Goal: Task Accomplishment & Management: Manage account settings

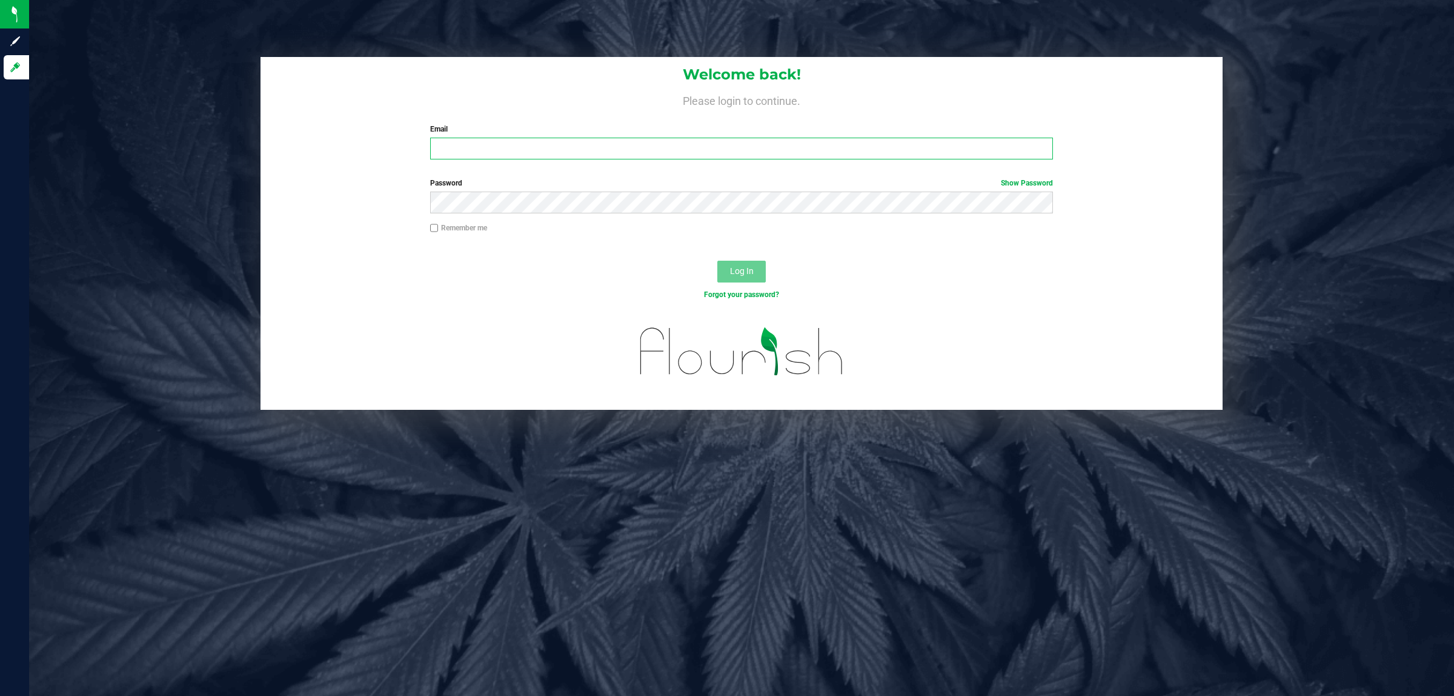
click at [462, 159] on input "Email" at bounding box center [741, 149] width 623 height 22
type input "[PERSON_NAME][EMAIL_ADDRESS][DOMAIN_NAME]"
click at [717, 261] on button "Log In" at bounding box center [741, 272] width 48 height 22
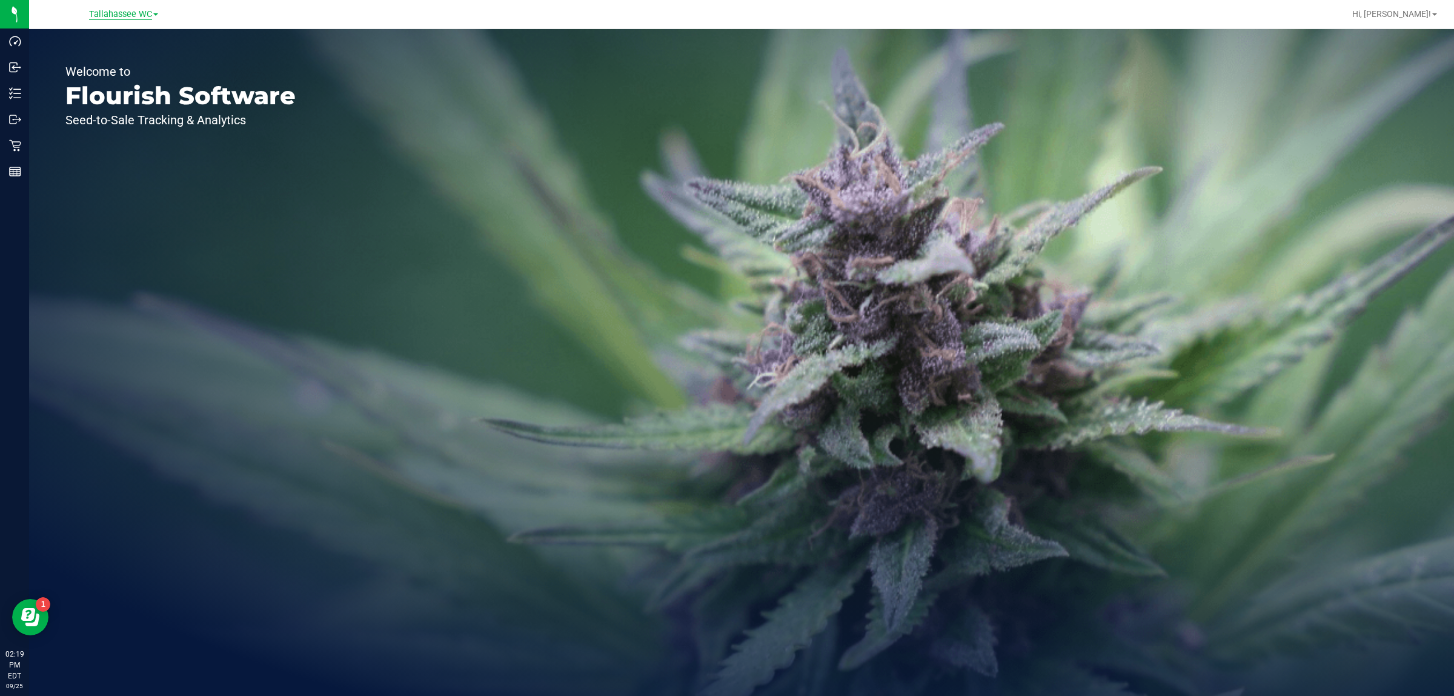
click at [105, 17] on span "Tallahassee WC" at bounding box center [120, 14] width 63 height 11
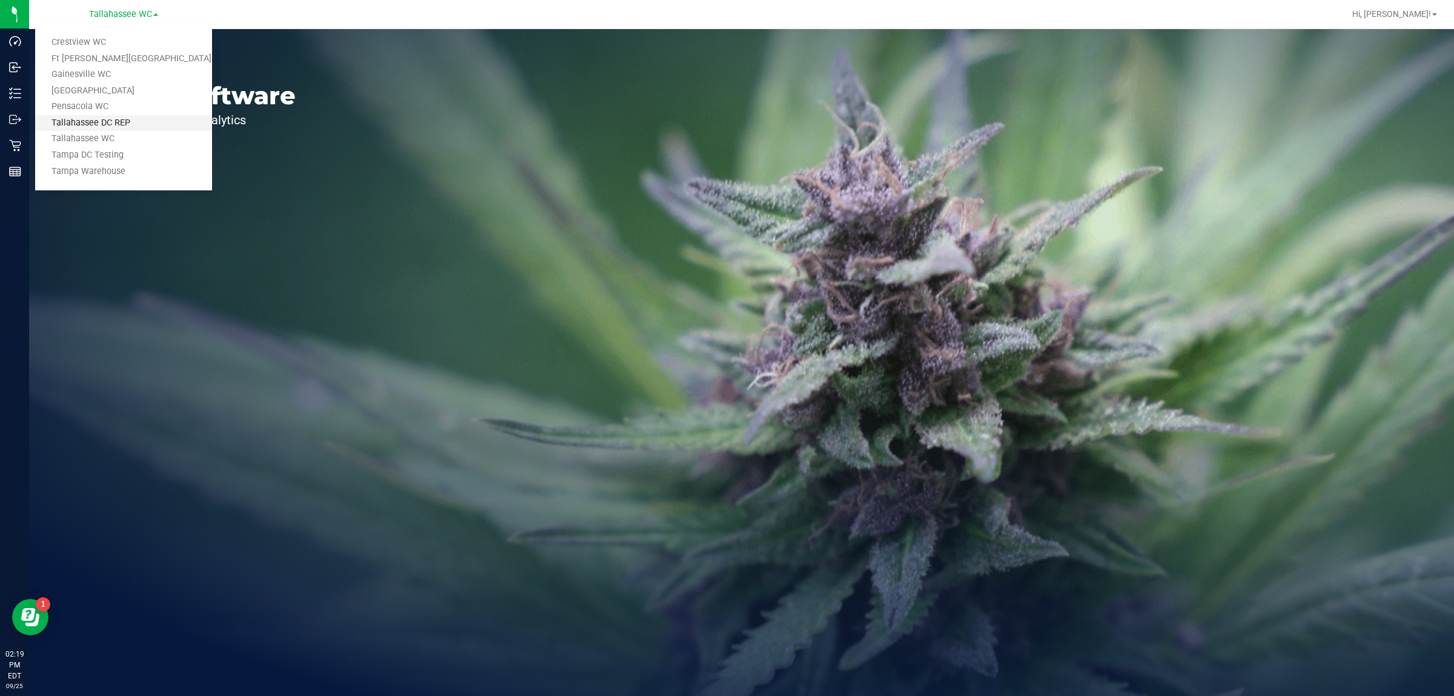
click at [139, 122] on link "Tallahassee DC REP" at bounding box center [123, 123] width 177 height 16
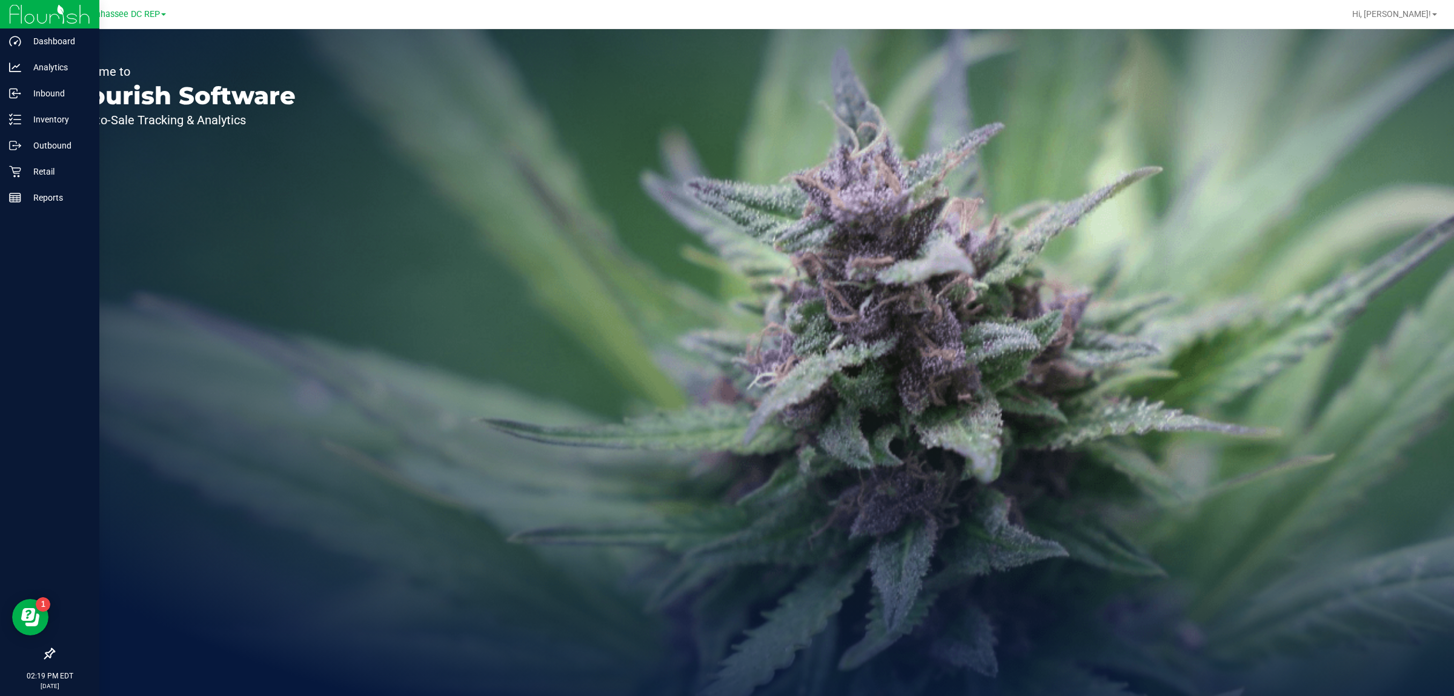
click at [46, 653] on icon at bounding box center [49, 653] width 11 height 11
click at [44, 654] on input "checkbox" at bounding box center [44, 654] width 0 height 0
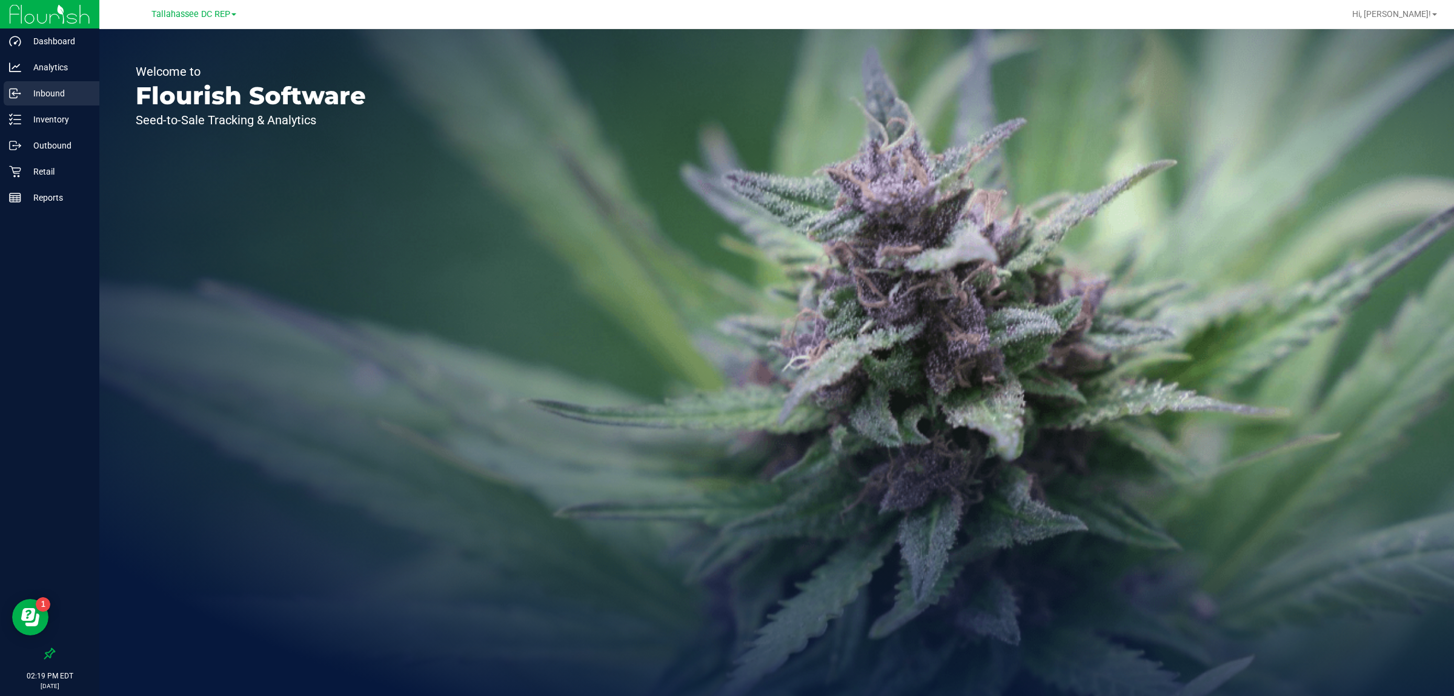
click at [77, 88] on p "Inbound" at bounding box center [57, 93] width 73 height 15
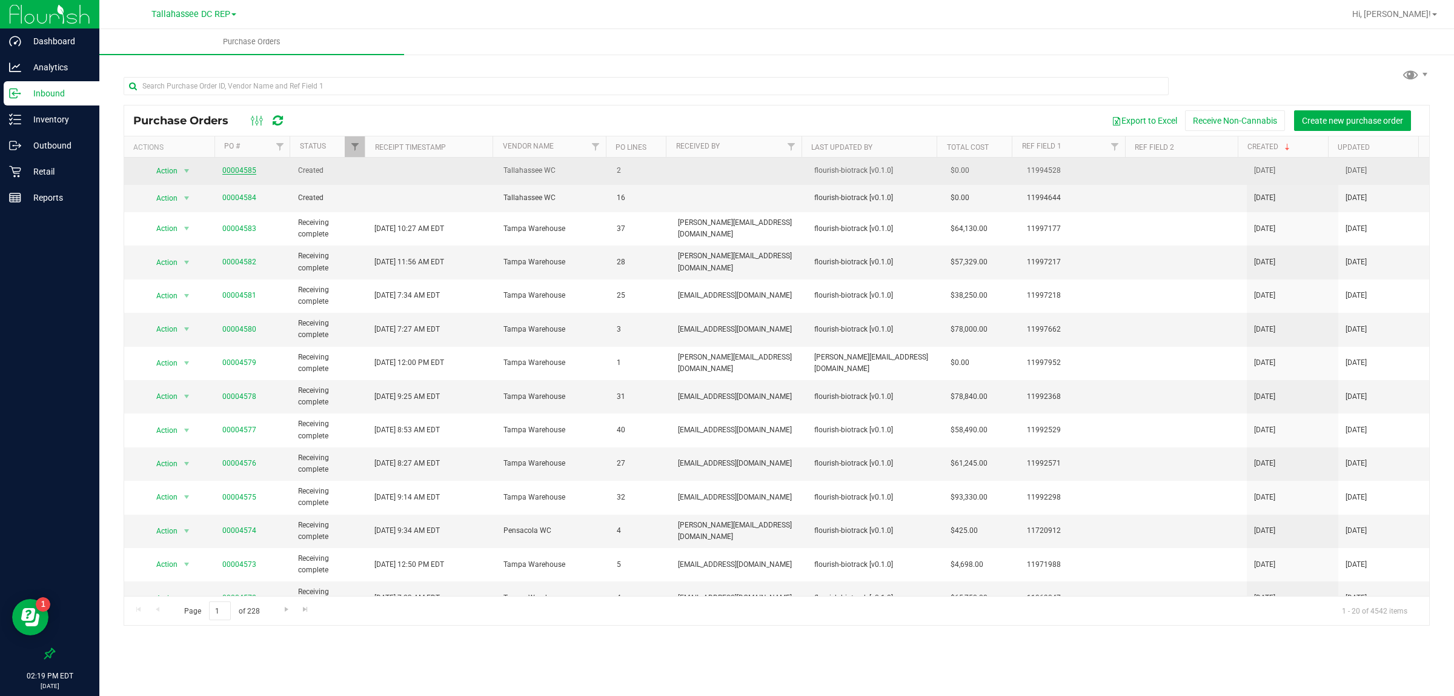
click at [222, 170] on link "00004585" at bounding box center [239, 170] width 34 height 8
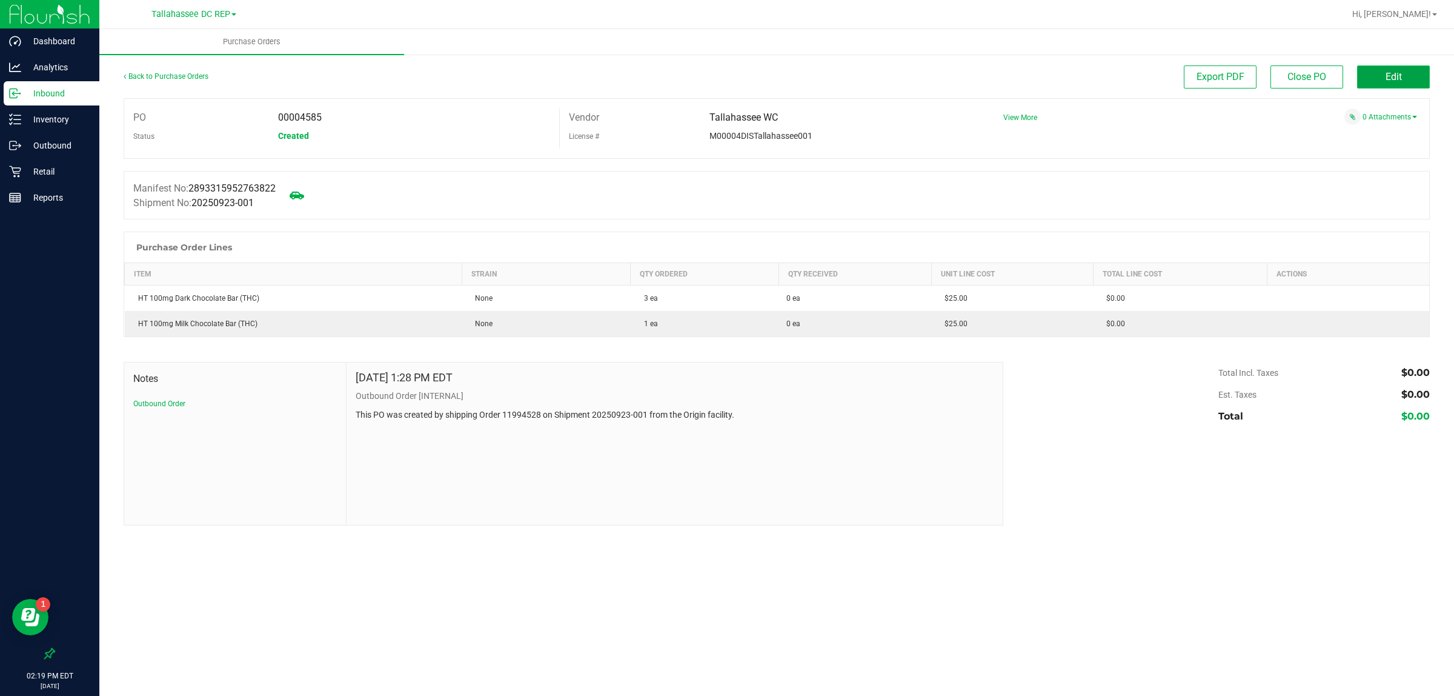
click at [1372, 73] on button "Edit" at bounding box center [1393, 76] width 73 height 23
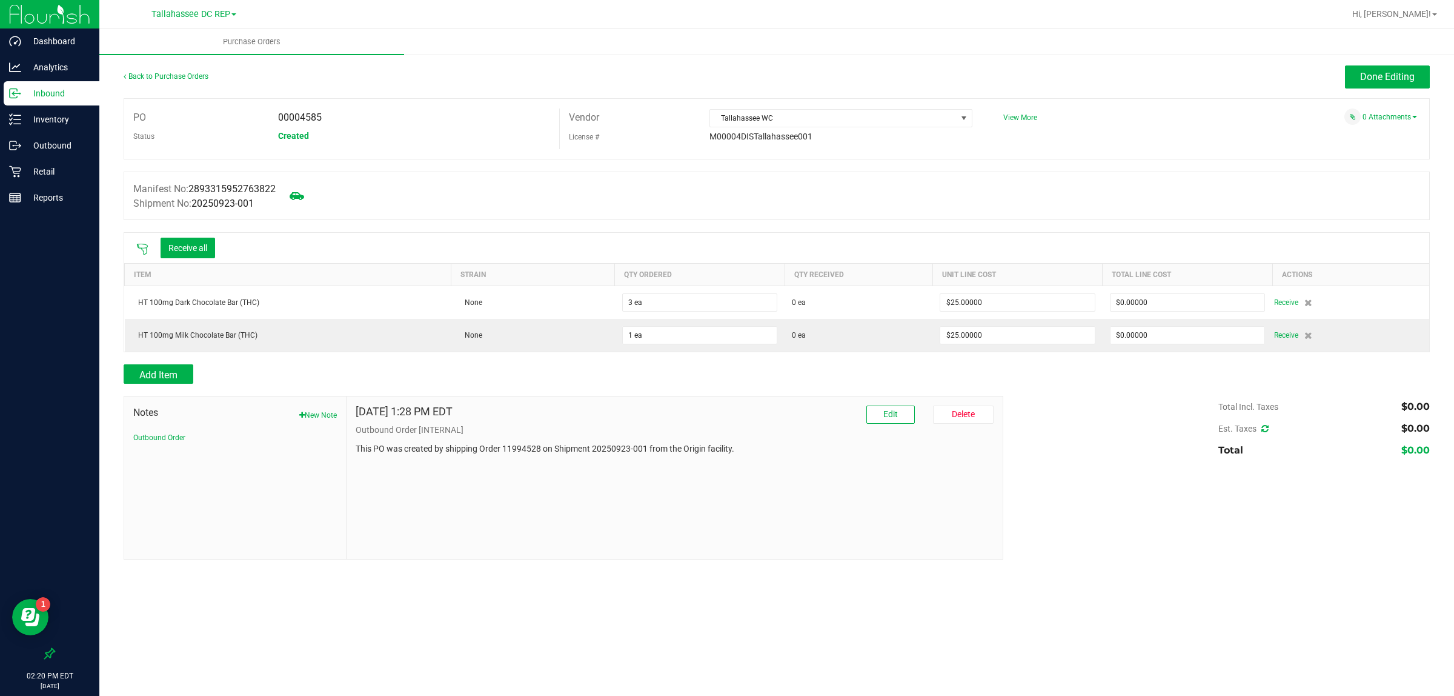
click at [136, 258] on div "Receive all" at bounding box center [175, 247] width 91 height 25
click at [142, 250] on icon at bounding box center [142, 249] width 11 height 11
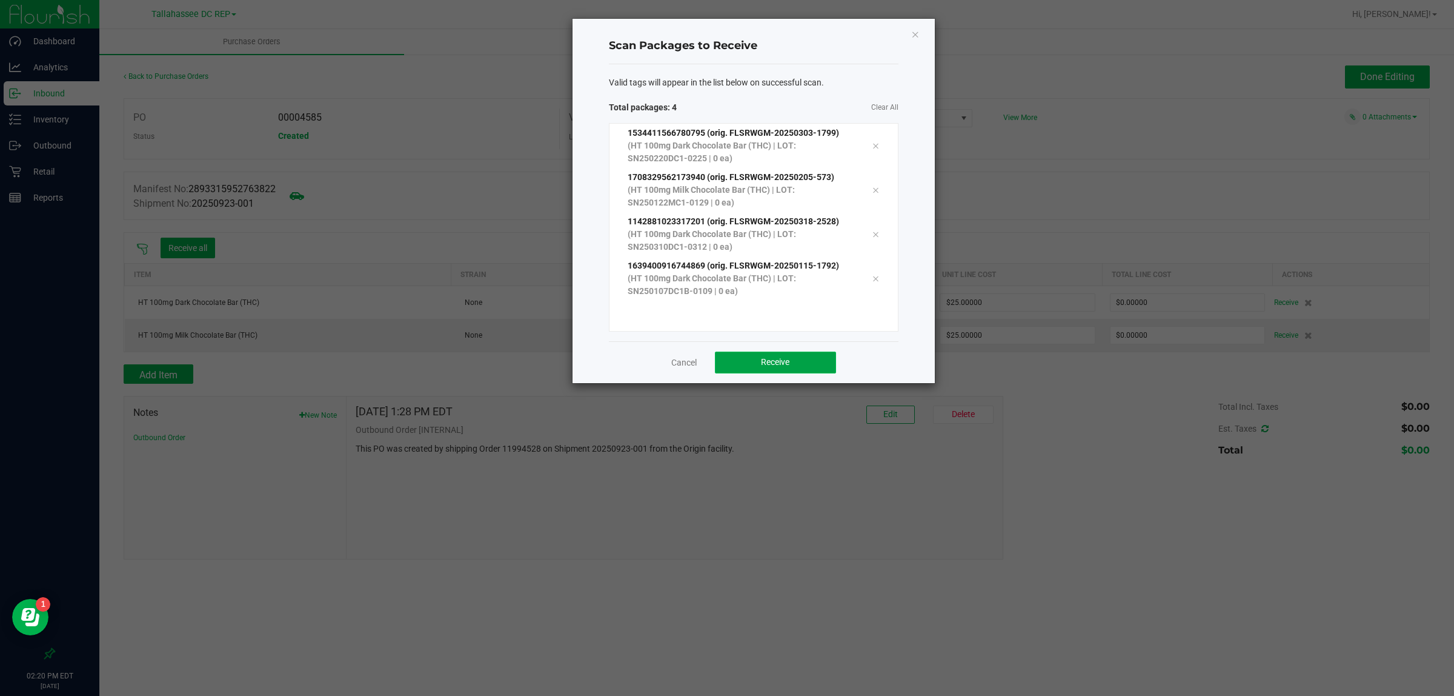
click at [797, 373] on button "Receive" at bounding box center [775, 362] width 121 height 22
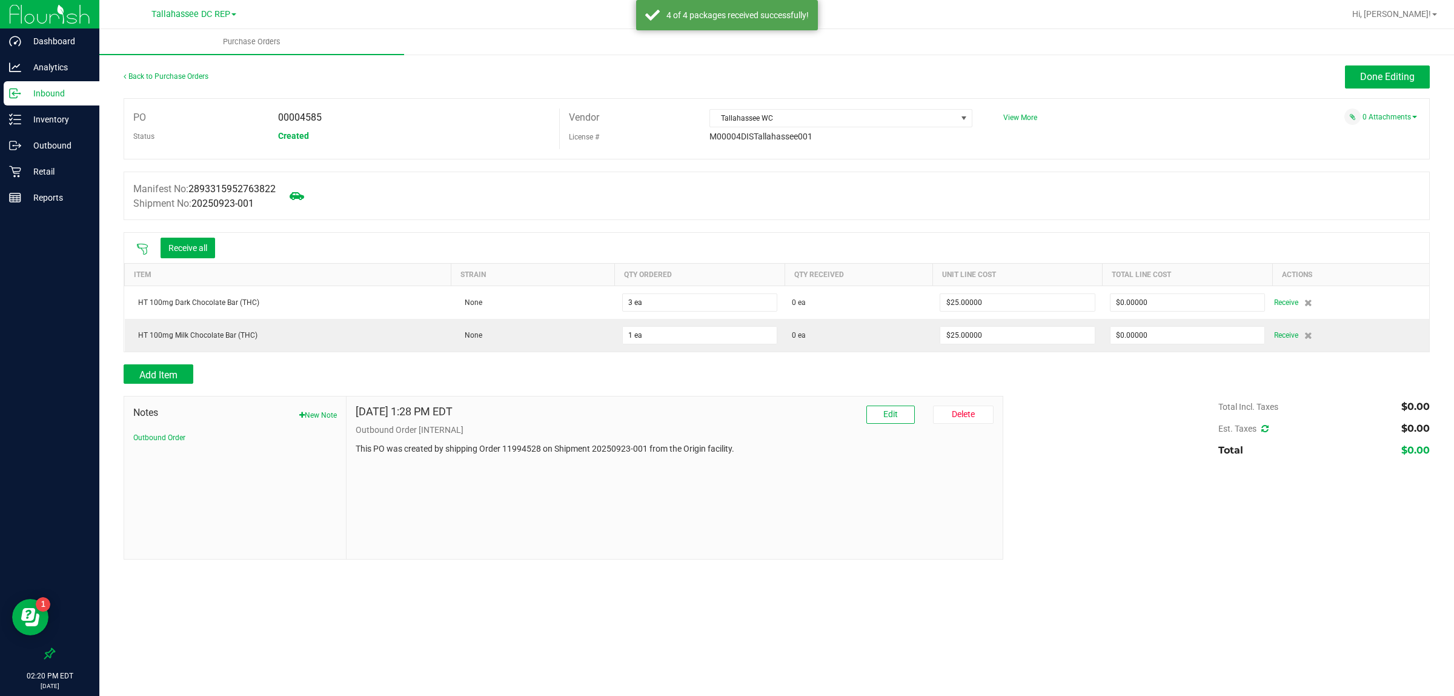
click at [1370, 73] on span "Done Editing" at bounding box center [1387, 77] width 55 height 12
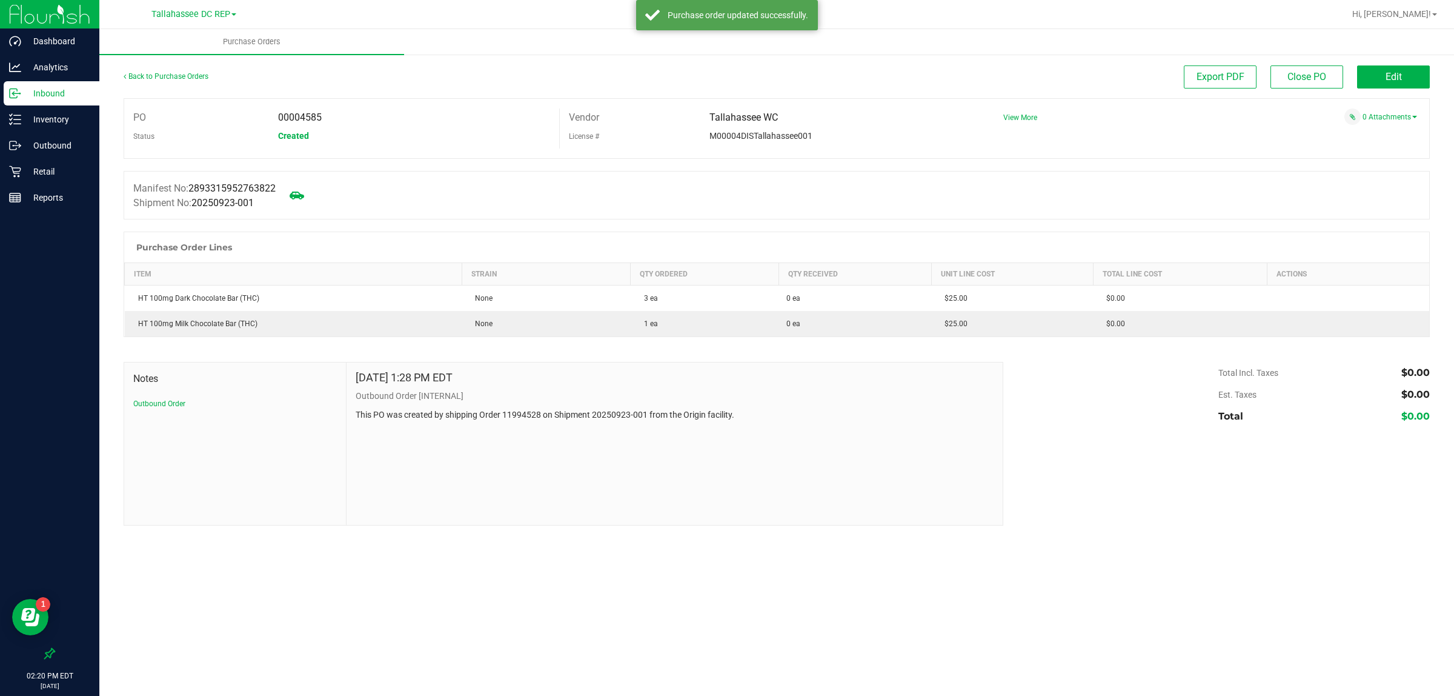
click at [1404, 77] on button "Edit" at bounding box center [1393, 76] width 73 height 23
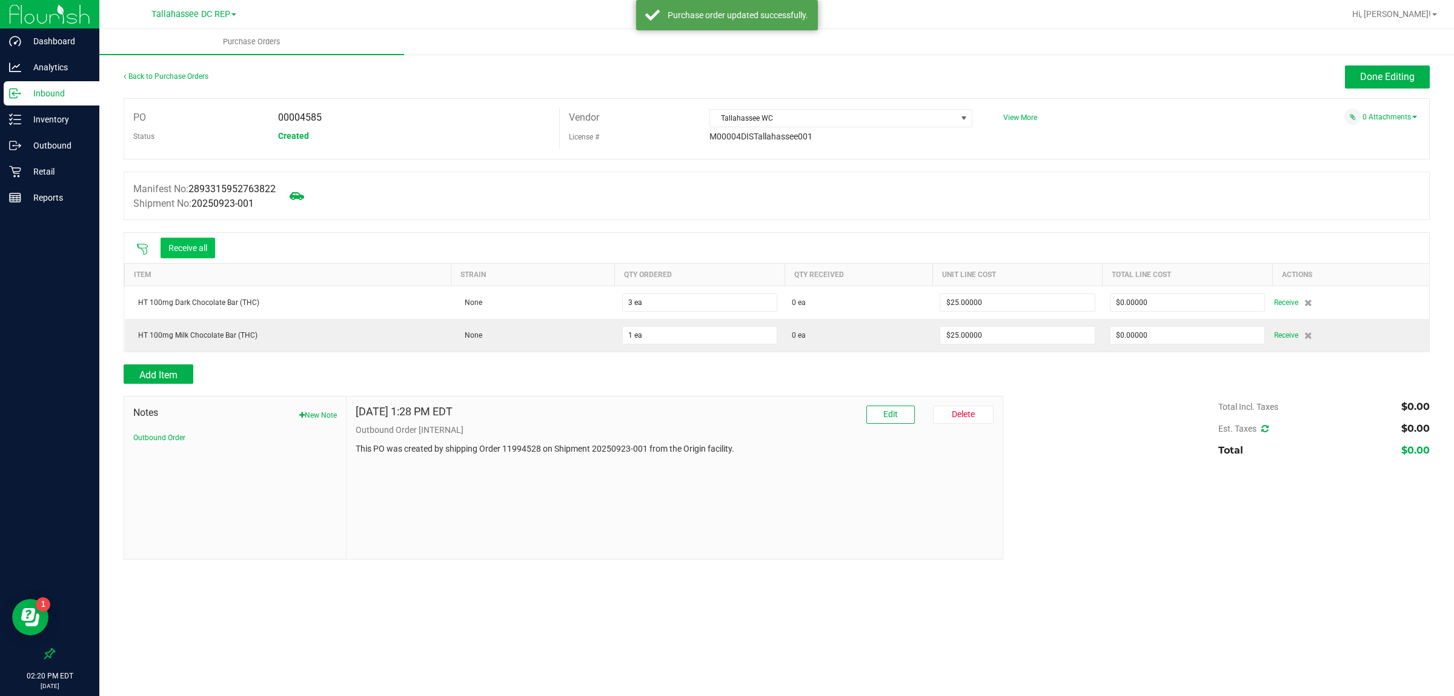
click at [190, 251] on button "Receive all" at bounding box center [188, 248] width 55 height 21
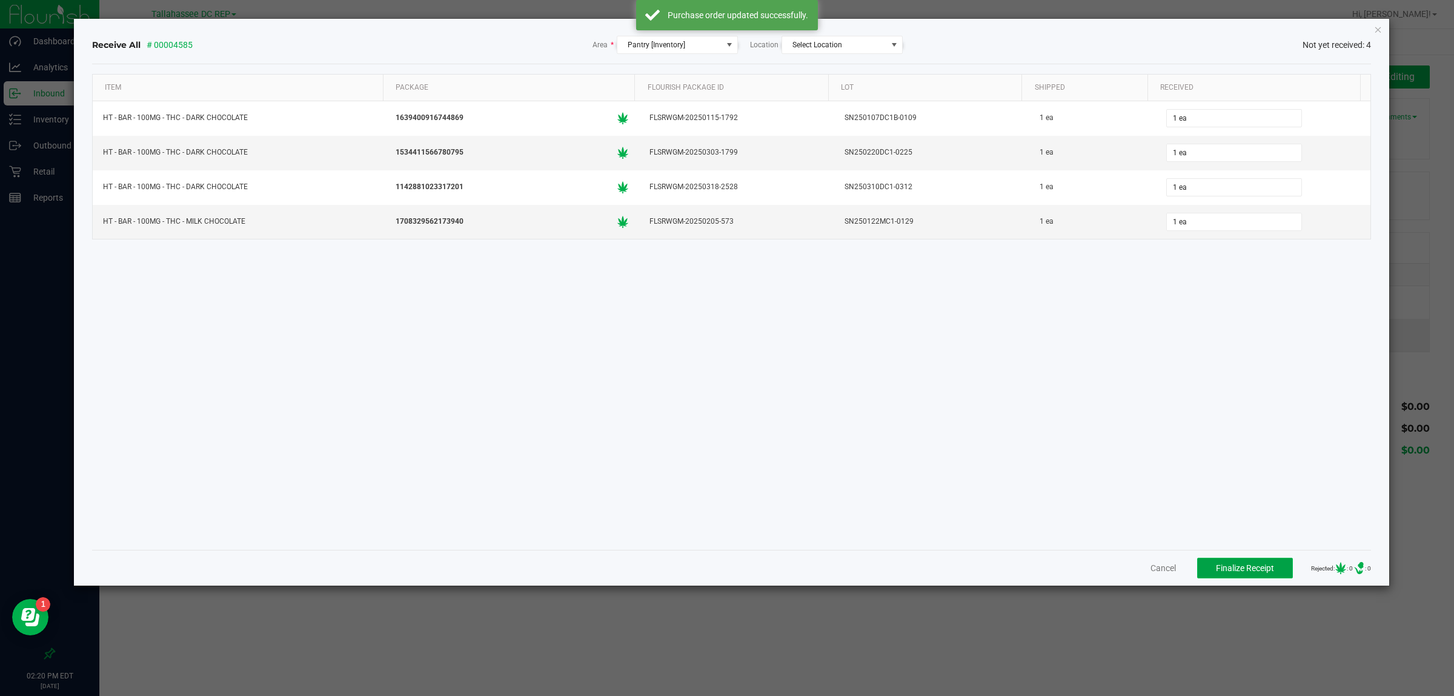
click at [1244, 564] on span "Finalize Receipt" at bounding box center [1245, 568] width 58 height 10
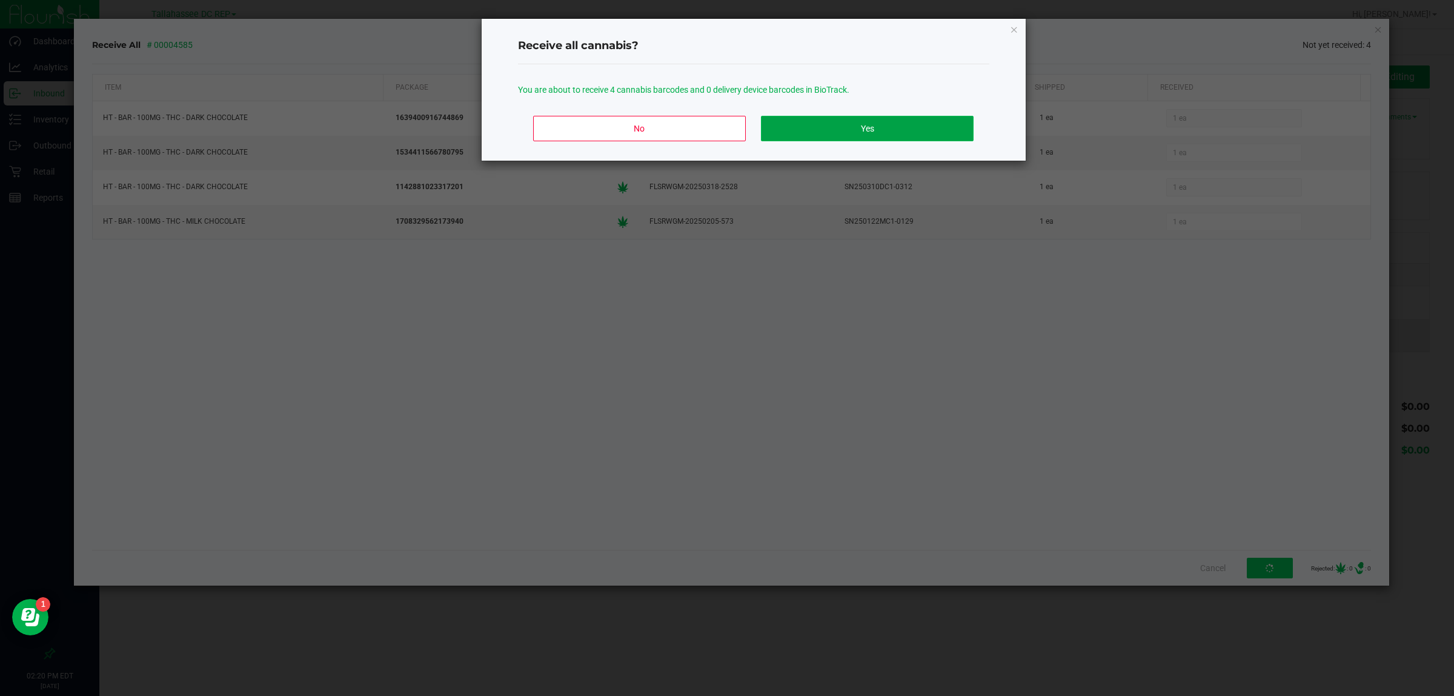
click at [852, 118] on button "Yes" at bounding box center [867, 128] width 212 height 25
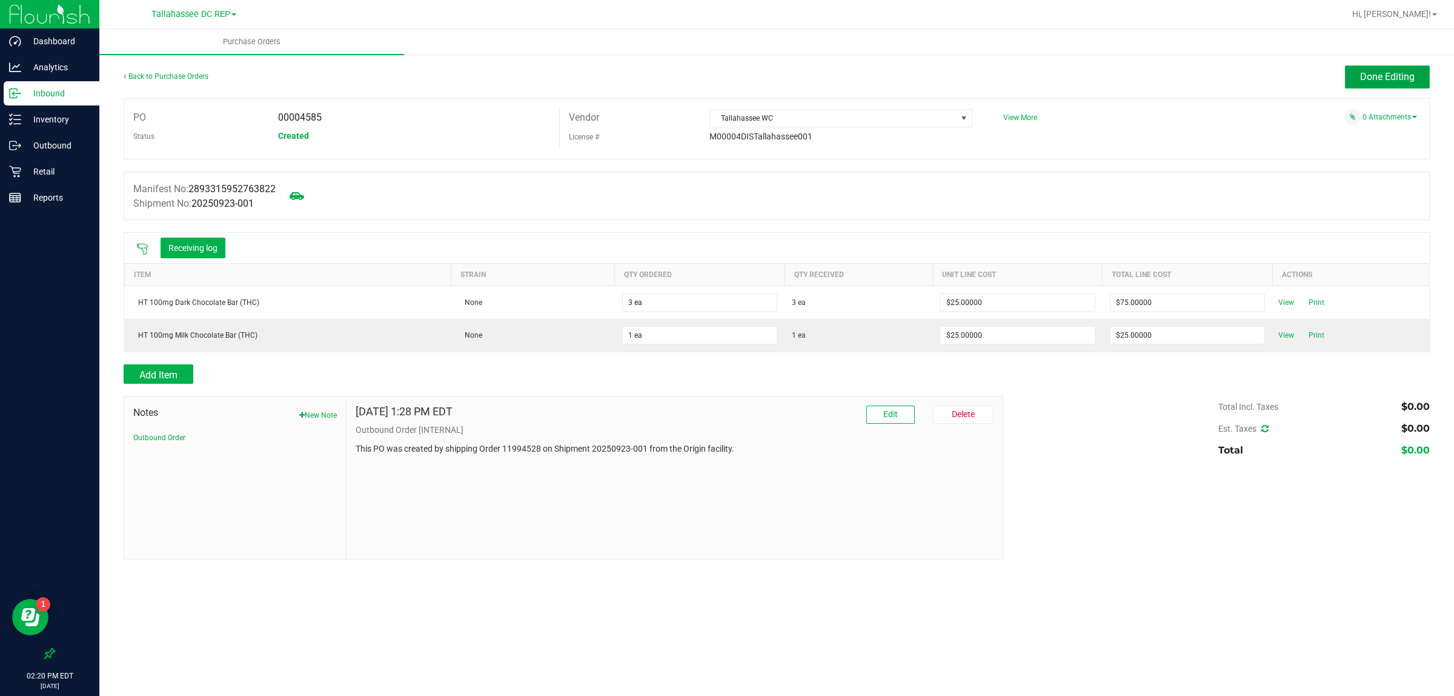
click at [1374, 77] on span "Done Editing" at bounding box center [1387, 77] width 55 height 12
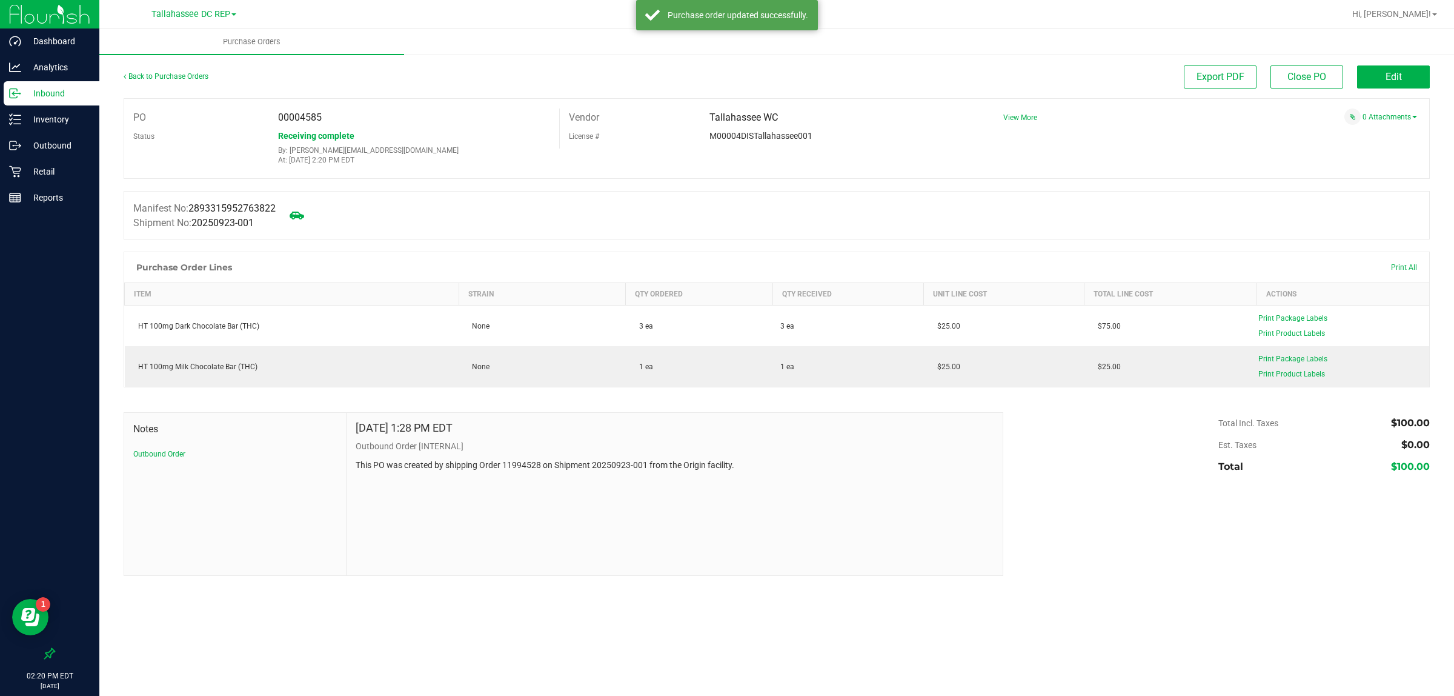
click at [287, 114] on span "00004585" at bounding box center [300, 117] width 44 height 12
click at [288, 114] on span "00004585" at bounding box center [300, 117] width 44 height 12
click at [288, 113] on span "00004585" at bounding box center [300, 117] width 44 height 12
copy div "00004585"
click at [56, 117] on p "Inventory" at bounding box center [57, 119] width 73 height 15
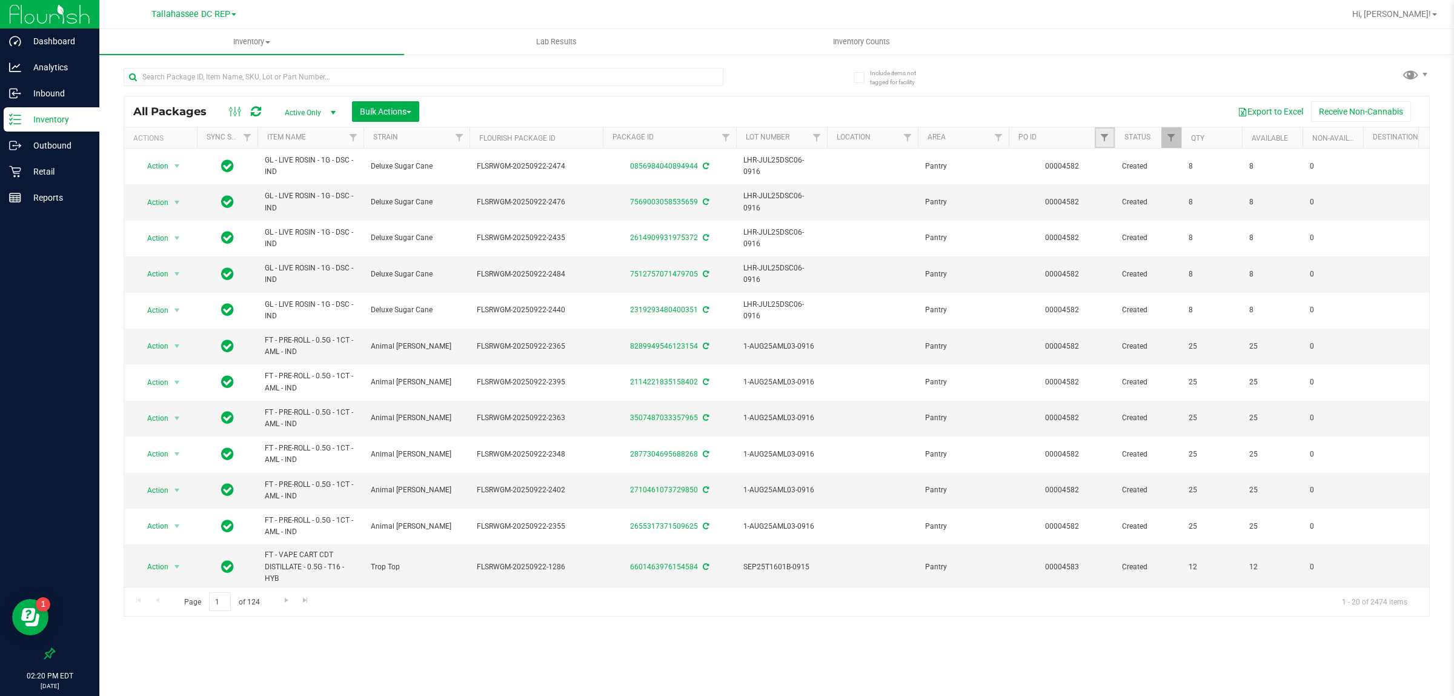
click at [1105, 132] on link "Filter" at bounding box center [1105, 137] width 20 height 21
click at [1132, 171] on input "text" at bounding box center [1164, 164] width 125 height 18
paste input "00004585"
type input "00004585"
click at [1132, 201] on button "Filter" at bounding box center [1131, 196] width 58 height 27
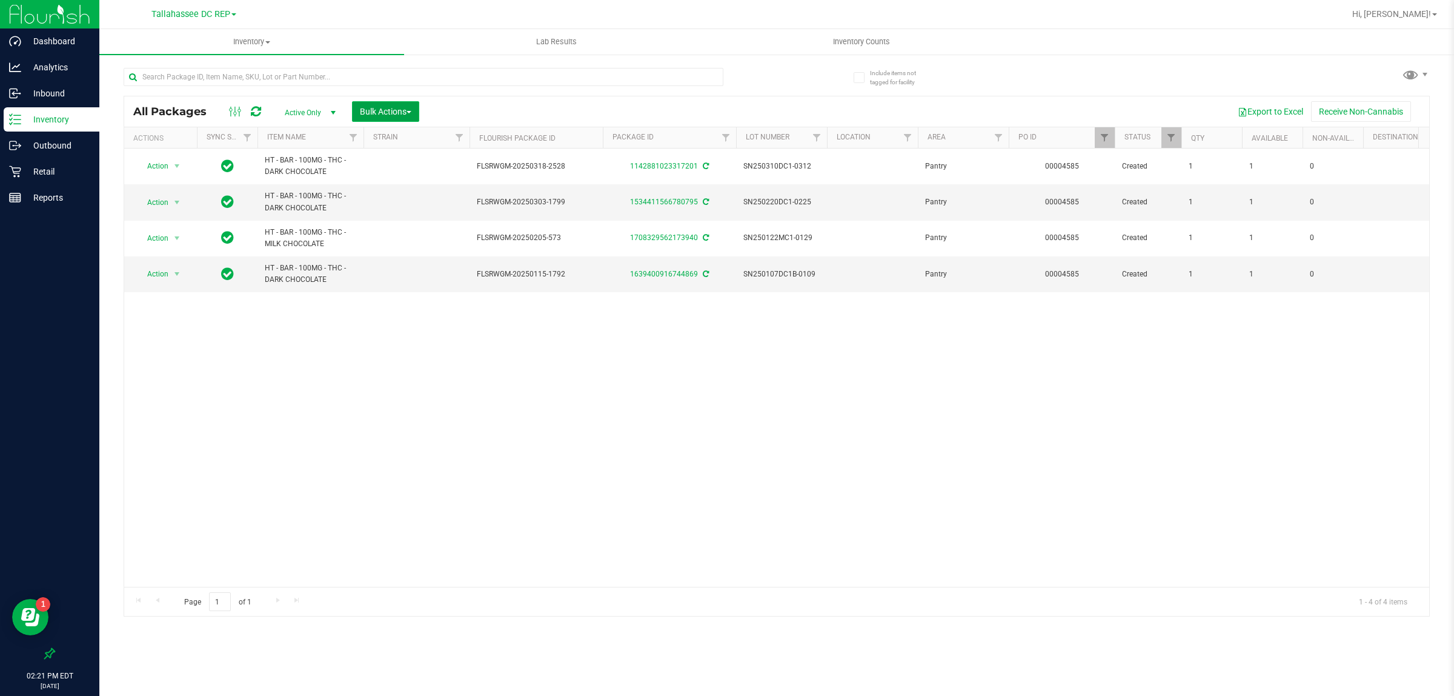
click at [412, 101] on button "Bulk Actions" at bounding box center [385, 111] width 67 height 21
click at [422, 205] on div "Locate packages" at bounding box center [398, 207] width 78 height 19
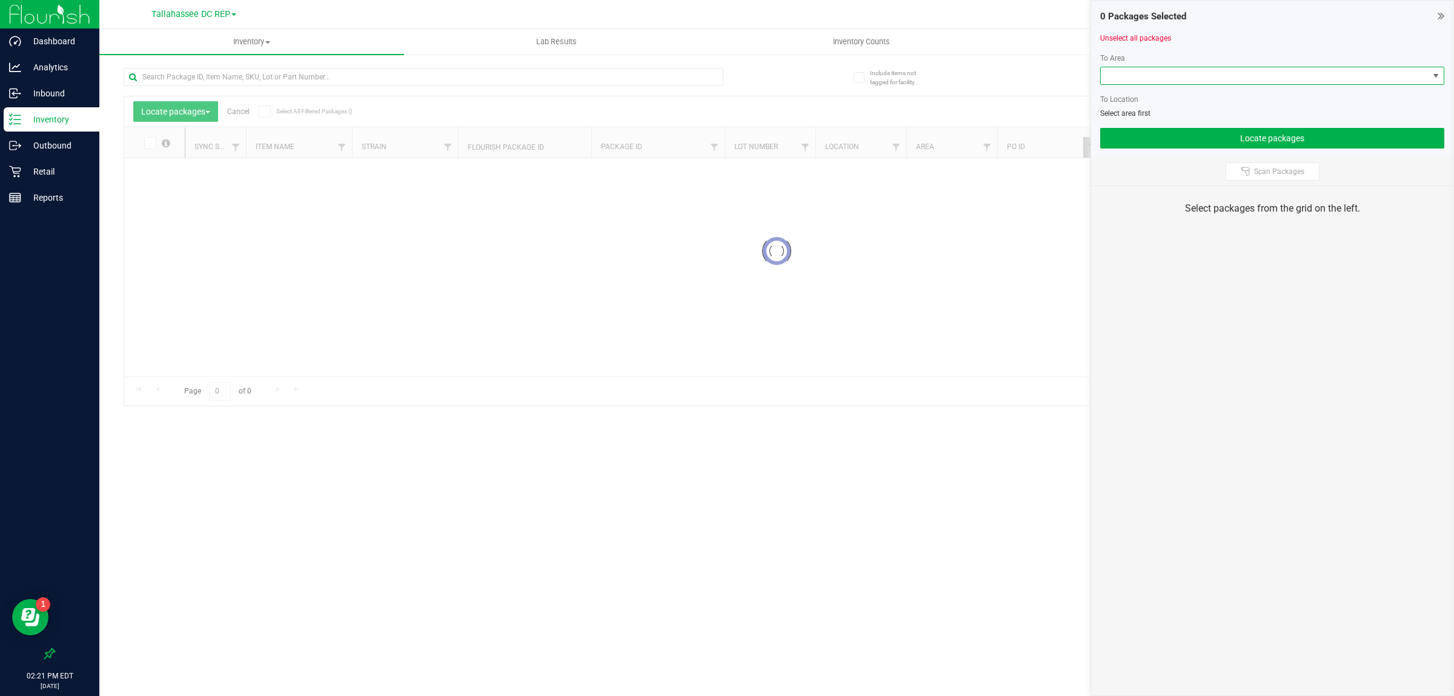
click at [1149, 77] on span at bounding box center [1265, 75] width 328 height 17
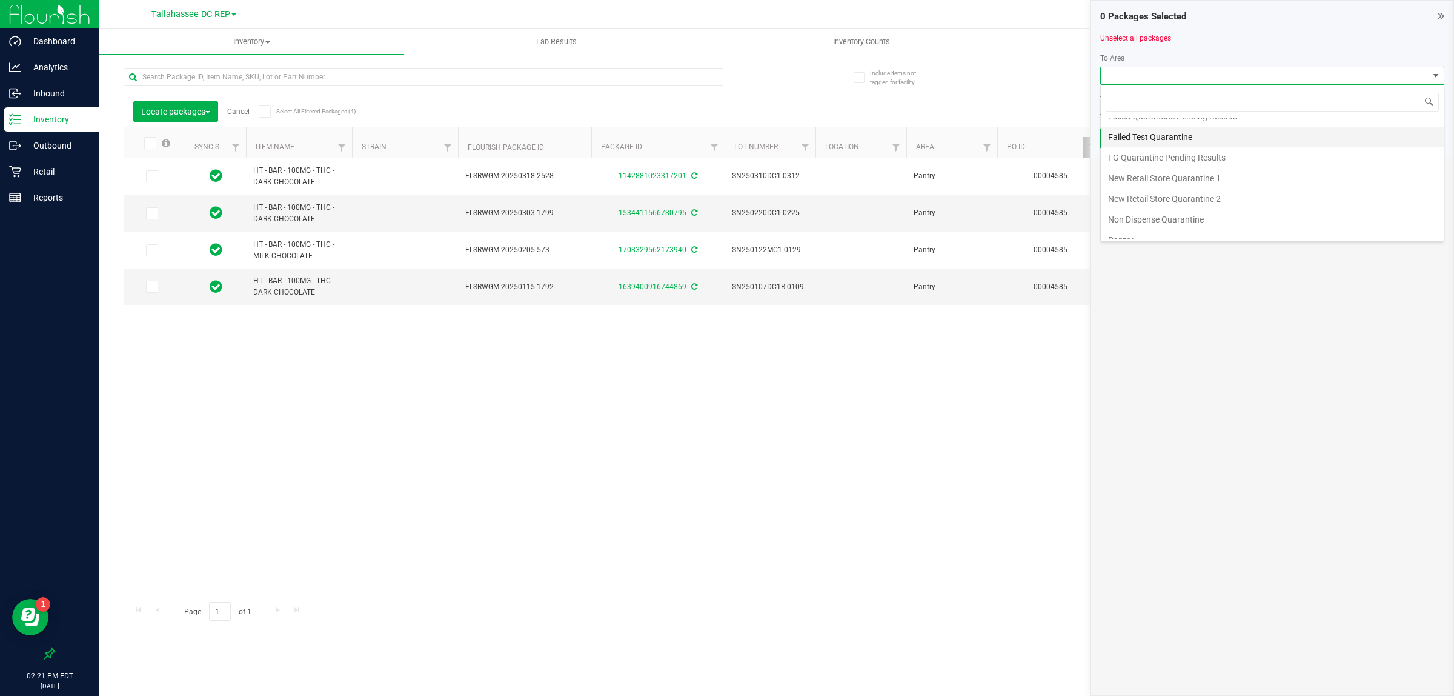
scroll to position [76, 0]
click at [1216, 196] on li "Non Dispense Quarantine" at bounding box center [1272, 196] width 343 height 21
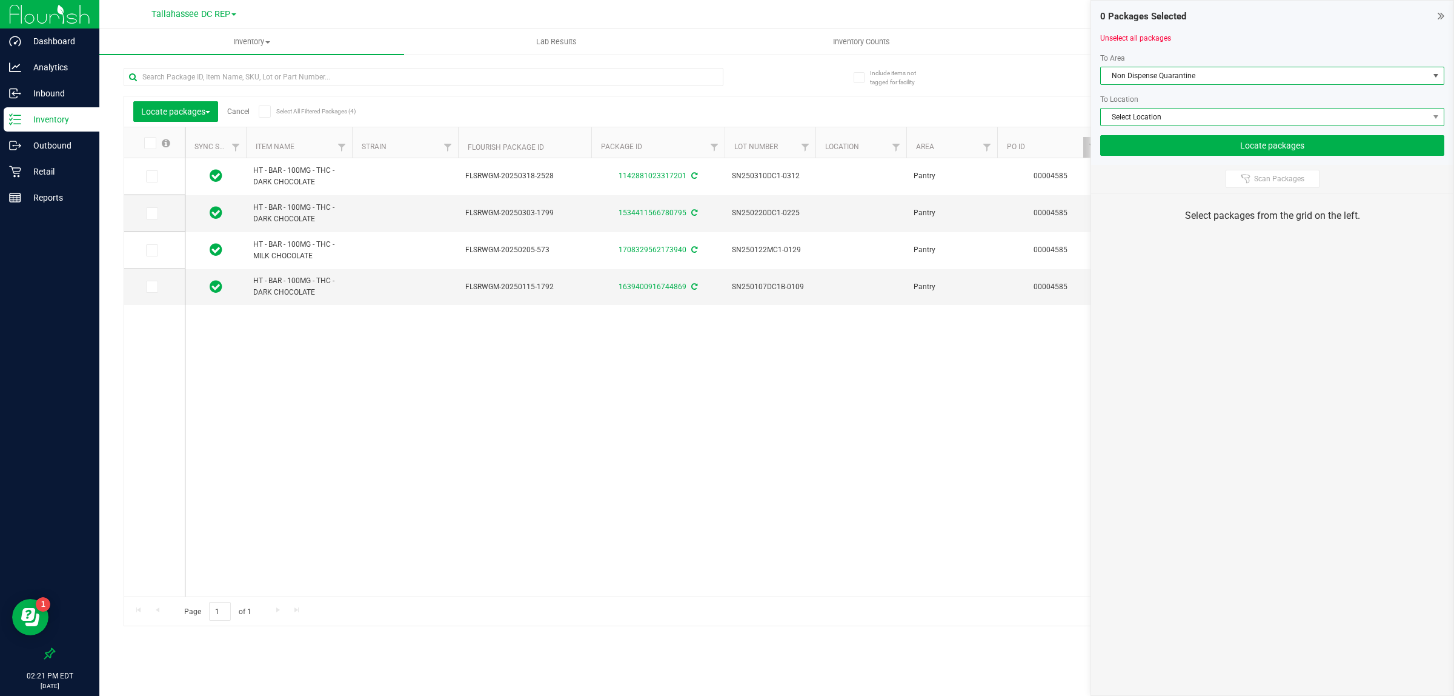
click at [1198, 118] on span "Select Location" at bounding box center [1265, 116] width 328 height 17
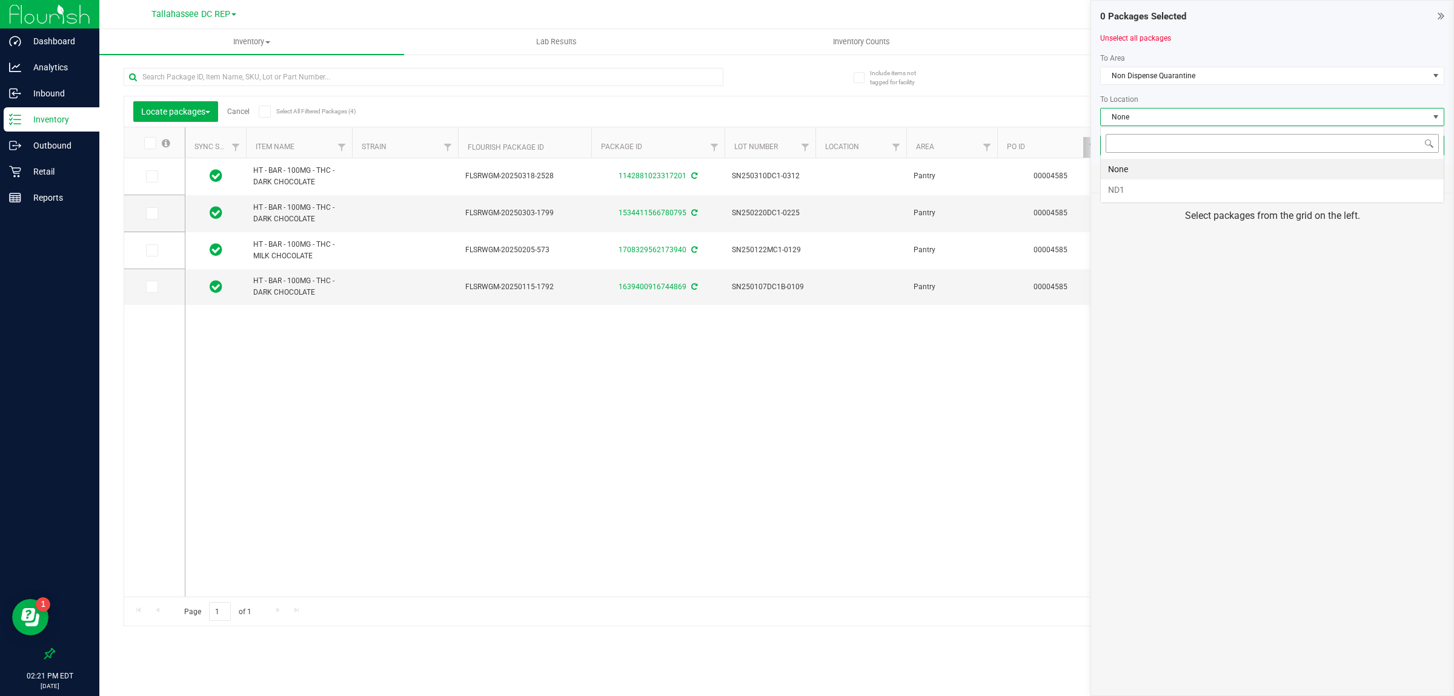
scroll to position [19, 344]
click at [1189, 187] on li "ND1" at bounding box center [1272, 189] width 343 height 21
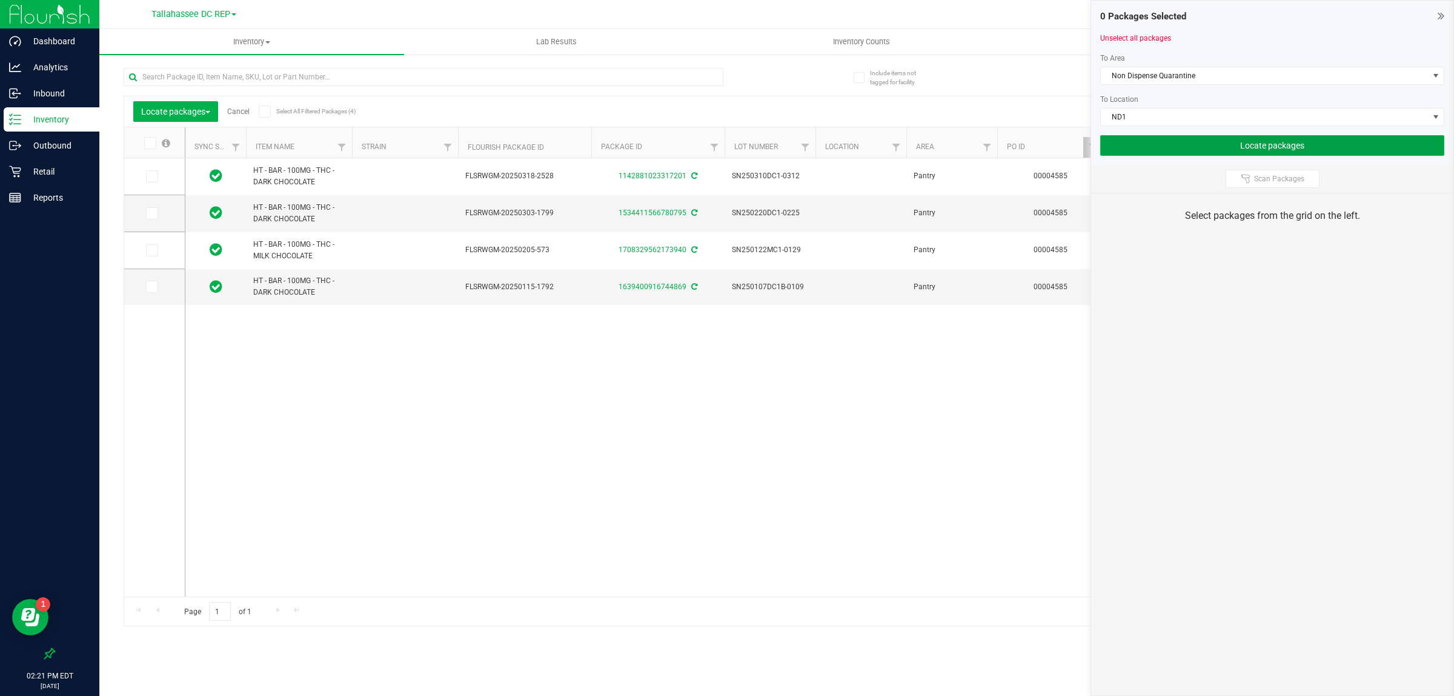
click at [1183, 145] on button "Locate packages" at bounding box center [1272, 145] width 344 height 21
click at [264, 111] on icon at bounding box center [265, 111] width 8 height 0
click at [0, 0] on input "Select All Filtered Packages (4)" at bounding box center [0, 0] width 0 height 0
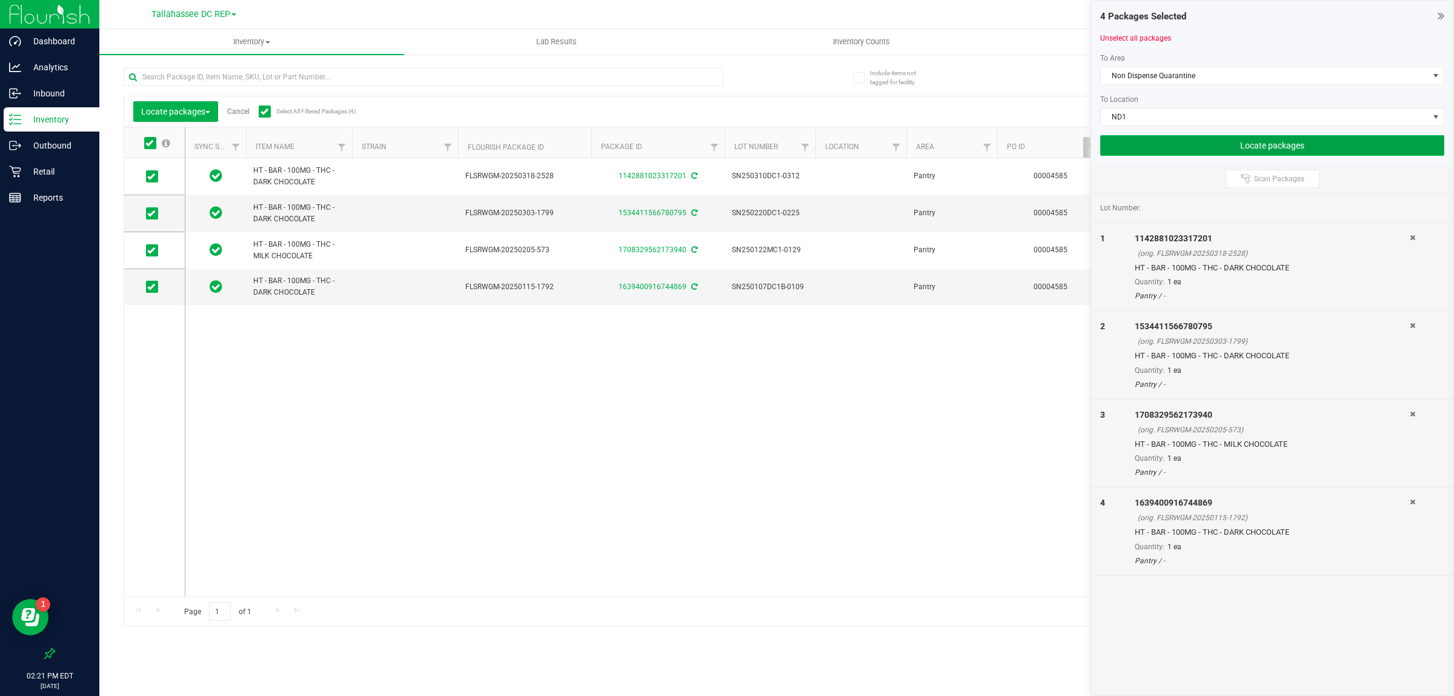
click at [1117, 147] on button "Locate packages" at bounding box center [1272, 145] width 344 height 21
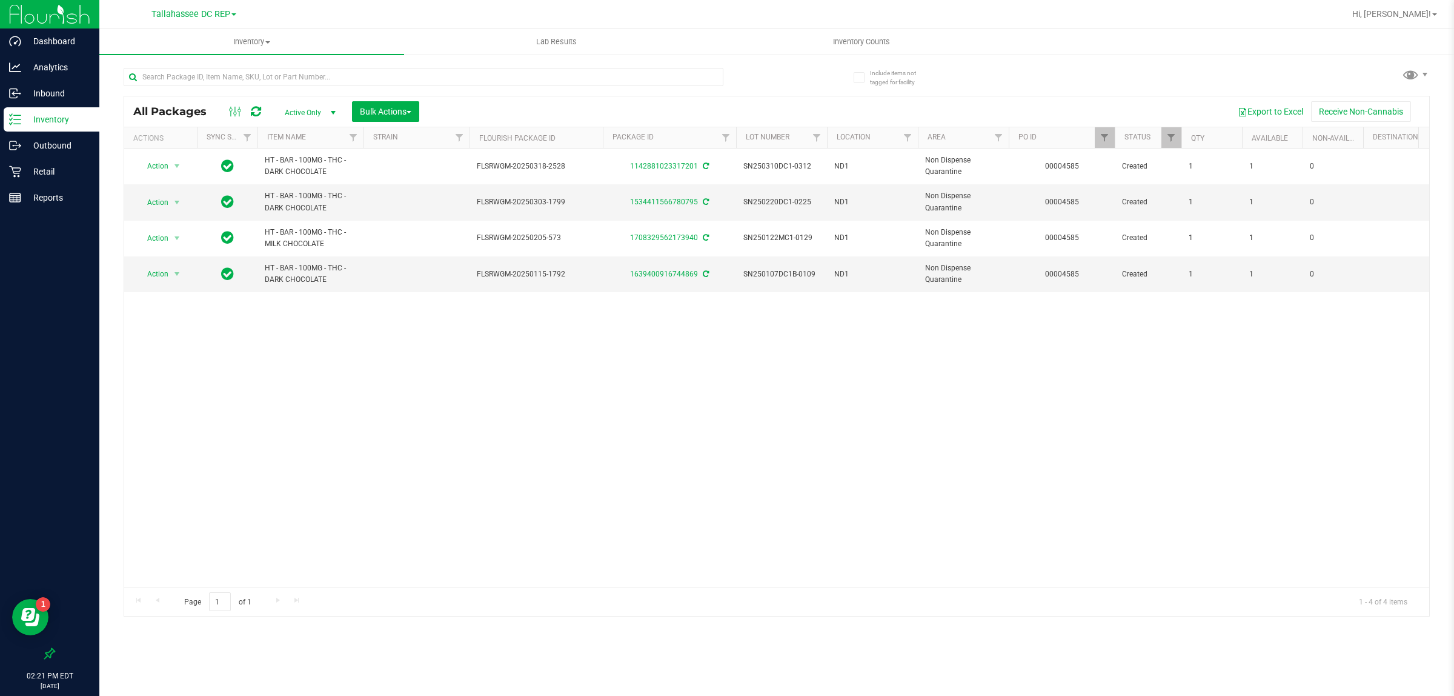
click at [670, 359] on div "Action Action Adjust qty Create package Edit attributes Global inventory Locate…" at bounding box center [776, 367] width 1305 height 438
click at [392, 111] on span "Bulk Actions" at bounding box center [386, 112] width 52 height 10
click at [423, 145] on div "Add to outbound order" at bounding box center [408, 140] width 99 height 19
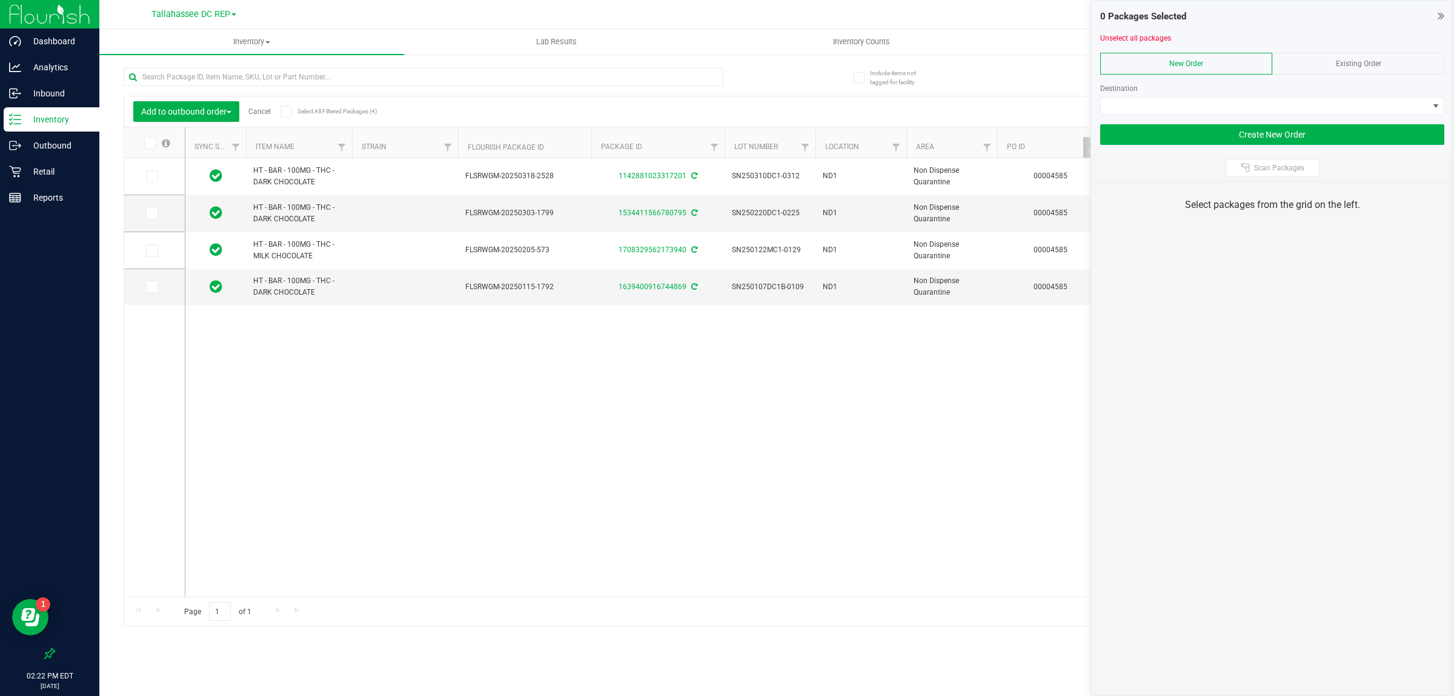
click at [284, 111] on icon at bounding box center [286, 111] width 8 height 0
click at [0, 0] on input "Select All Filtered Packages (4)" at bounding box center [0, 0] width 0 height 0
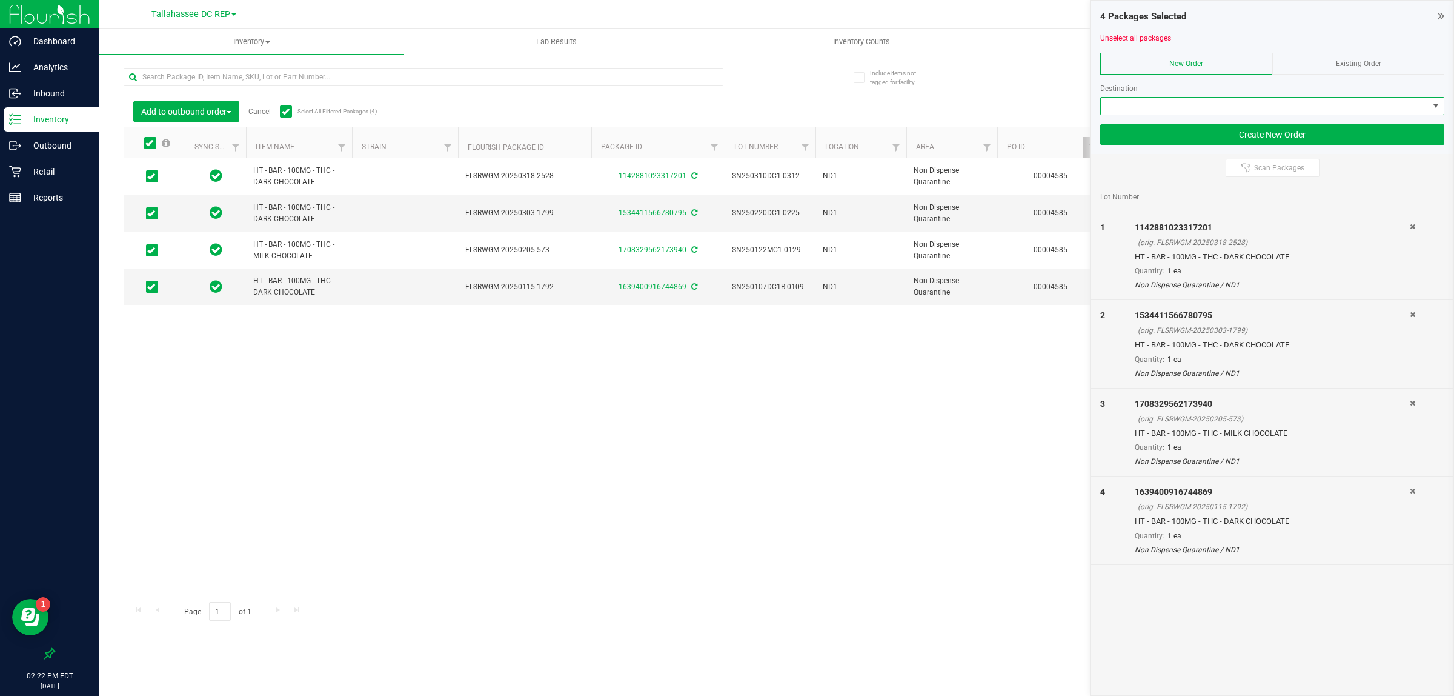
click at [1141, 101] on span at bounding box center [1265, 106] width 328 height 17
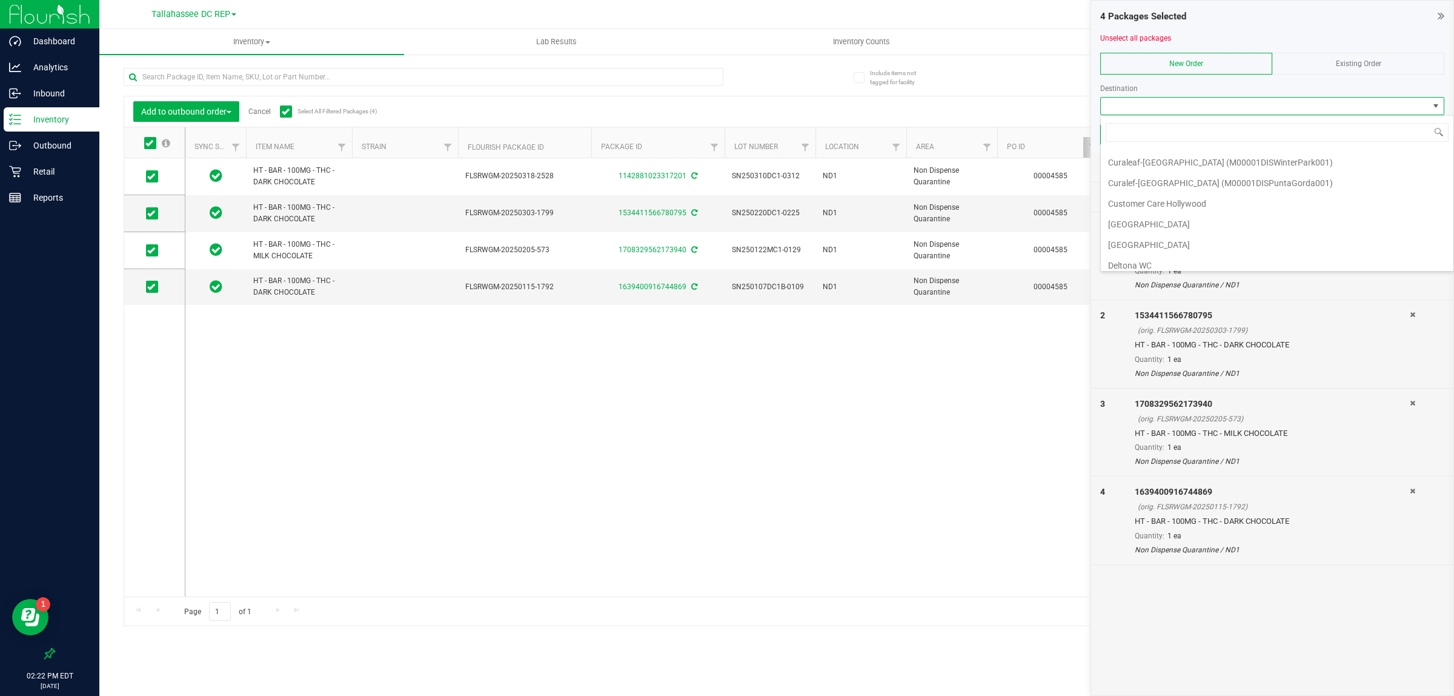
scroll to position [530, 0]
type input "[GEOGRAPHIC_DATA]"
click at [1211, 225] on li "Tampa Warehouse" at bounding box center [1272, 217] width 343 height 21
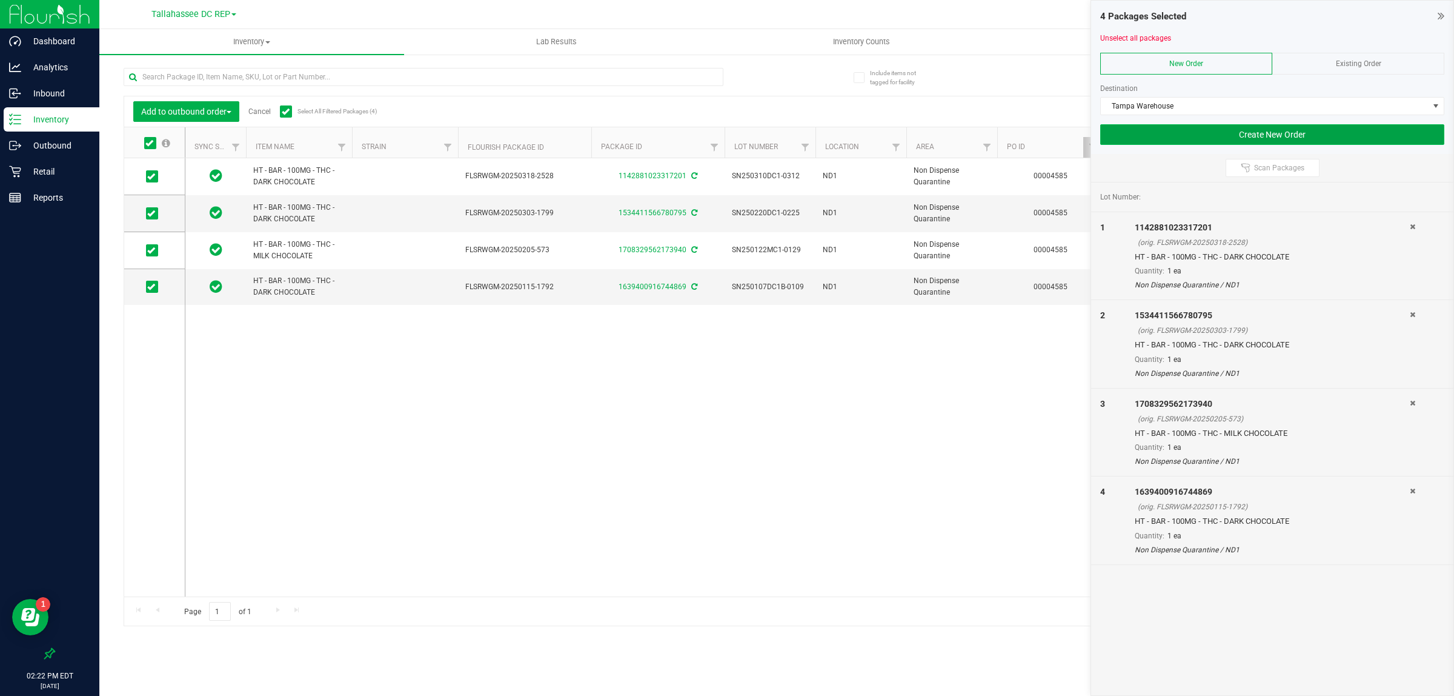
click at [1230, 135] on button "Create New Order" at bounding box center [1272, 134] width 344 height 21
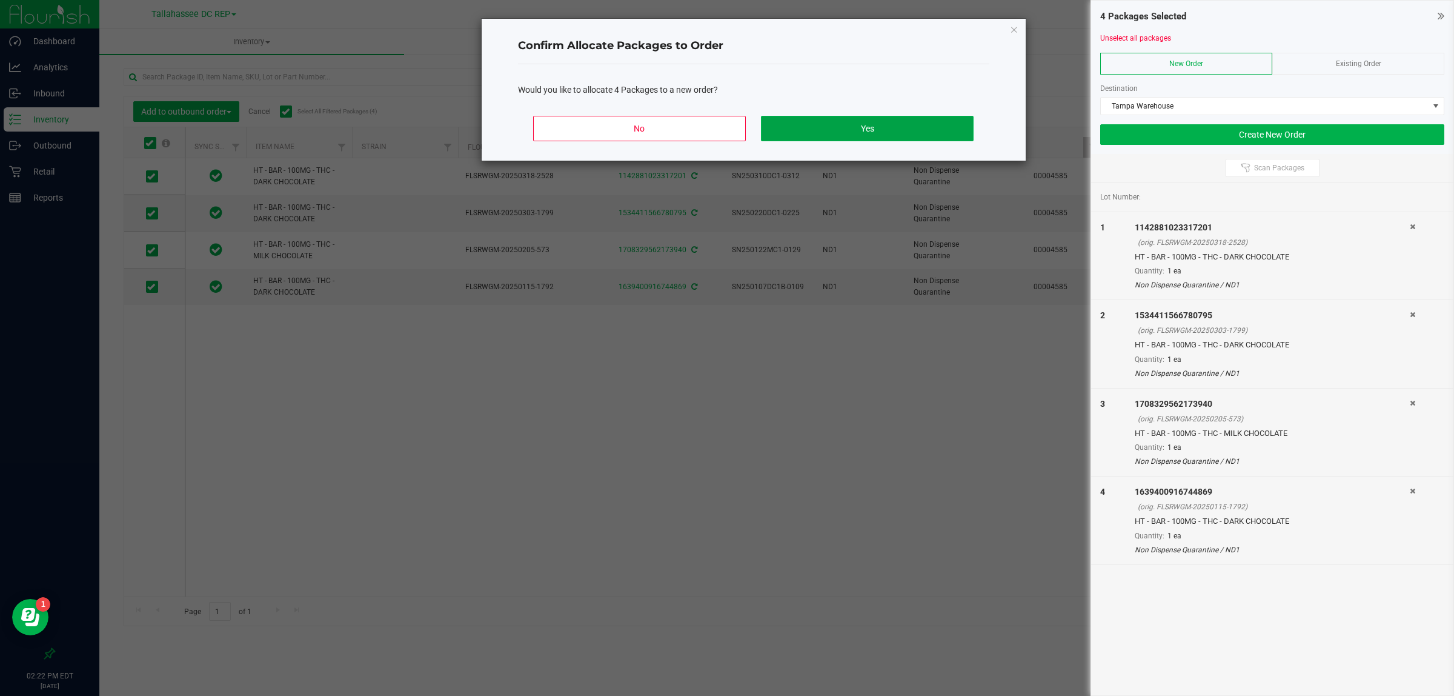
click at [964, 130] on button "Yes" at bounding box center [867, 128] width 212 height 25
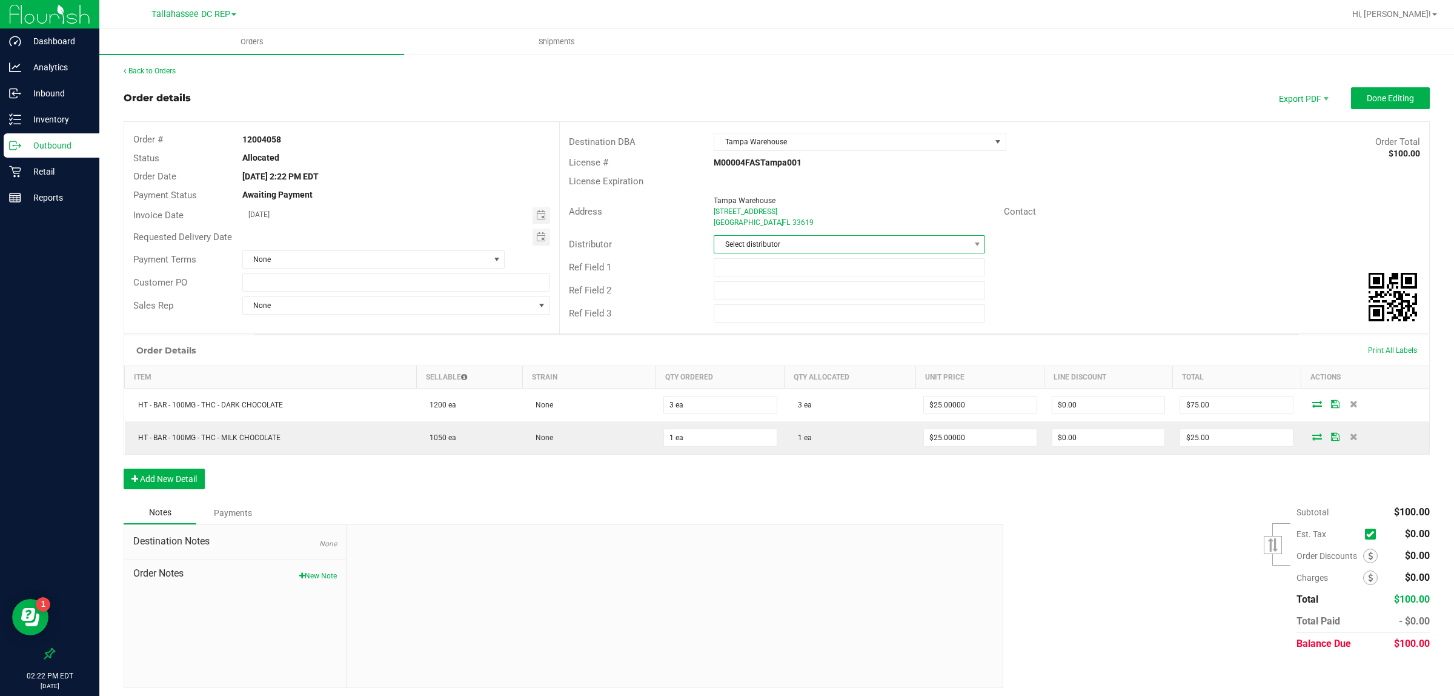
click at [903, 245] on span "Select distributor" at bounding box center [841, 244] width 255 height 17
type input "talla"
click at [789, 294] on li "Tallahassee DC REP" at bounding box center [843, 297] width 268 height 21
click at [785, 274] on input "text" at bounding box center [849, 267] width 271 height 18
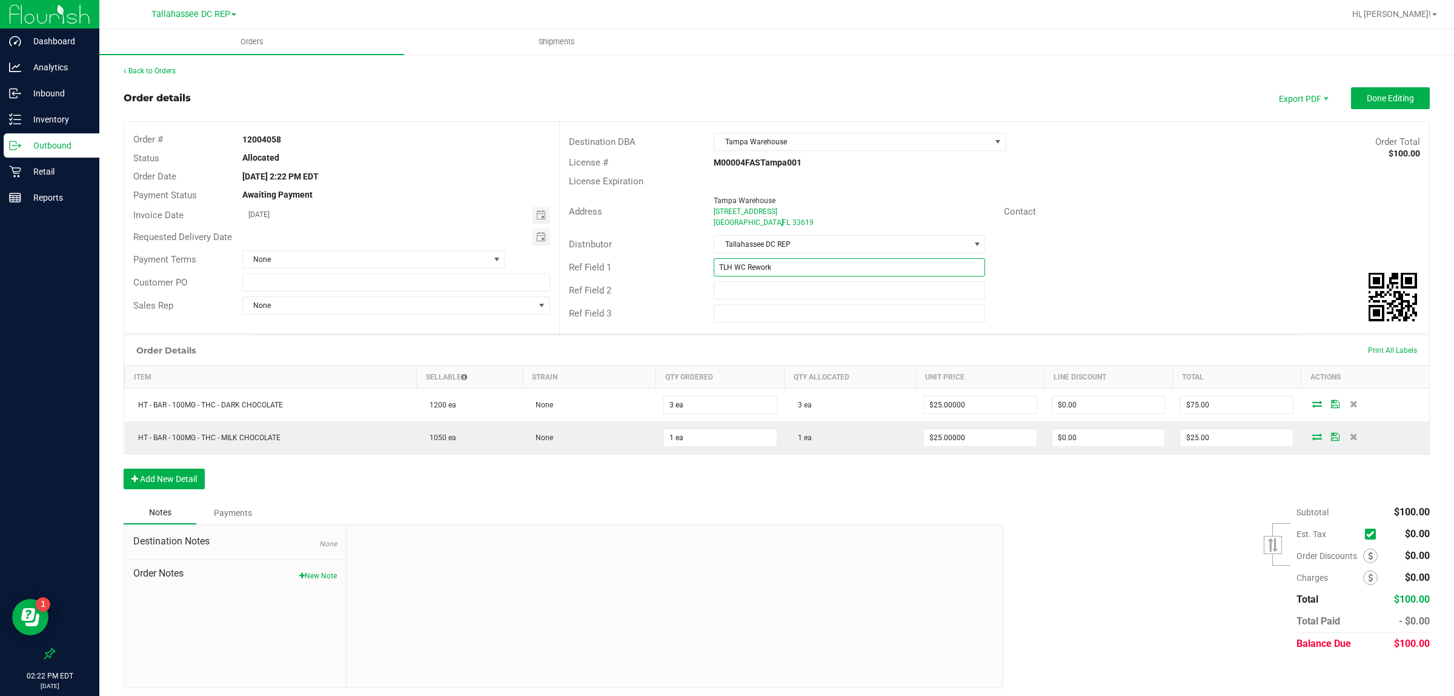
click at [782, 270] on input "TLH WC Rework" at bounding box center [849, 267] width 271 height 18
type input "TLH WC Rework"
click at [353, 271] on div "Customer PO" at bounding box center [341, 282] width 435 height 23
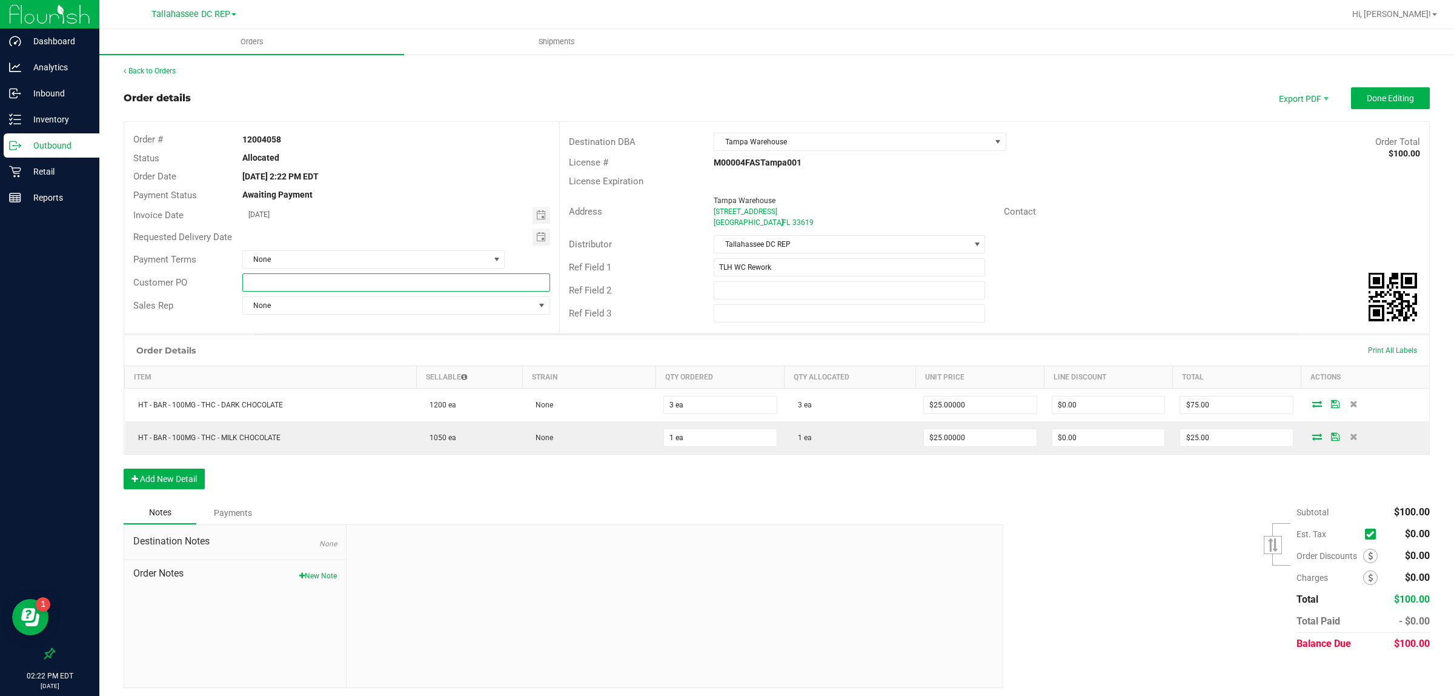
click at [354, 274] on input "text" at bounding box center [396, 282] width 308 height 18
paste input "TLH WC Rework"
type input "TLH WC Rework"
click at [370, 485] on div "Order Details Print All Labels Item Sellable Strain Qty Ordered Qty Allocated U…" at bounding box center [777, 417] width 1306 height 167
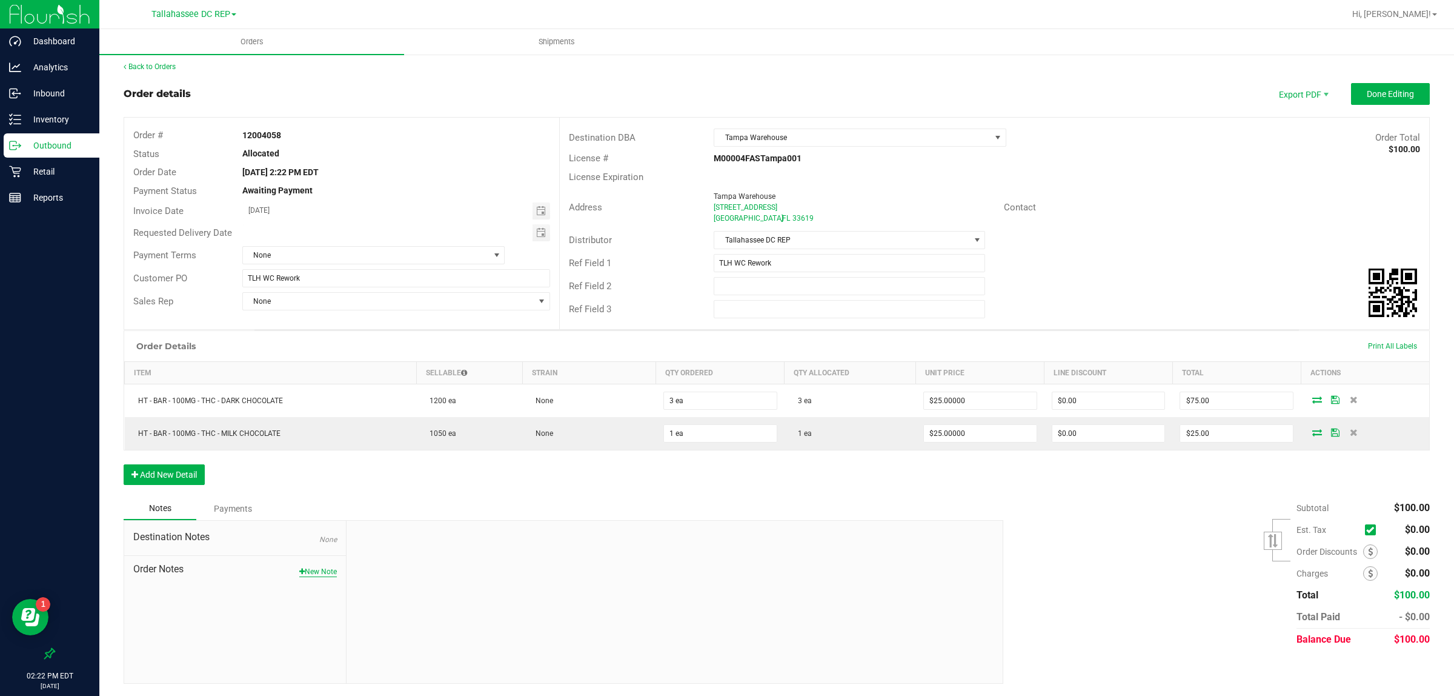
click at [310, 568] on button "New Note" at bounding box center [318, 571] width 38 height 11
click at [398, 562] on input "Note Title" at bounding box center [675, 570] width 639 height 18
paste input "TLH WC Rework"
type input "TLH WC Rework"
click at [394, 613] on textarea "* Note" at bounding box center [675, 626] width 639 height 48
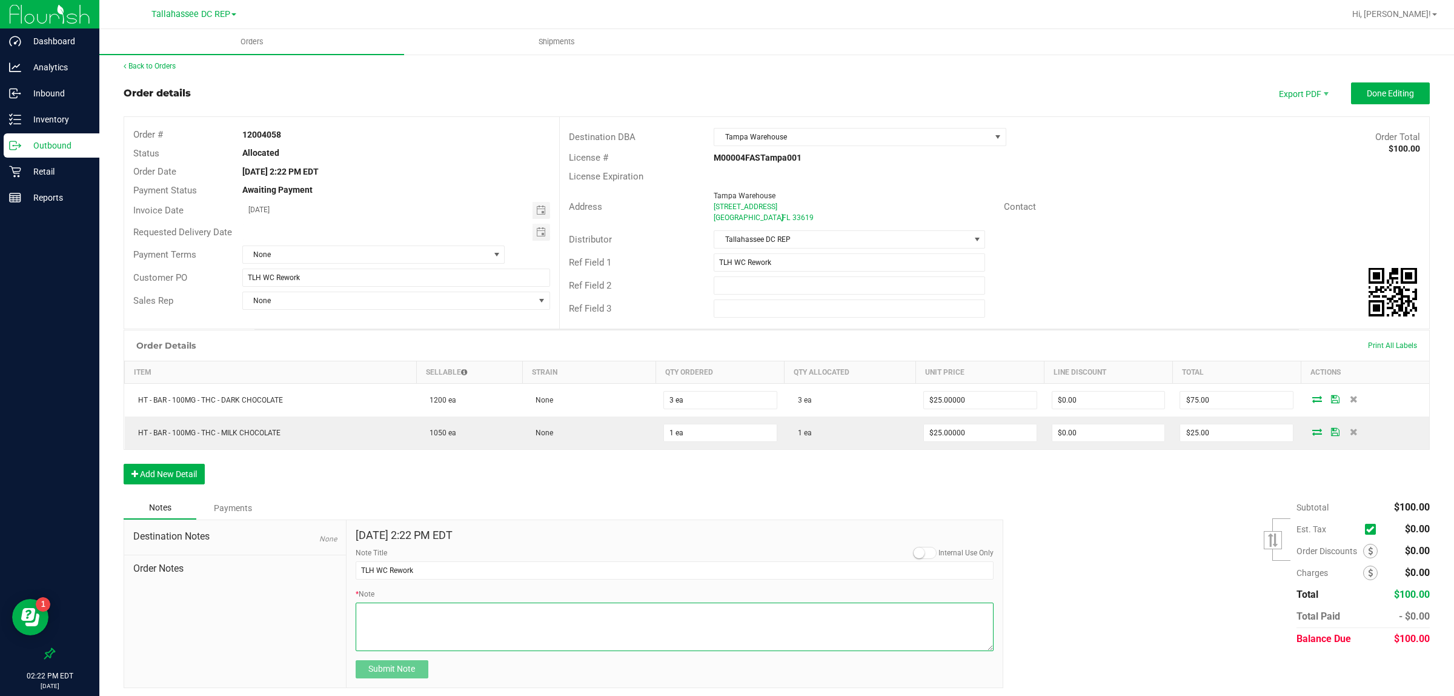
paste textarea "TLH WC Rework"
type textarea "TLH WC Rework"
click at [398, 662] on button "Submit Note" at bounding box center [392, 669] width 73 height 18
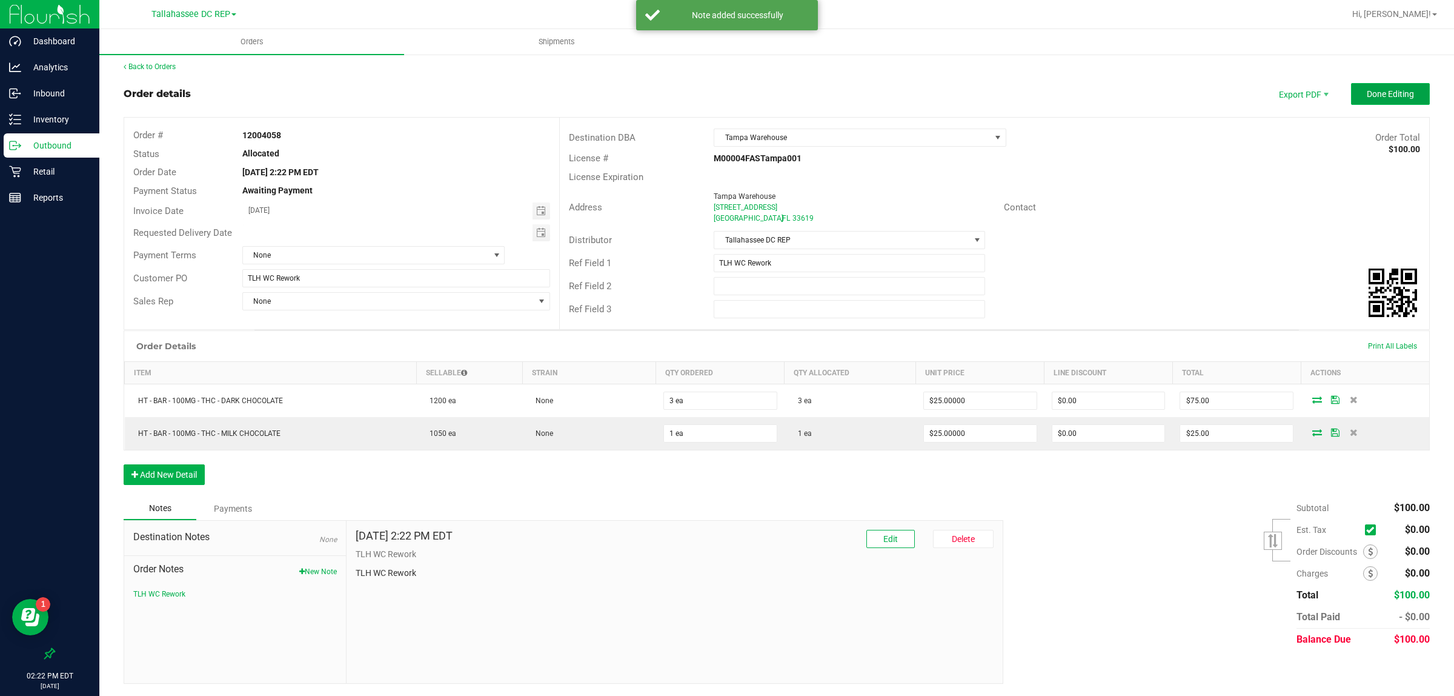
click at [1389, 89] on span "Done Editing" at bounding box center [1390, 94] width 47 height 10
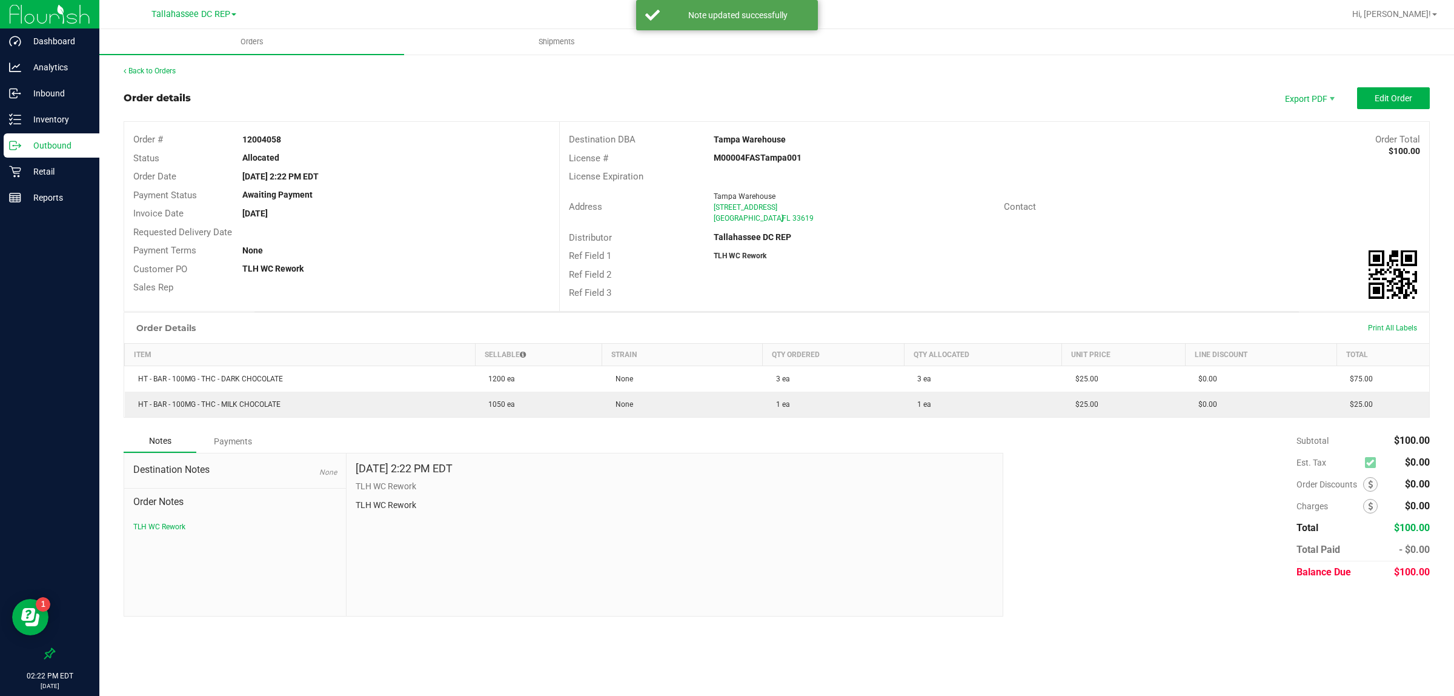
click at [80, 147] on p "Outbound" at bounding box center [57, 145] width 73 height 15
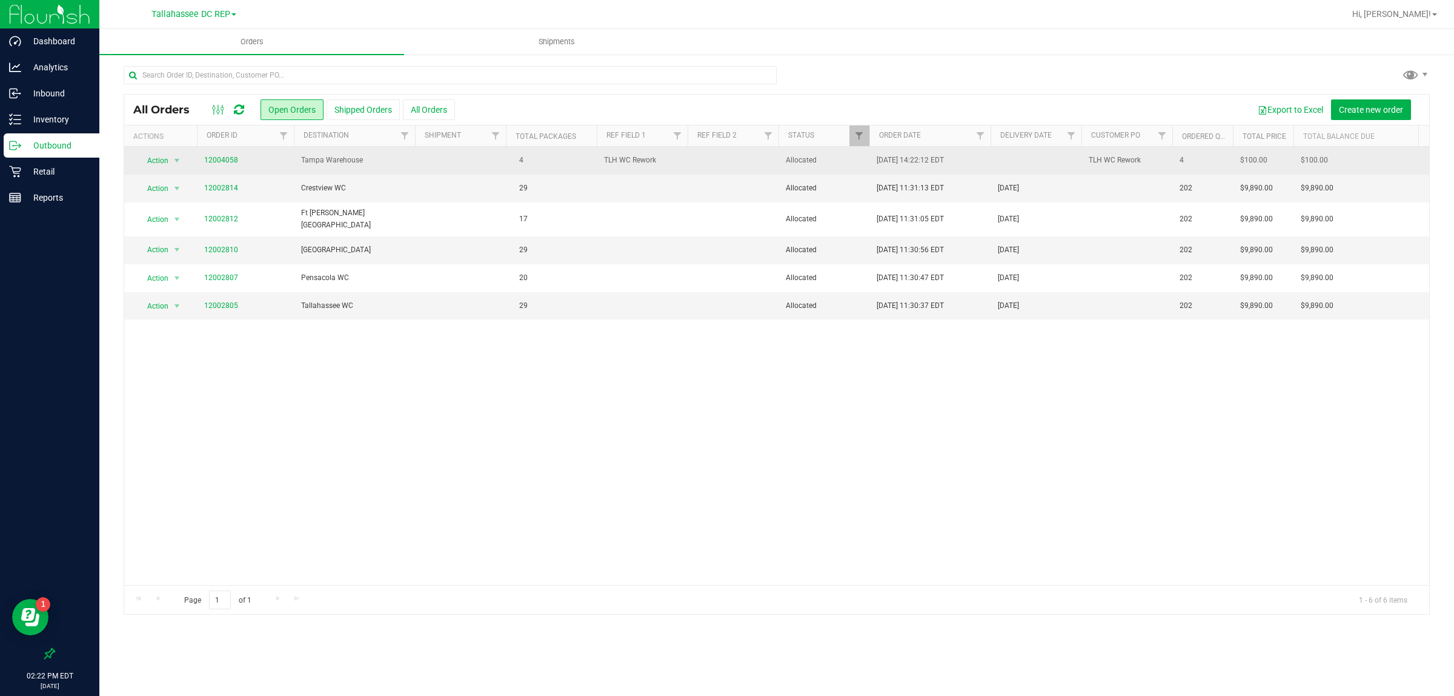
click at [384, 166] on span "Tampa Warehouse" at bounding box center [354, 161] width 107 height 12
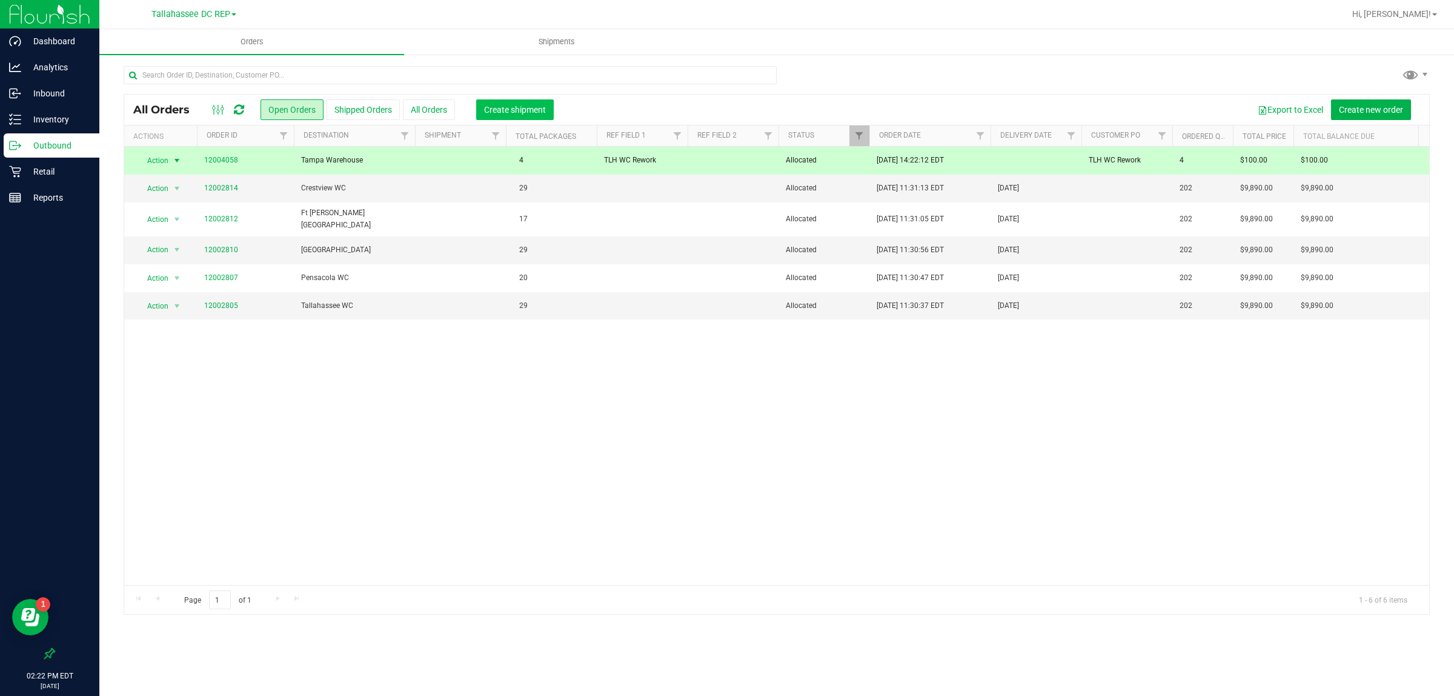
click at [535, 116] on button "Create shipment" at bounding box center [515, 109] width 78 height 21
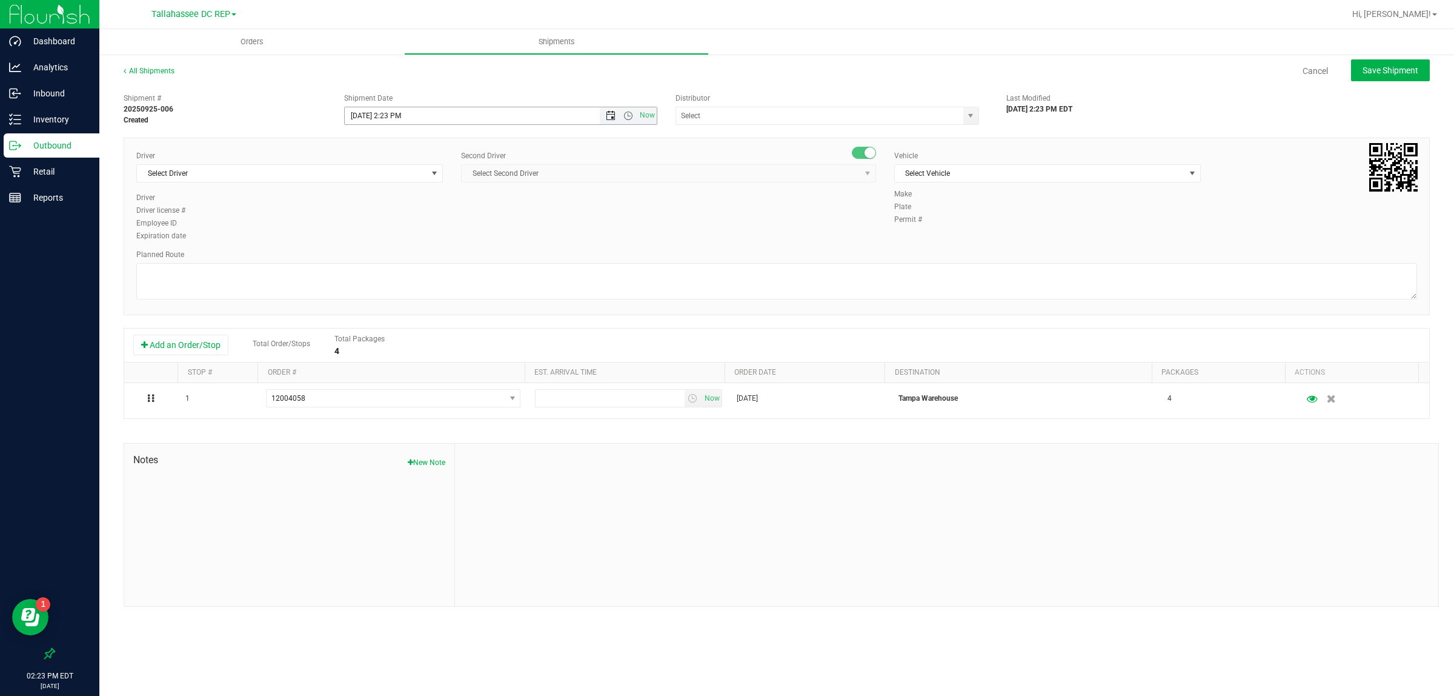
click at [610, 120] on span "Open the date view" at bounding box center [611, 116] width 10 height 10
click at [450, 237] on link "26" at bounding box center [444, 239] width 18 height 19
click at [625, 121] on span "Now" at bounding box center [628, 115] width 57 height 17
click at [622, 114] on span "Open the time view" at bounding box center [628, 116] width 21 height 10
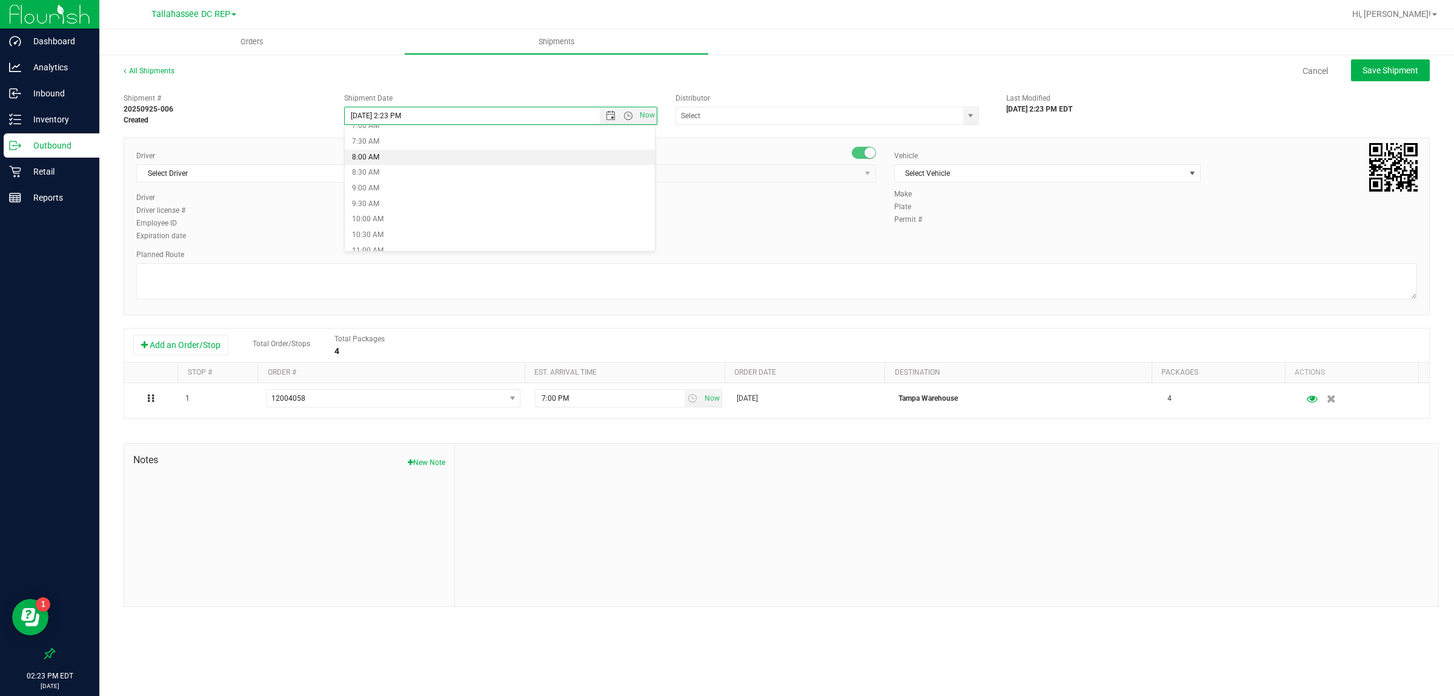
click at [395, 156] on li "8:00 AM" at bounding box center [500, 158] width 310 height 16
type input "[DATE] 8:00 AM"
click at [943, 116] on input "text" at bounding box center [815, 115] width 279 height 17
click at [923, 128] on li "Tallahassee DC REP" at bounding box center [827, 136] width 302 height 18
type input "Tallahassee DC REP"
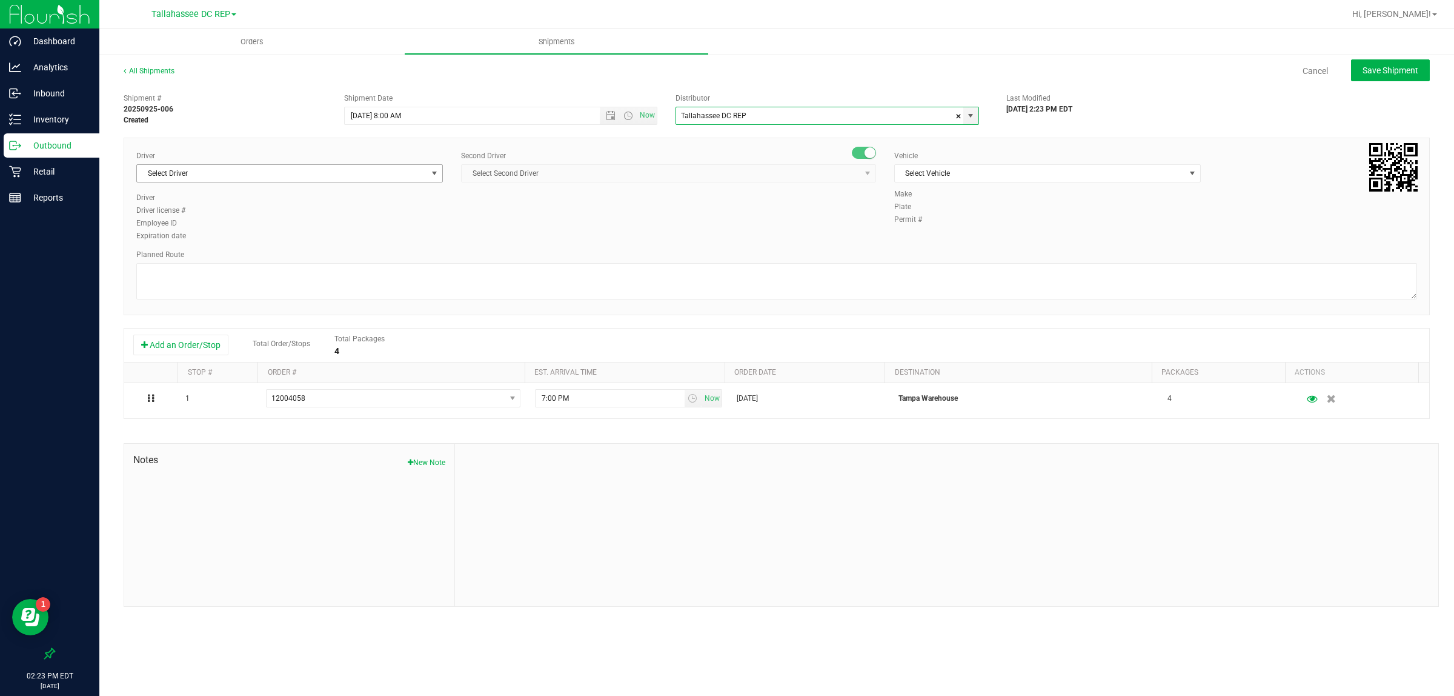
click at [301, 168] on span "Select Driver" at bounding box center [282, 173] width 290 height 17
click at [249, 224] on li "[PERSON_NAME] - 100003646" at bounding box center [289, 224] width 305 height 18
type input "aarr"
drag, startPoint x: 522, startPoint y: 176, endPoint x: 525, endPoint y: 168, distance: 7.9
click at [525, 170] on span "Select Second Driver" at bounding box center [661, 173] width 399 height 17
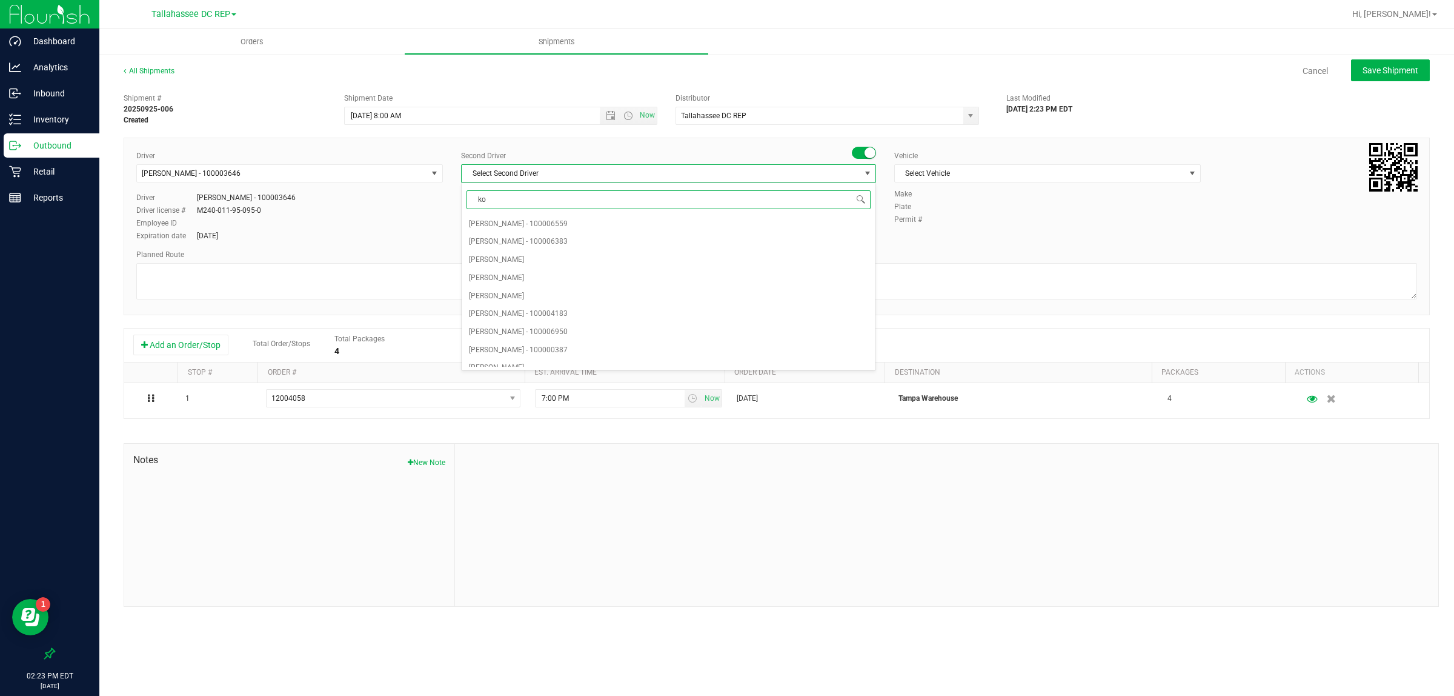
type input "kos"
click at [525, 227] on span "[PERSON_NAME] - 100007337" at bounding box center [518, 224] width 99 height 16
click at [910, 174] on span "Select Vehicle" at bounding box center [1040, 173] width 290 height 17
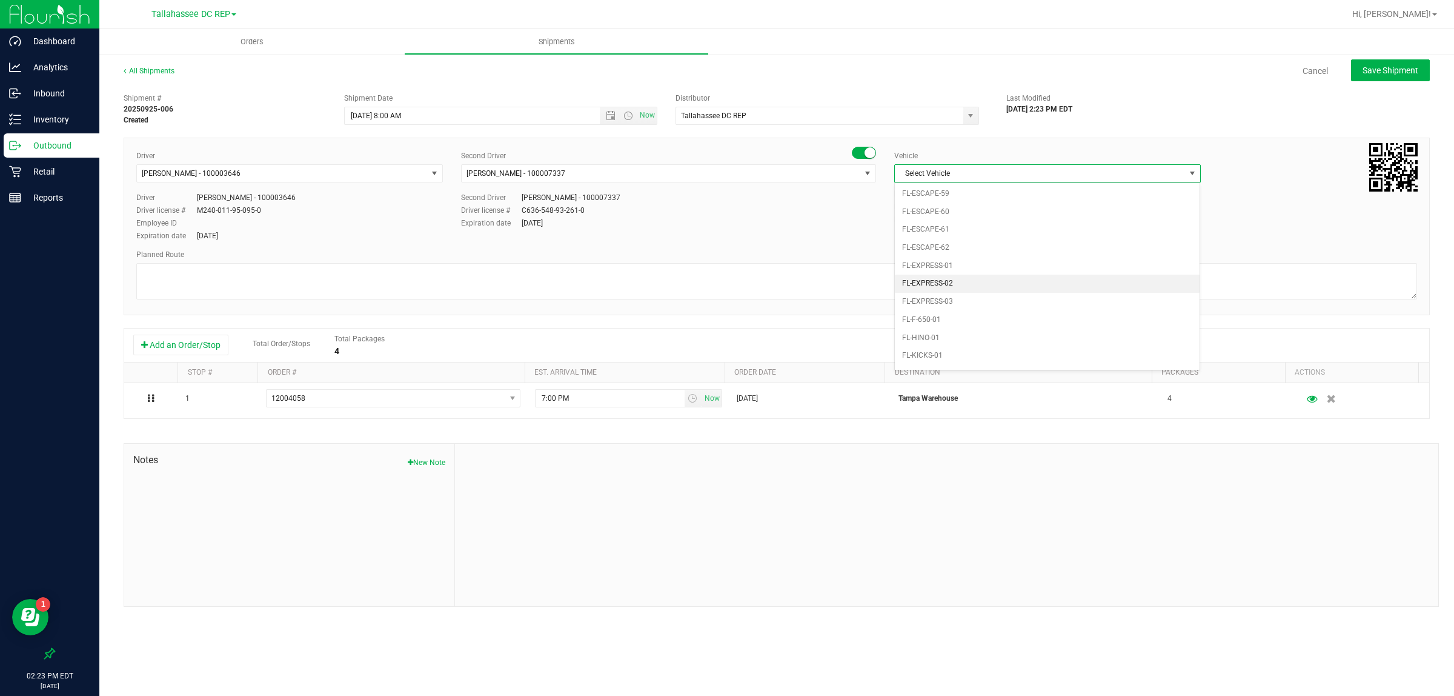
scroll to position [256, 0]
click at [934, 209] on li "FL-EXPRESS-02" at bounding box center [1047, 208] width 305 height 18
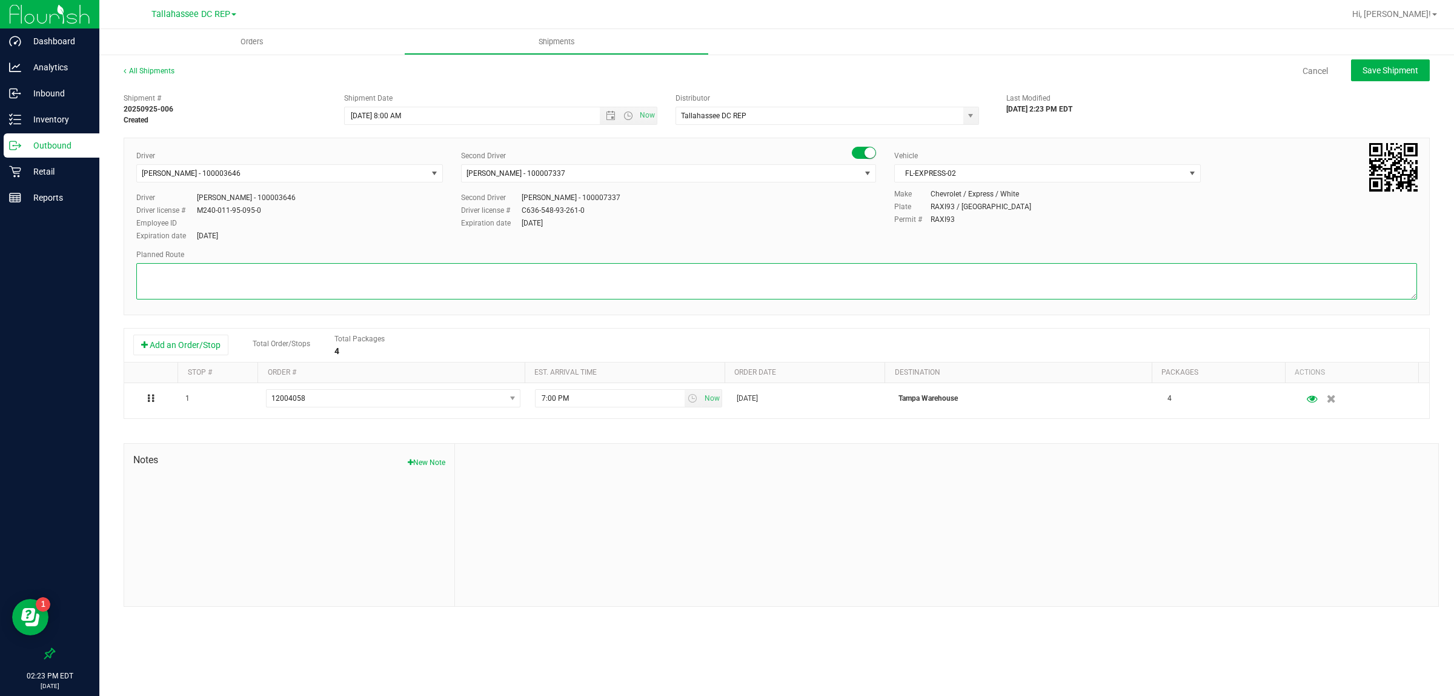
click at [540, 284] on textarea at bounding box center [776, 281] width 1281 height 36
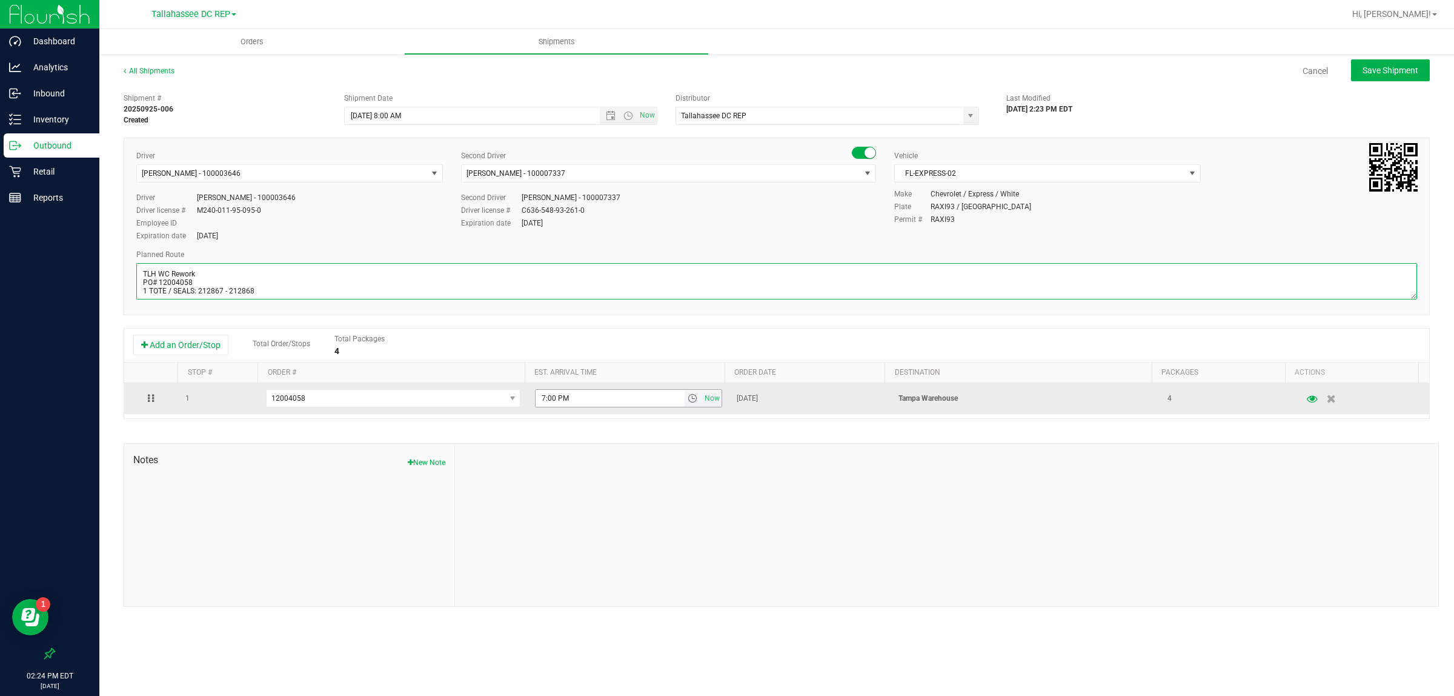
click at [686, 394] on span "select" at bounding box center [694, 398] width 18 height 17
type textarea "TLH WC Rework PO# 12004058 1 TOTE / SEALS: 212867 - 212868"
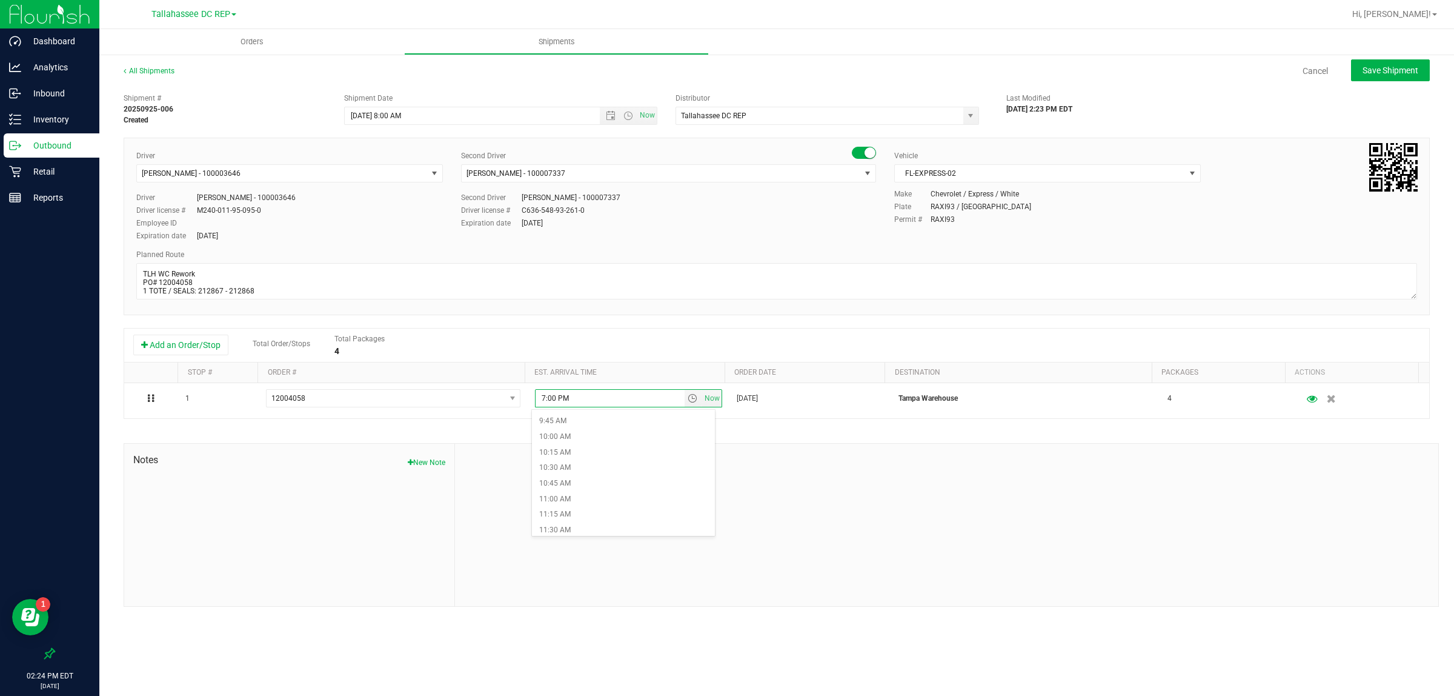
scroll to position [682, 0]
click at [603, 482] on li "12:00 PM" at bounding box center [623, 486] width 183 height 16
click at [1363, 65] on span "Save Shipment" at bounding box center [1391, 70] width 56 height 10
type input "[DATE] 12:00 PM"
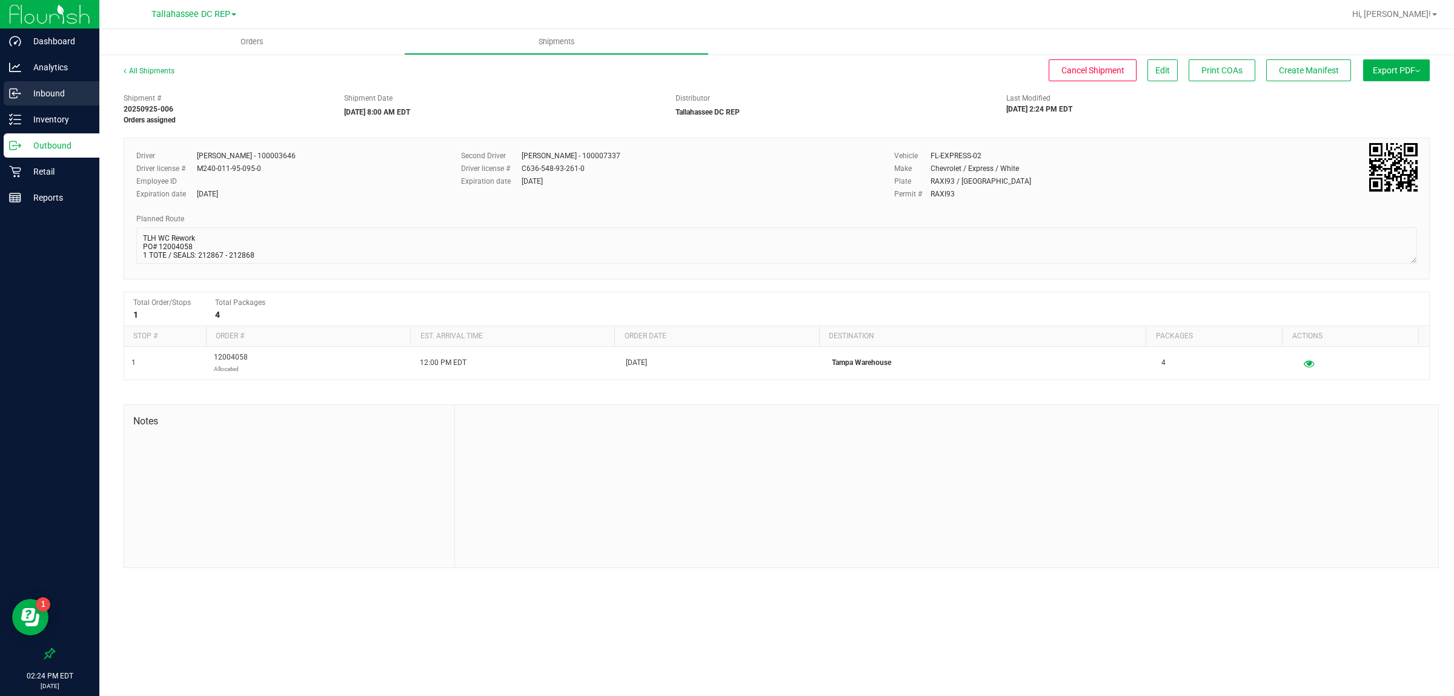
click at [64, 89] on p "Inbound" at bounding box center [57, 93] width 73 height 15
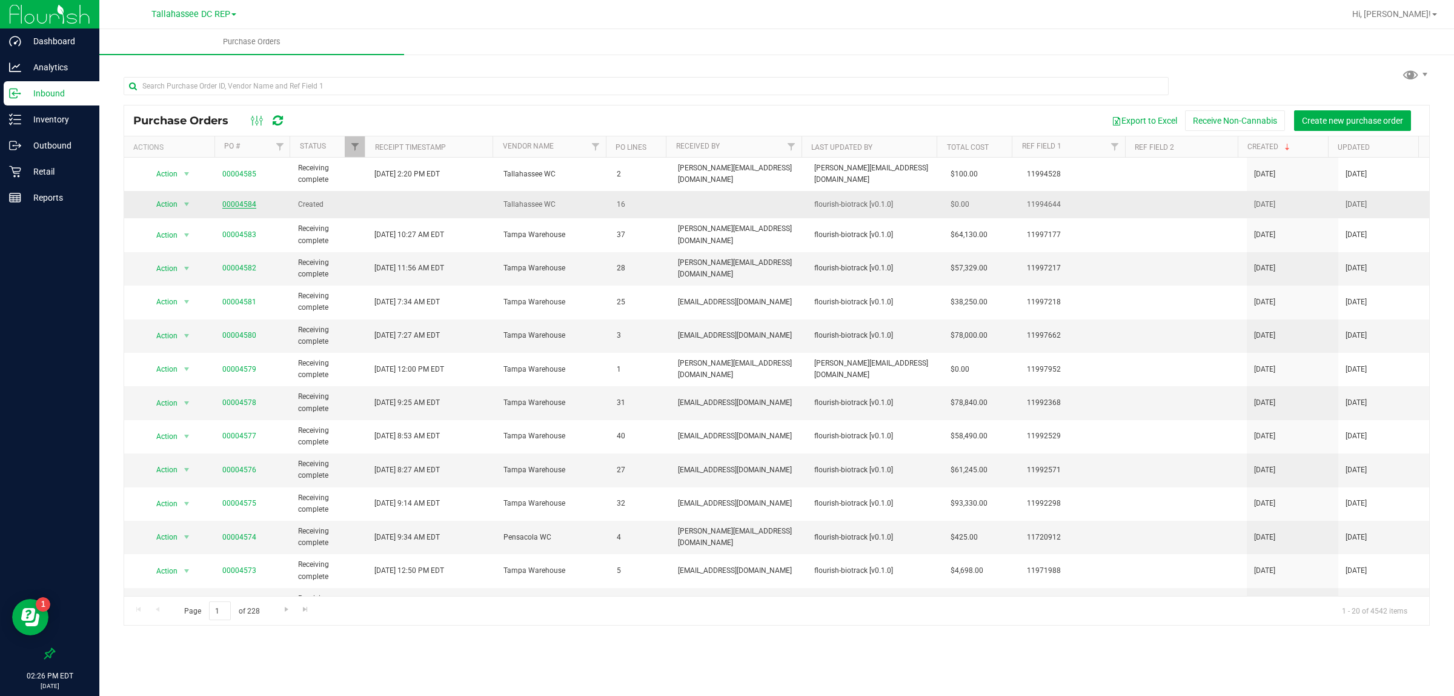
click at [244, 204] on link "00004584" at bounding box center [239, 204] width 34 height 8
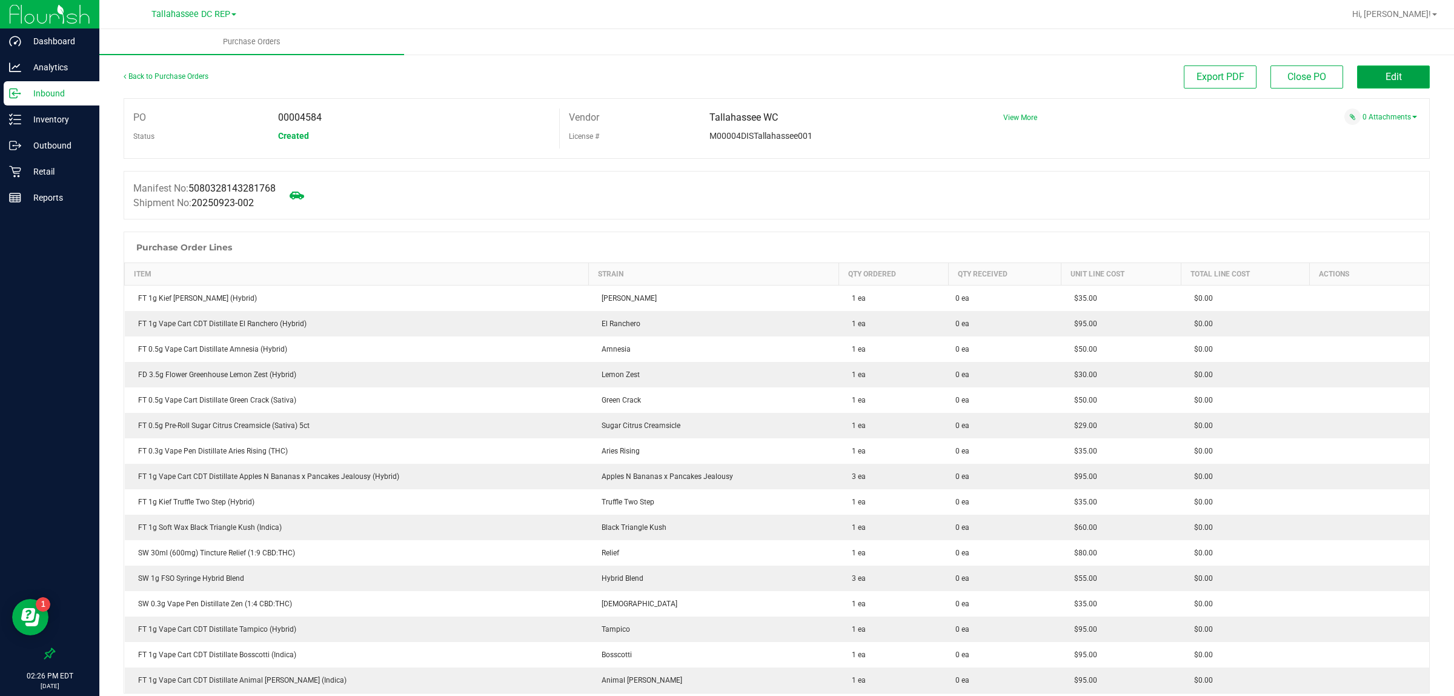
click at [1365, 68] on button "Edit" at bounding box center [1393, 76] width 73 height 23
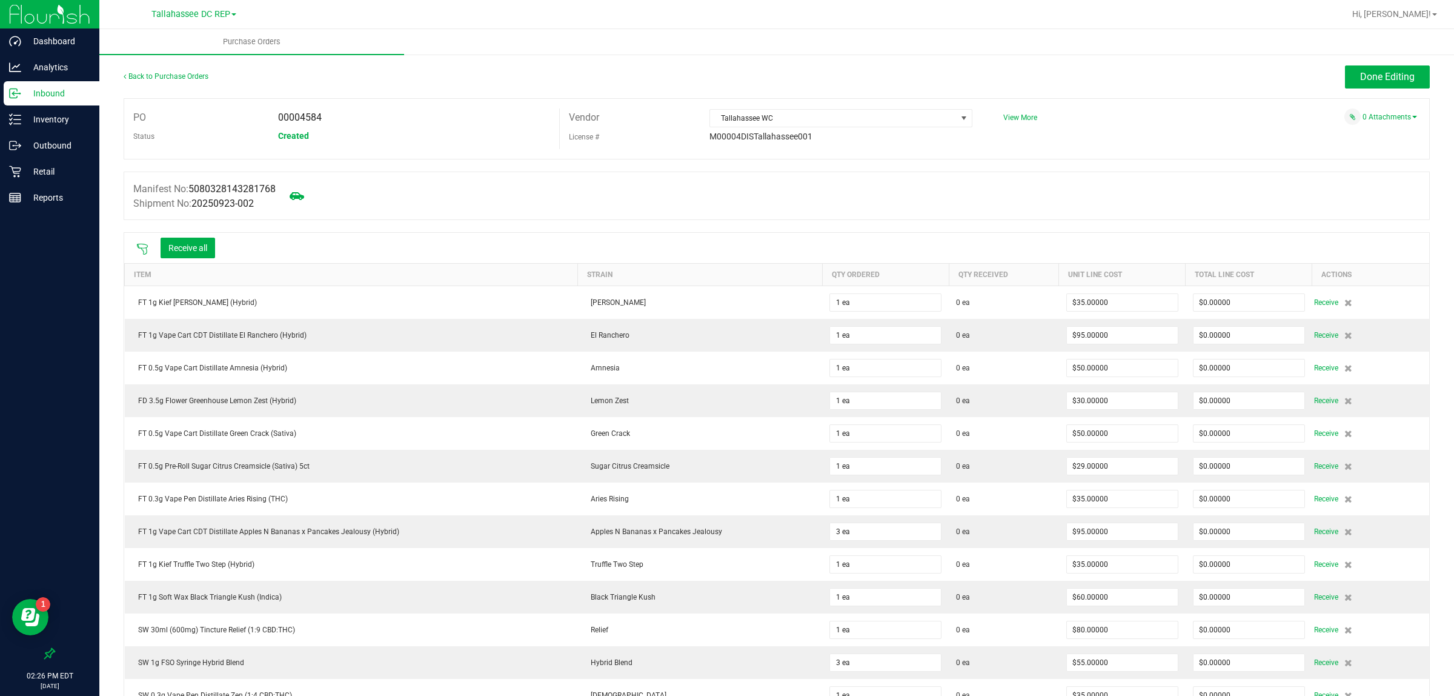
click at [138, 249] on icon at bounding box center [142, 249] width 12 height 12
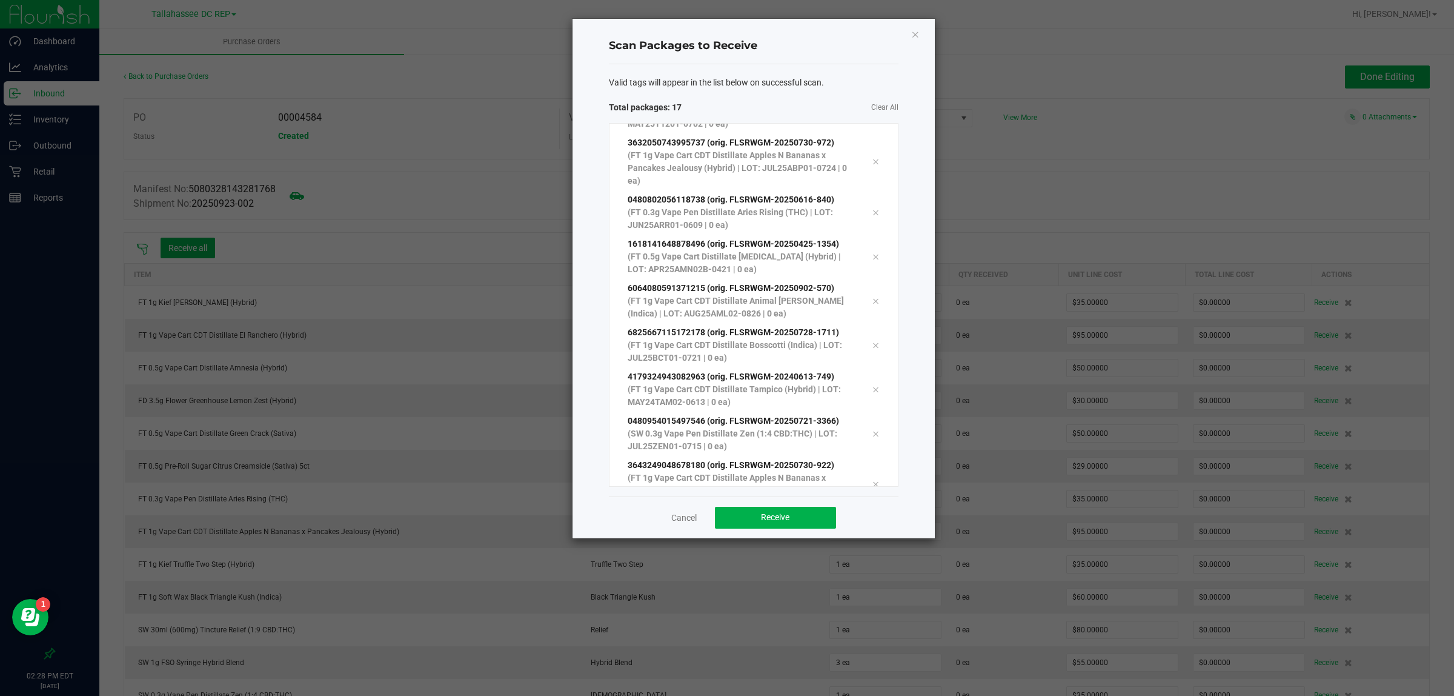
scroll to position [401, 0]
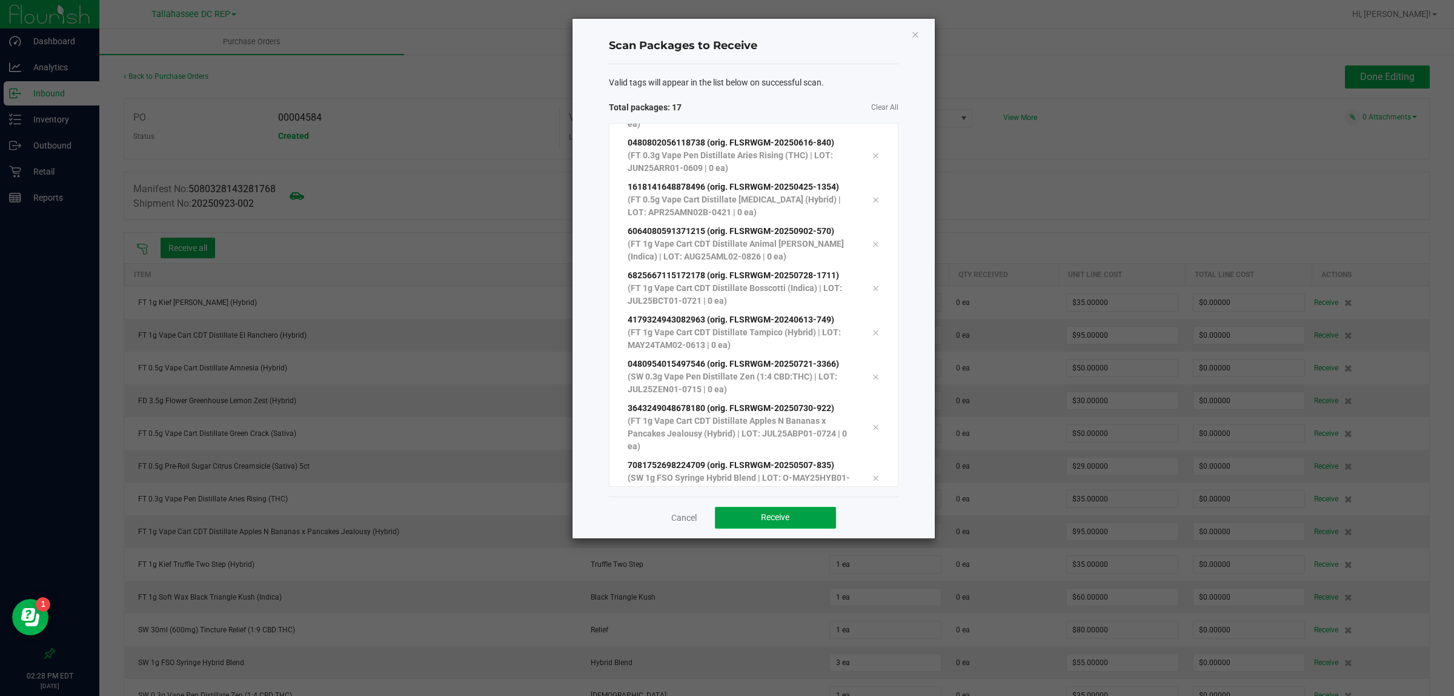
click at [759, 513] on button "Receive" at bounding box center [775, 518] width 121 height 22
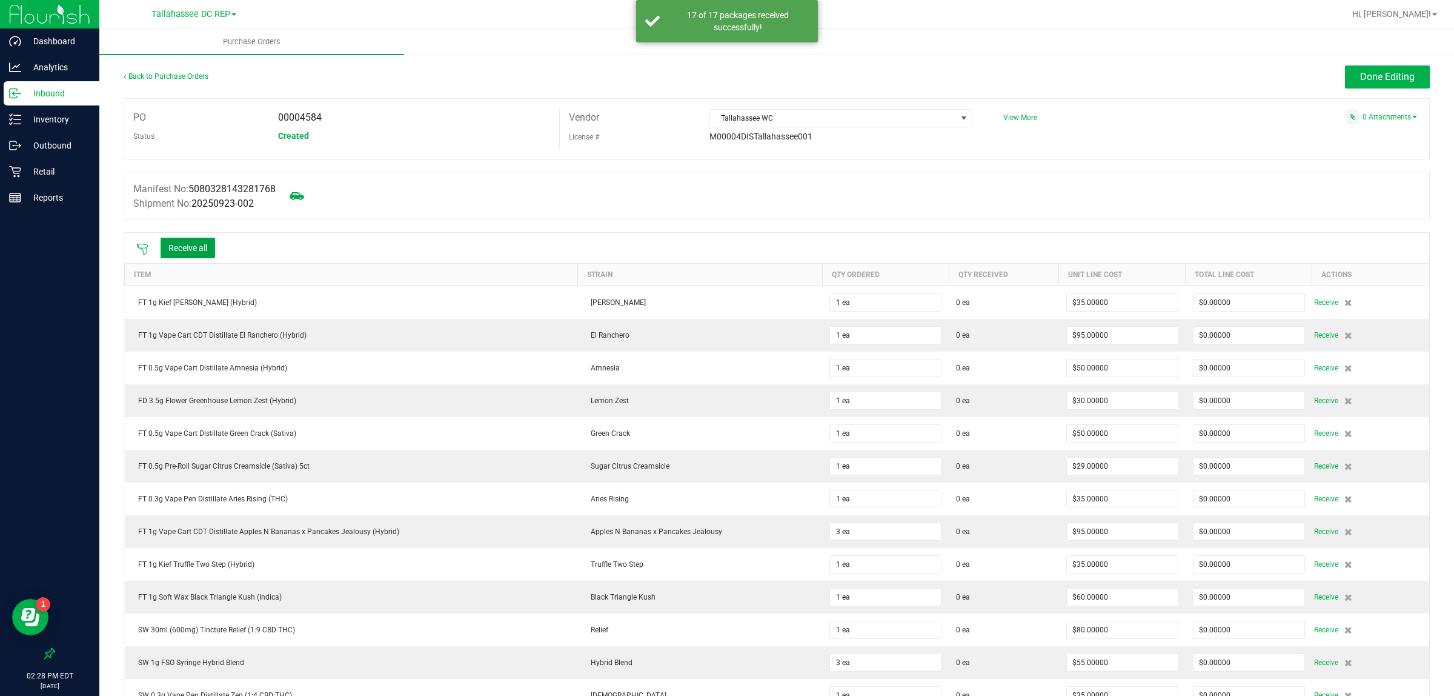
click at [203, 255] on button "Receive all" at bounding box center [188, 248] width 55 height 21
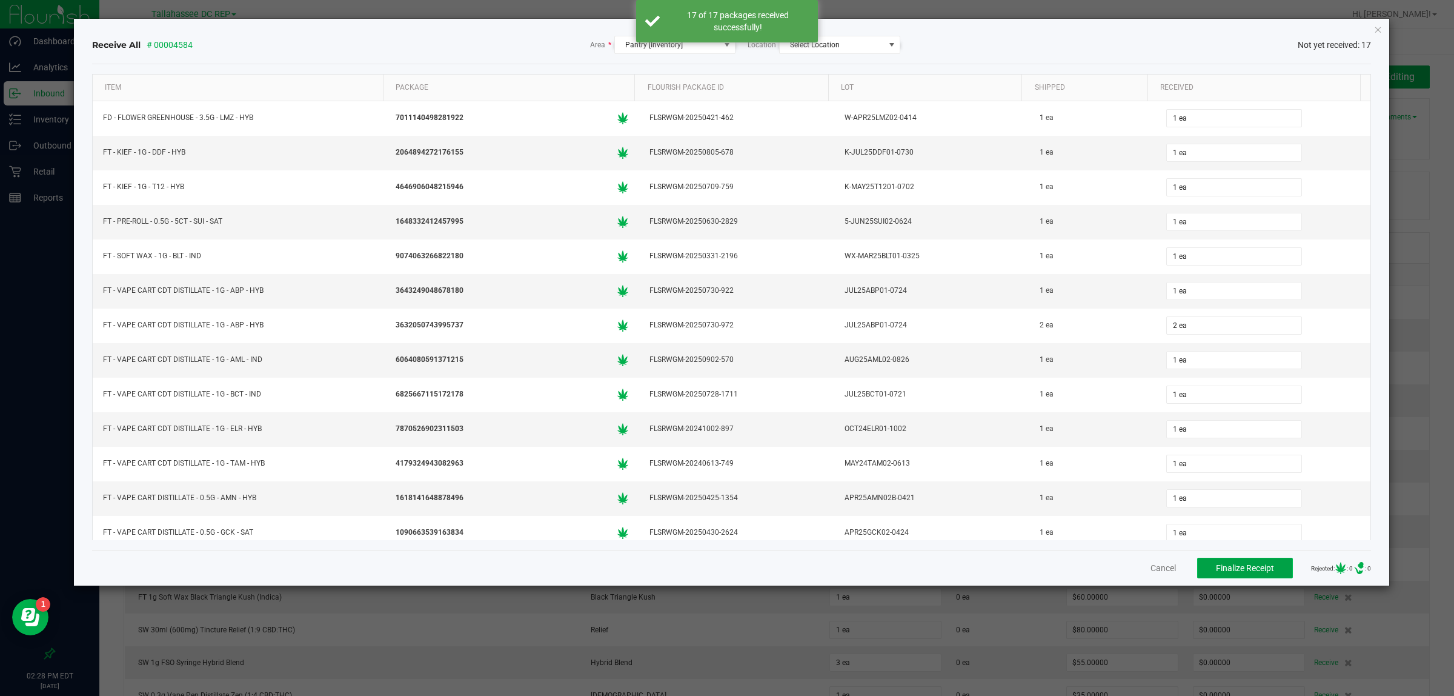
click at [1198, 563] on button "Finalize Receipt" at bounding box center [1245, 567] width 96 height 21
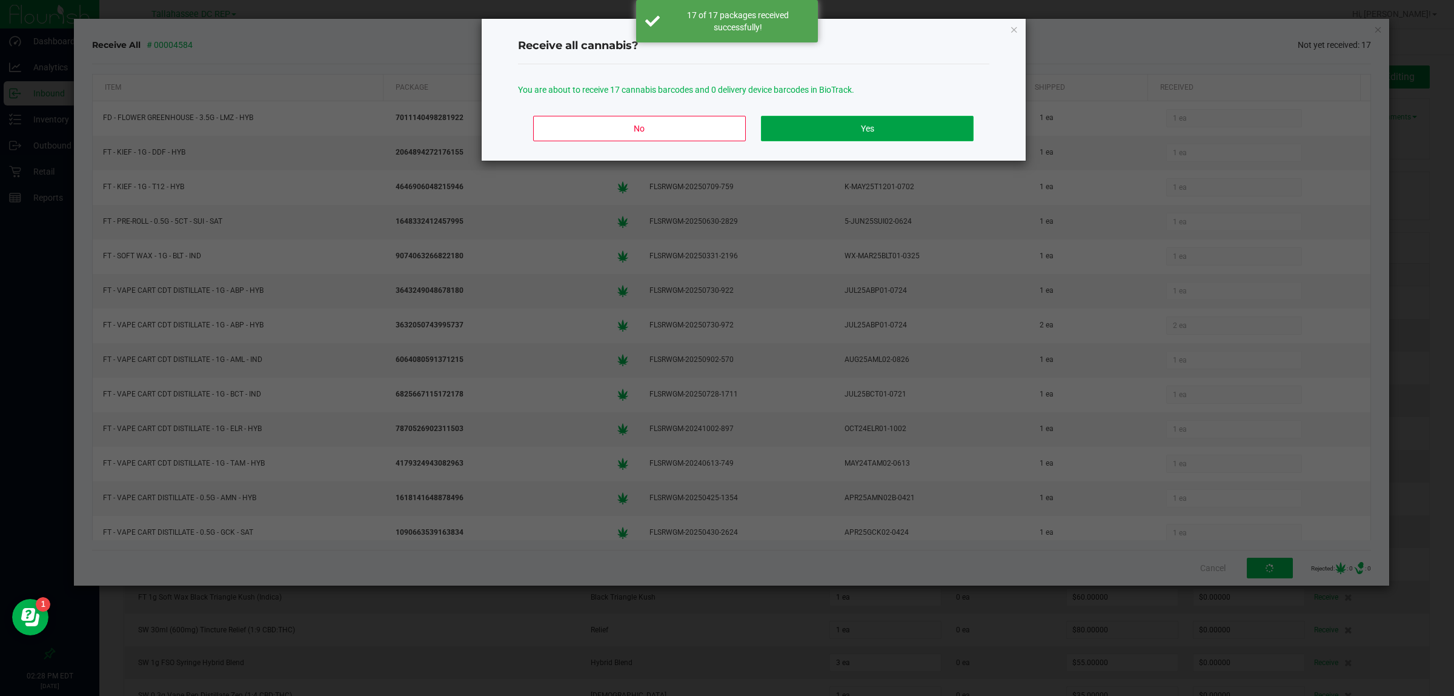
click at [952, 133] on button "Yes" at bounding box center [867, 128] width 212 height 25
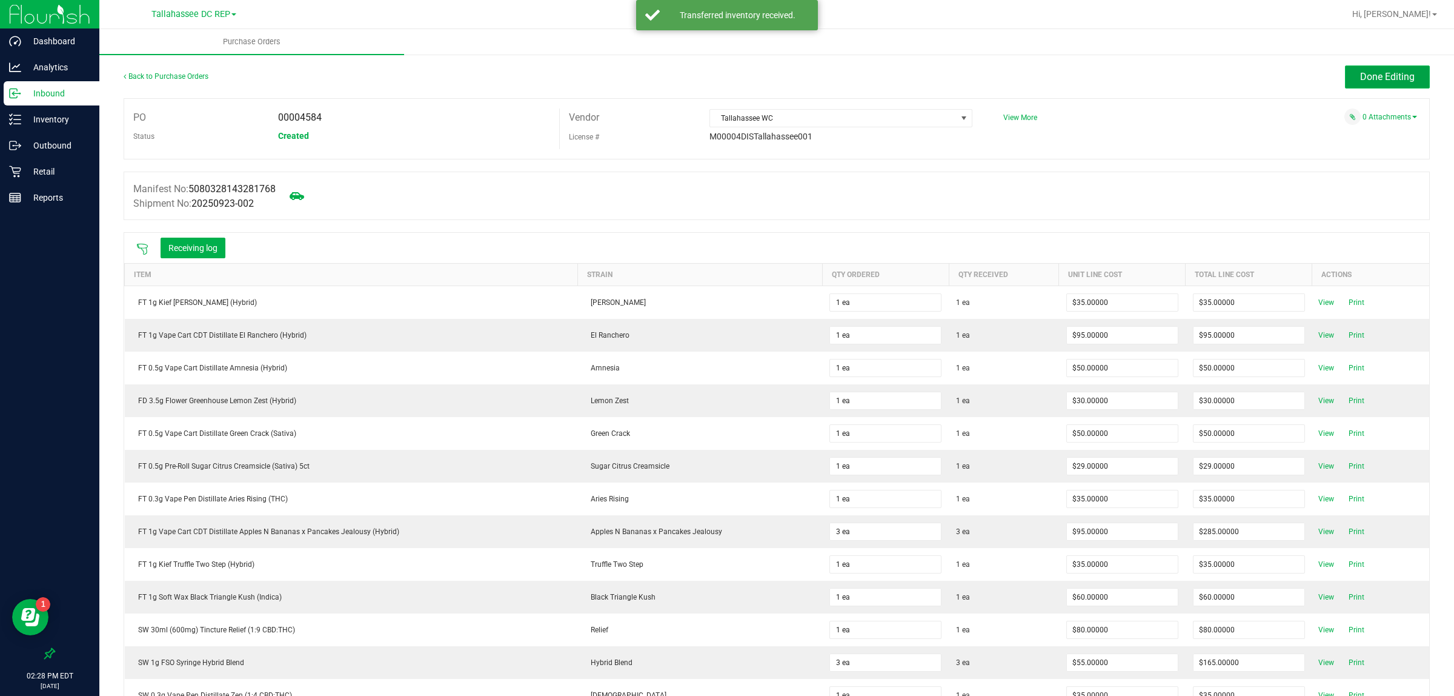
click at [1363, 80] on span "Done Editing" at bounding box center [1387, 77] width 55 height 12
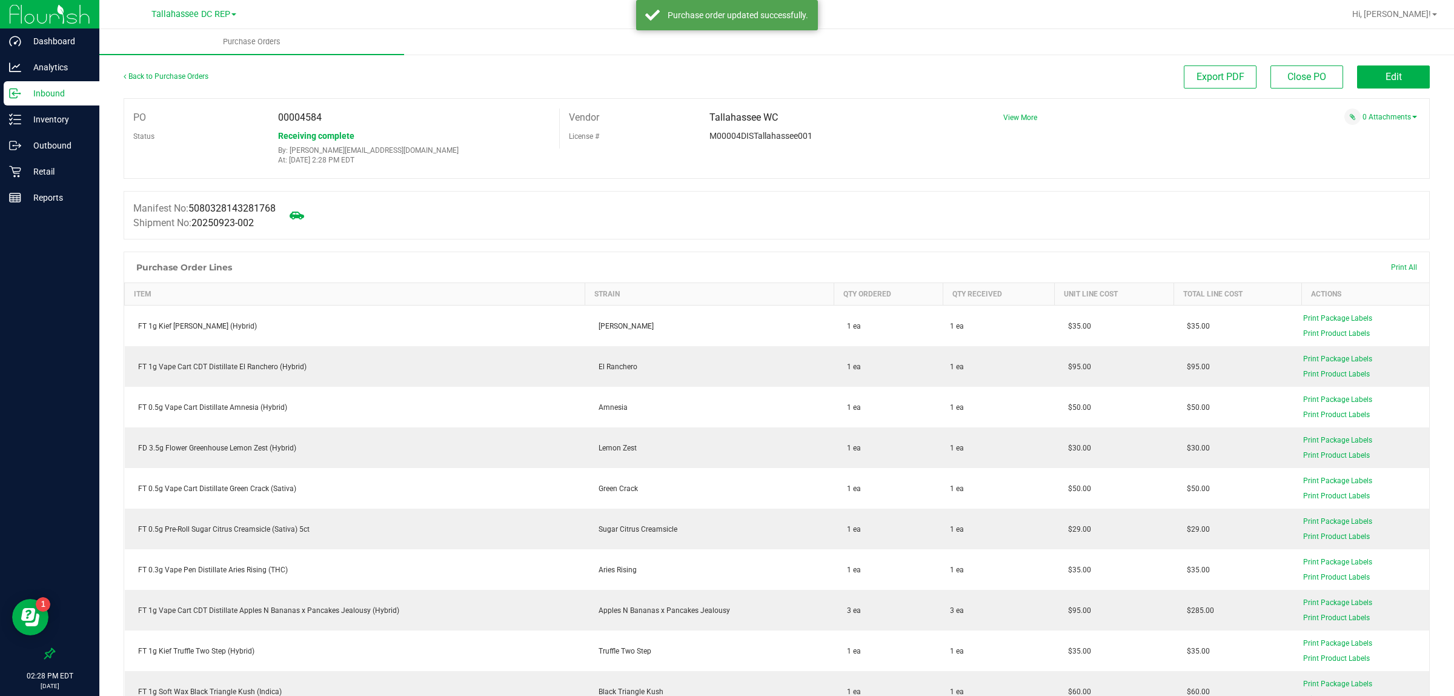
click at [306, 119] on span "00004584" at bounding box center [300, 117] width 44 height 12
click at [306, 118] on span "00004584" at bounding box center [300, 117] width 44 height 12
copy div "00004584"
click at [36, 122] on p "Inventory" at bounding box center [57, 119] width 73 height 15
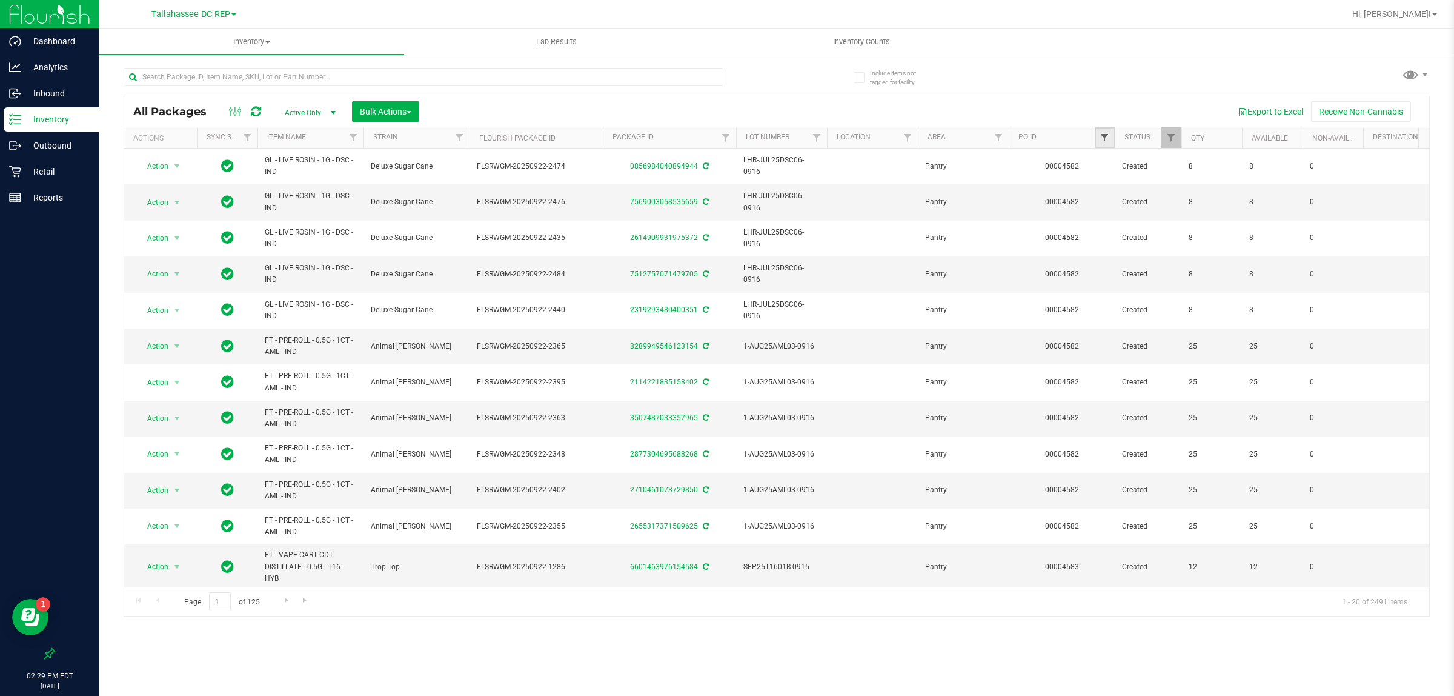
click at [1100, 135] on span "Filter" at bounding box center [1105, 138] width 10 height 10
click at [1117, 171] on input "text" at bounding box center [1164, 164] width 125 height 18
paste input "00004584"
type input "00004584"
click at [1139, 193] on button "Filter" at bounding box center [1131, 196] width 58 height 27
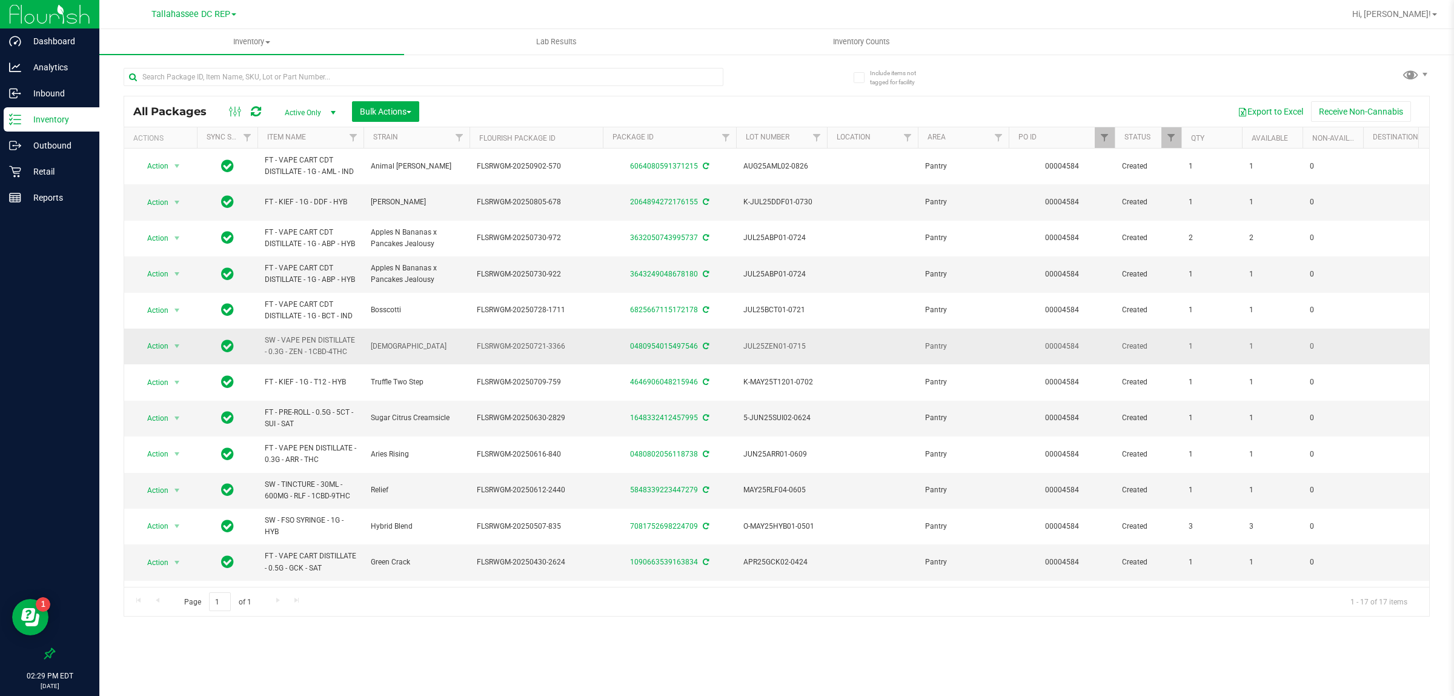
scroll to position [213, 0]
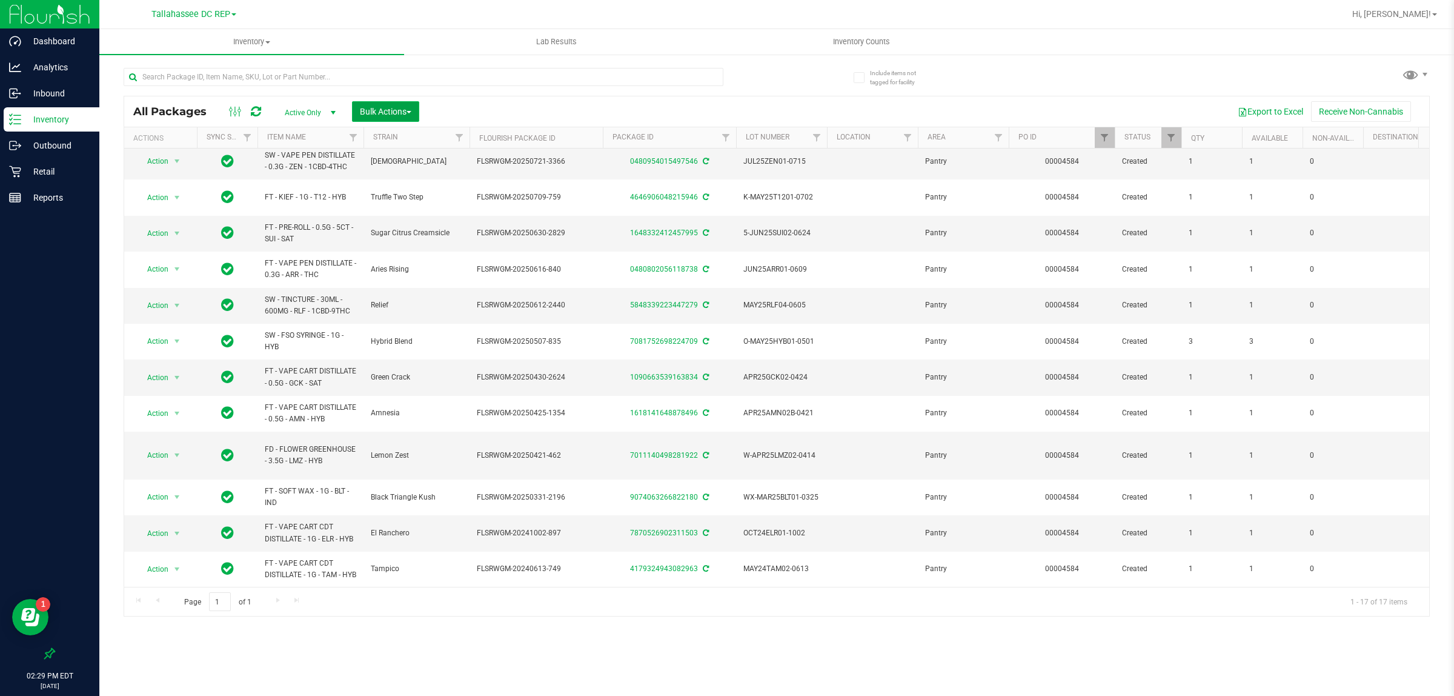
click at [419, 109] on button "Bulk Actions" at bounding box center [385, 111] width 67 height 21
click at [416, 205] on span "Locate packages" at bounding box center [389, 206] width 61 height 10
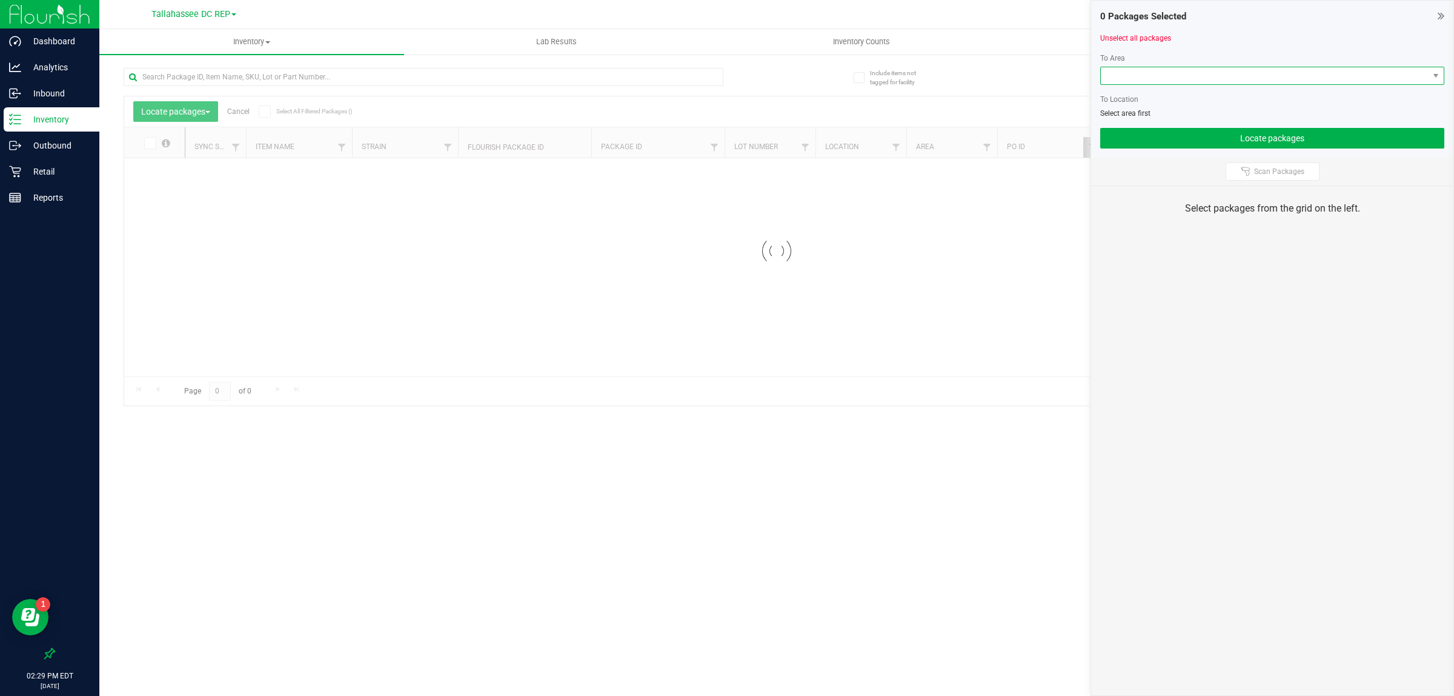
click at [1220, 80] on span at bounding box center [1265, 75] width 328 height 17
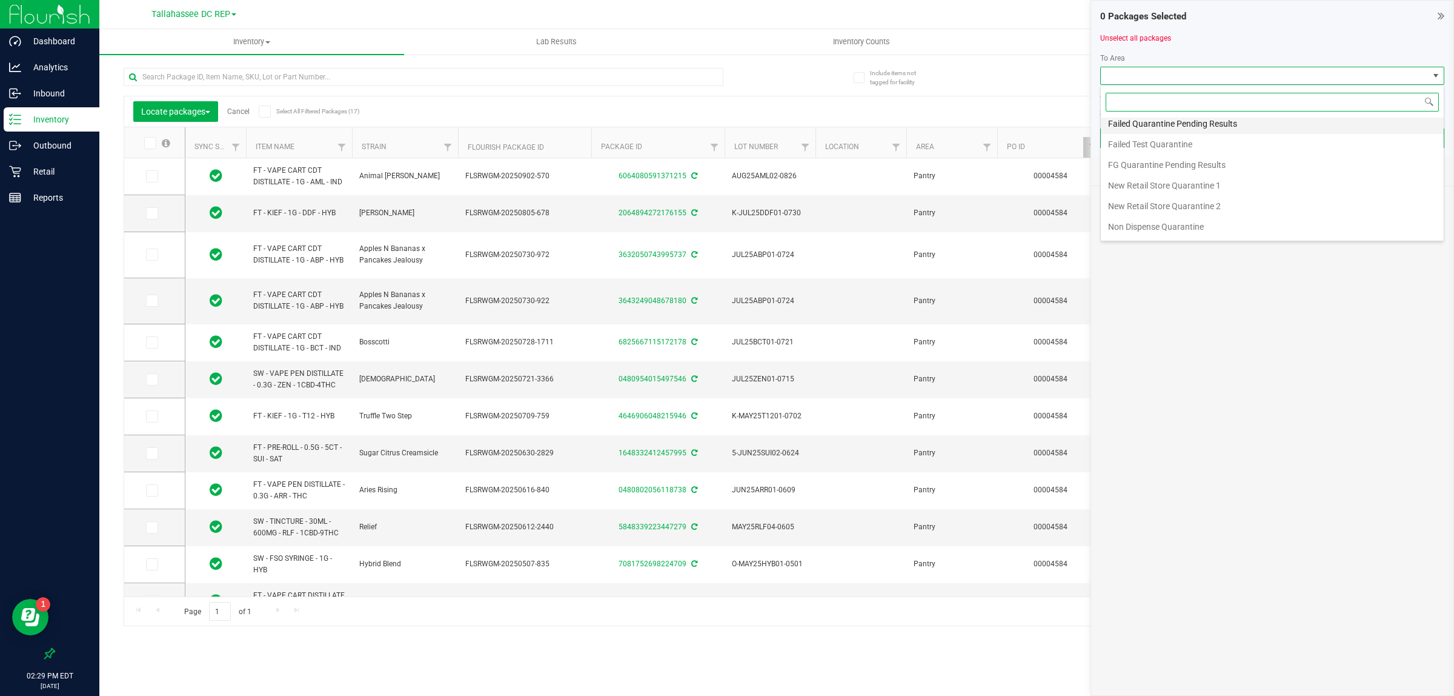
scroll to position [88, 0]
click at [1162, 192] on li "Non Dispense Quarantine" at bounding box center [1272, 187] width 343 height 21
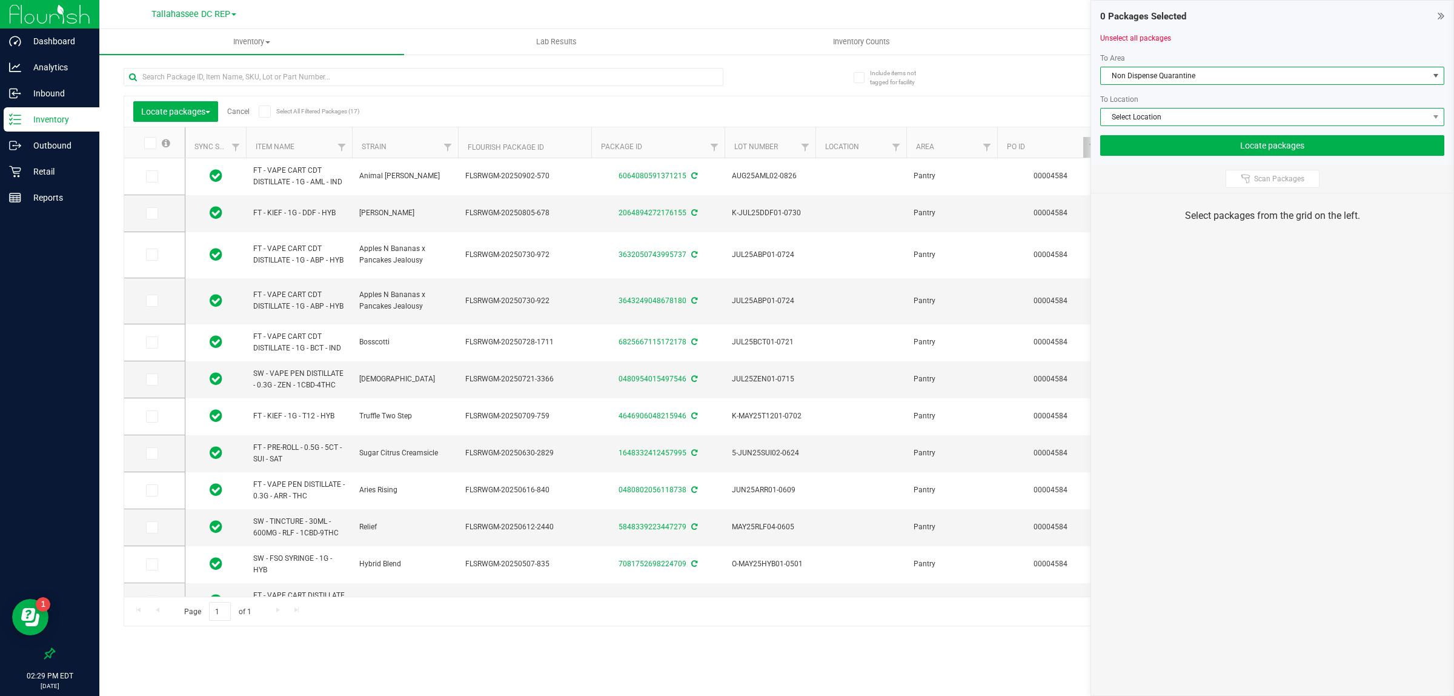
click at [1168, 121] on span "Select Location" at bounding box center [1265, 116] width 328 height 17
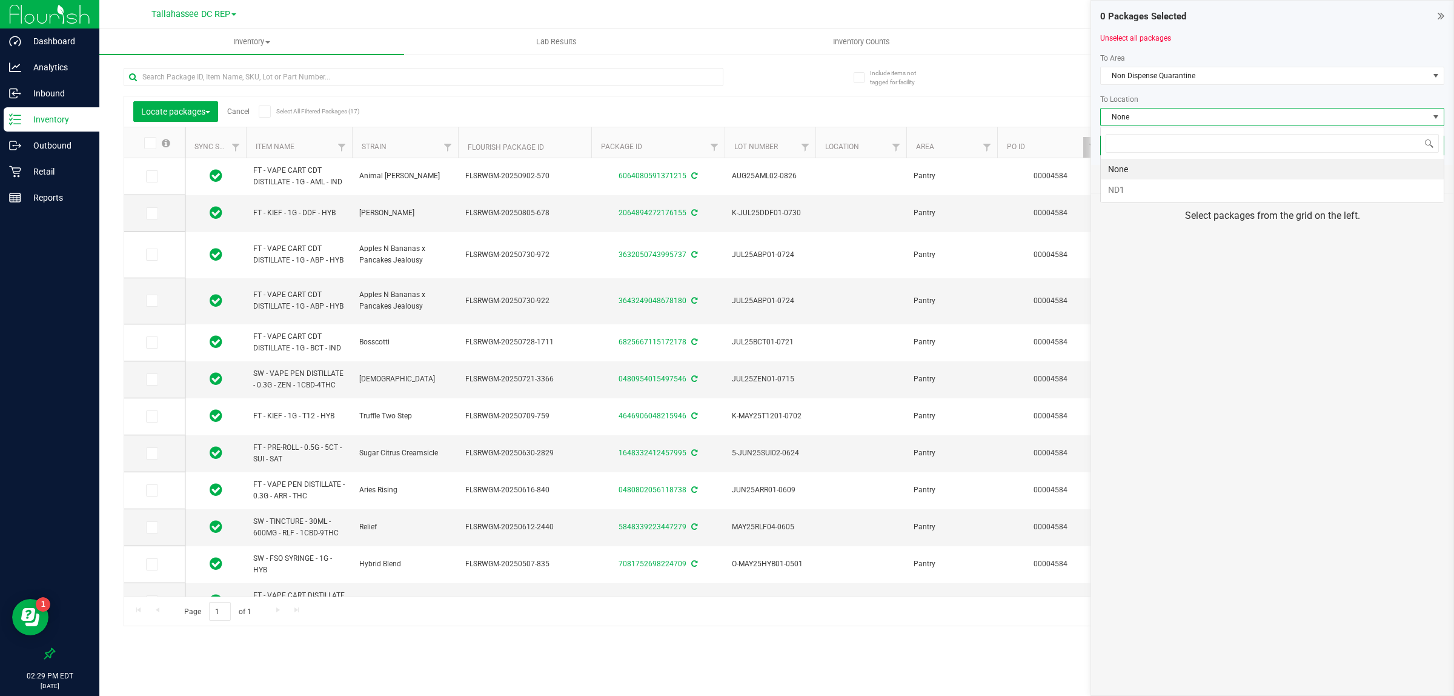
scroll to position [19, 344]
click at [1165, 180] on li "ND1" at bounding box center [1272, 189] width 343 height 21
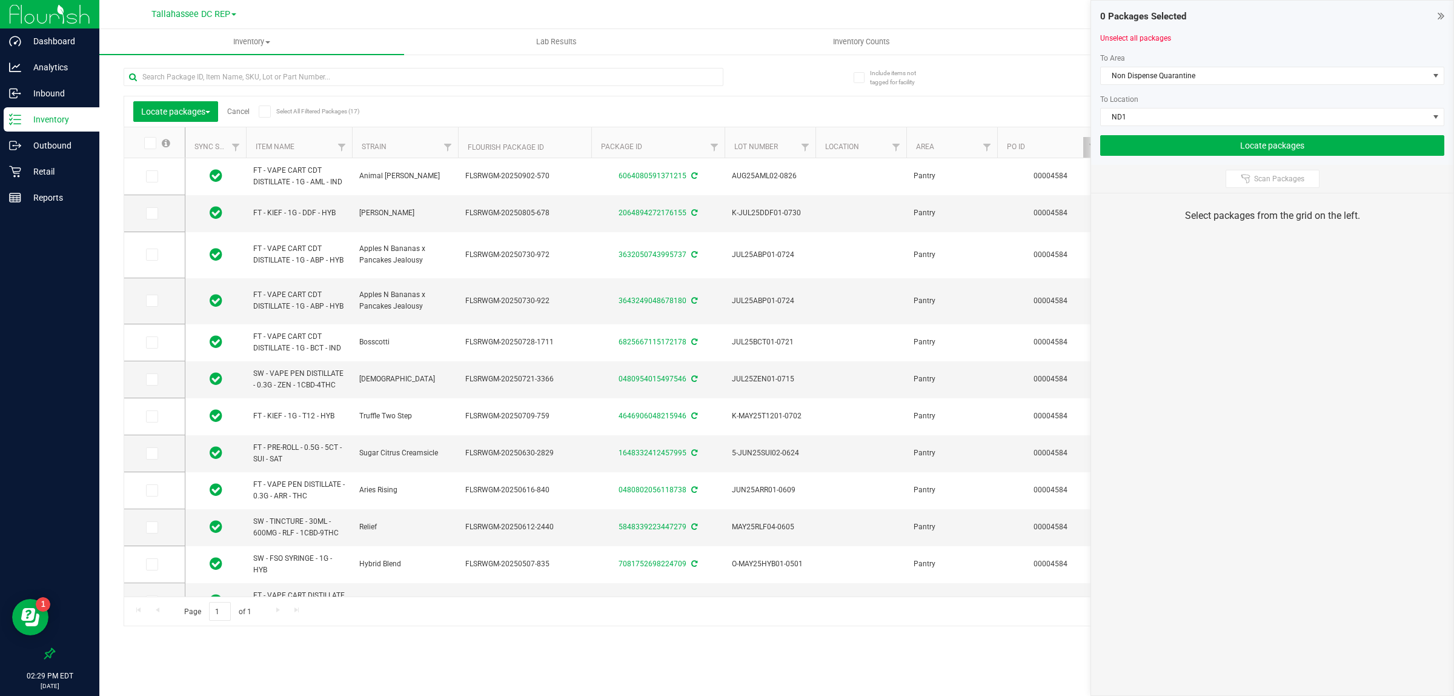
drag, startPoint x: 261, startPoint y: 110, endPoint x: 273, endPoint y: 123, distance: 17.2
click at [262, 112] on span at bounding box center [265, 111] width 12 height 12
click at [0, 0] on input "Select All Filtered Packages (17)" at bounding box center [0, 0] width 0 height 0
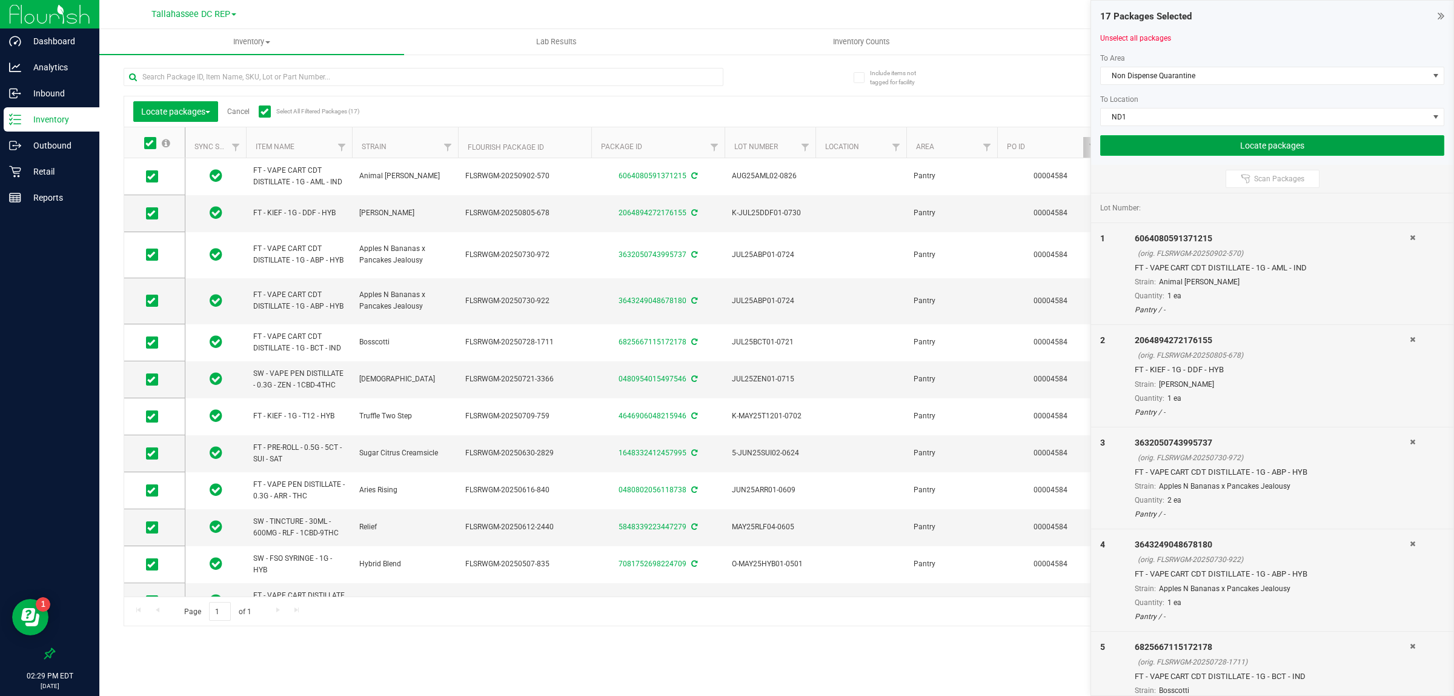
click at [1150, 151] on button "Locate packages" at bounding box center [1272, 145] width 344 height 21
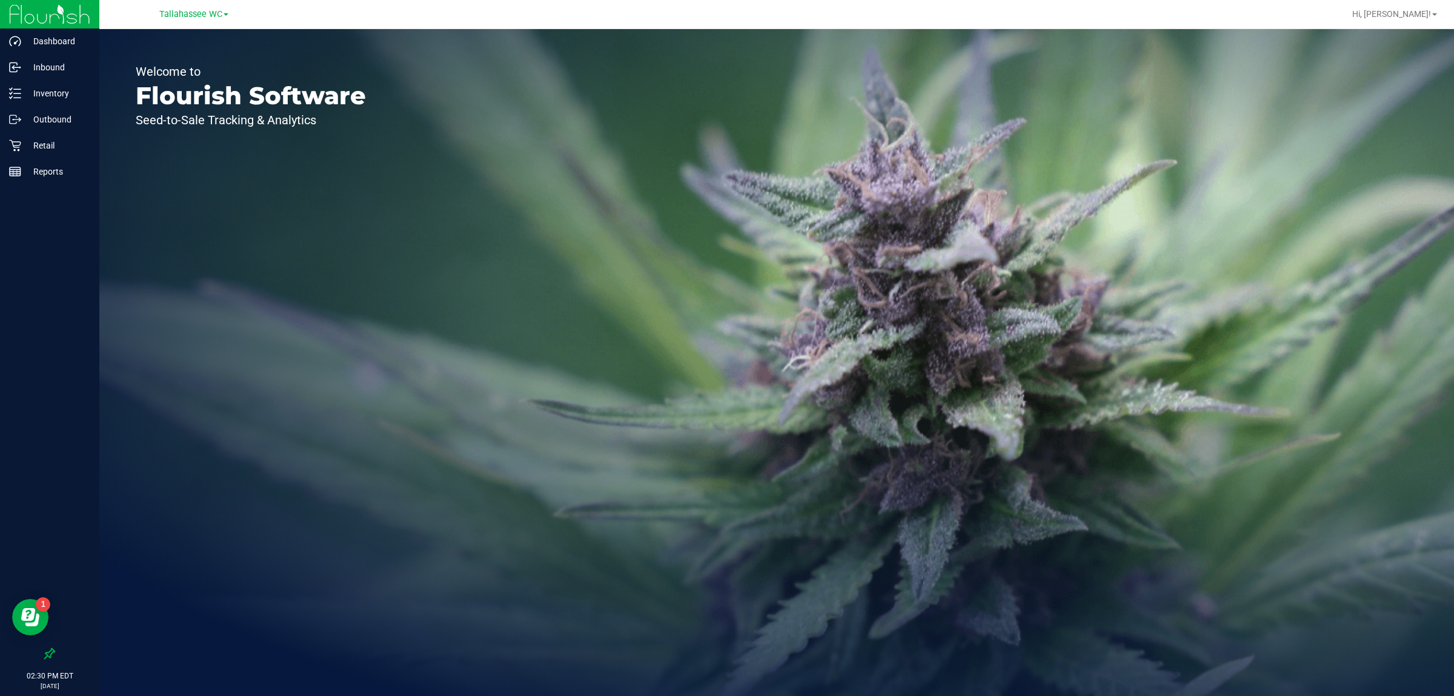
click at [210, 19] on div "Tallahassee WC" at bounding box center [193, 14] width 69 height 15
click at [210, 19] on span "Tallahassee WC" at bounding box center [190, 14] width 63 height 11
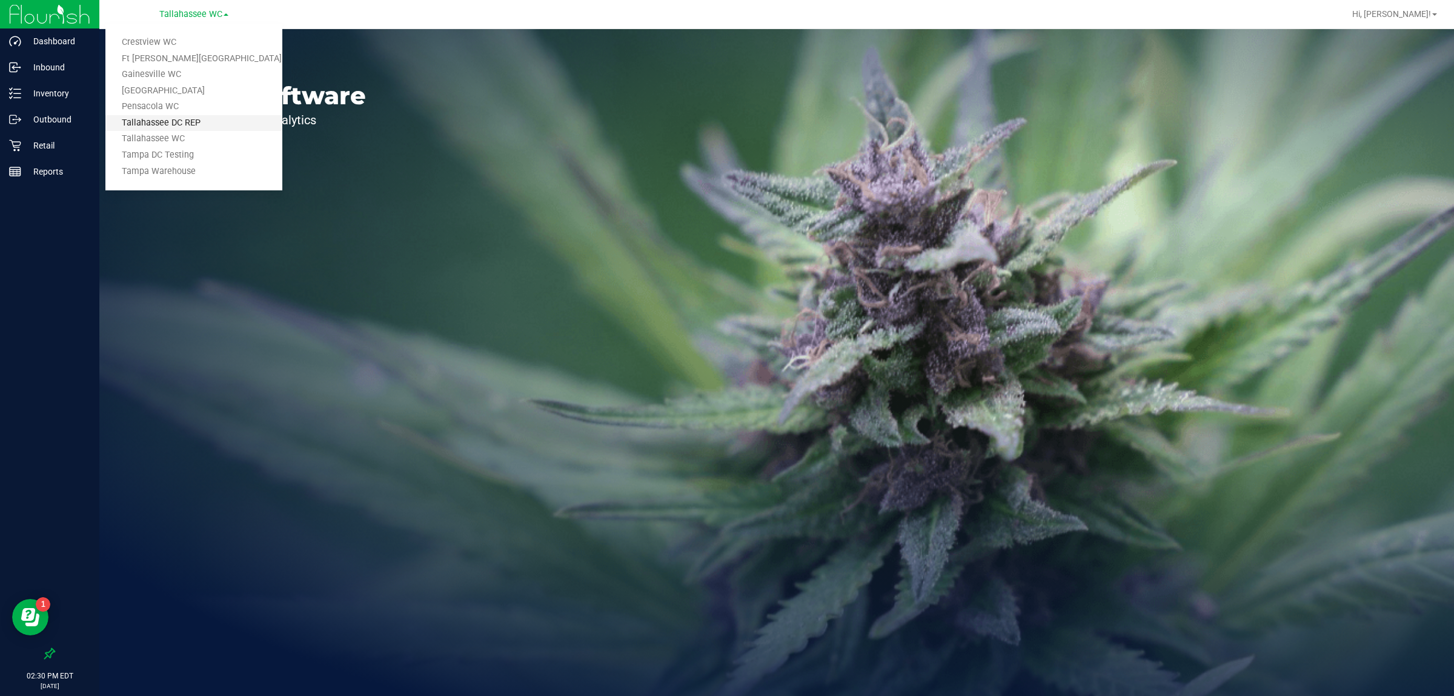
click at [208, 128] on link "Tallahassee DC REP" at bounding box center [193, 123] width 177 height 16
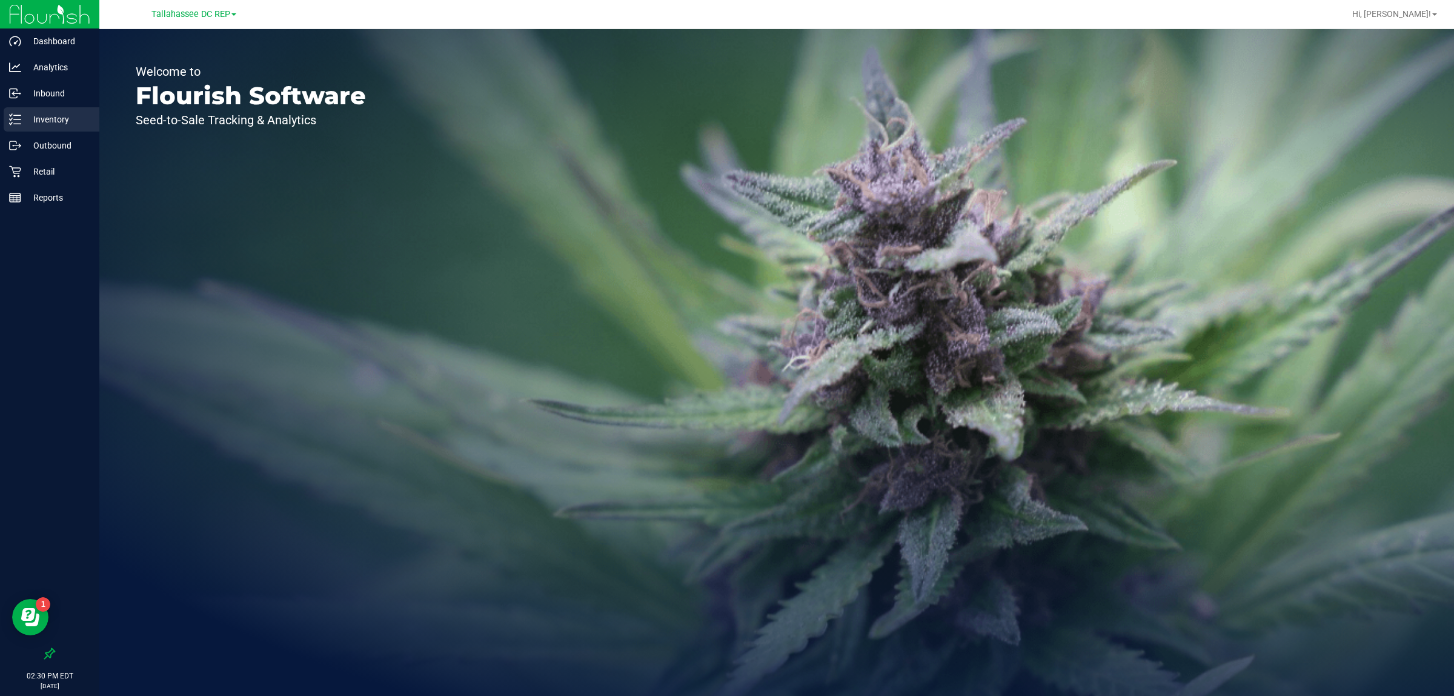
click at [71, 119] on p "Inventory" at bounding box center [57, 119] width 73 height 15
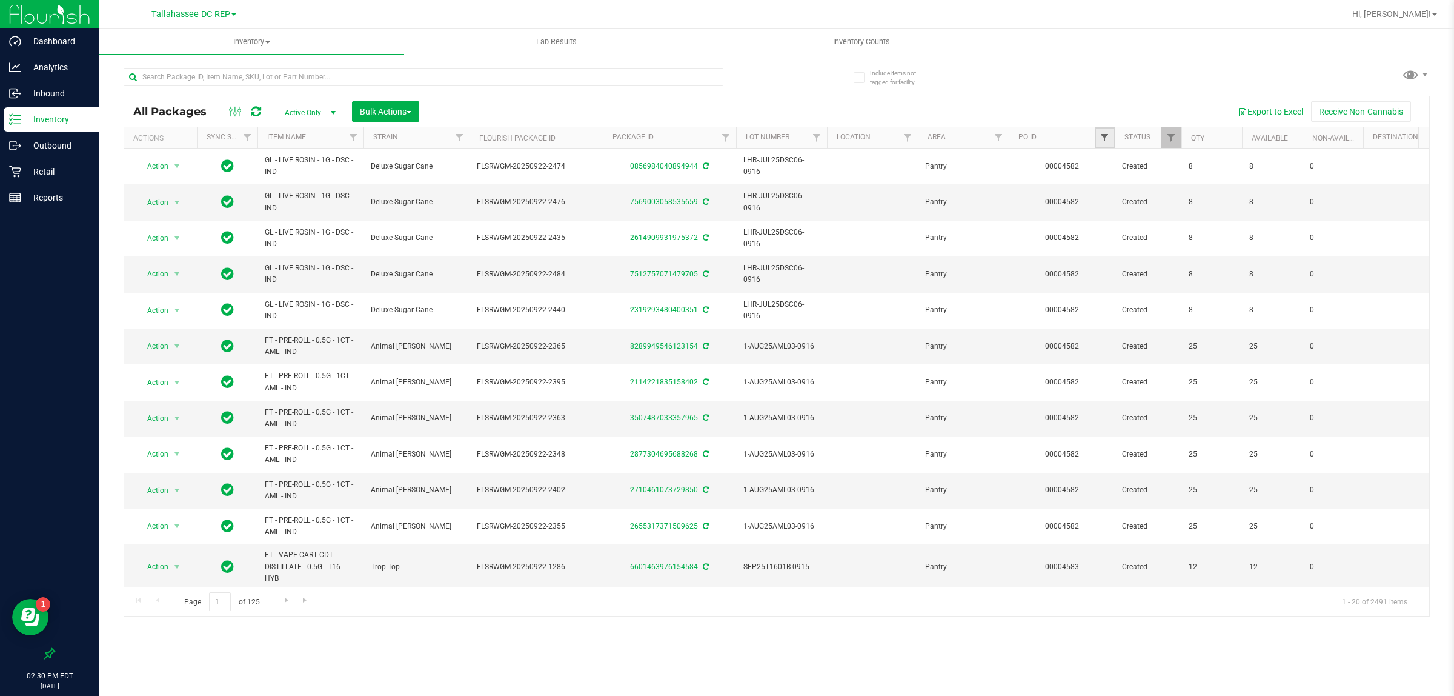
click at [1103, 134] on span "Filter" at bounding box center [1105, 138] width 10 height 10
paste input "00004584"
type input "00004584"
click at [1123, 182] on div "00004584 Filter Clear" at bounding box center [1164, 180] width 139 height 65
click at [1118, 192] on button "Filter" at bounding box center [1131, 196] width 58 height 27
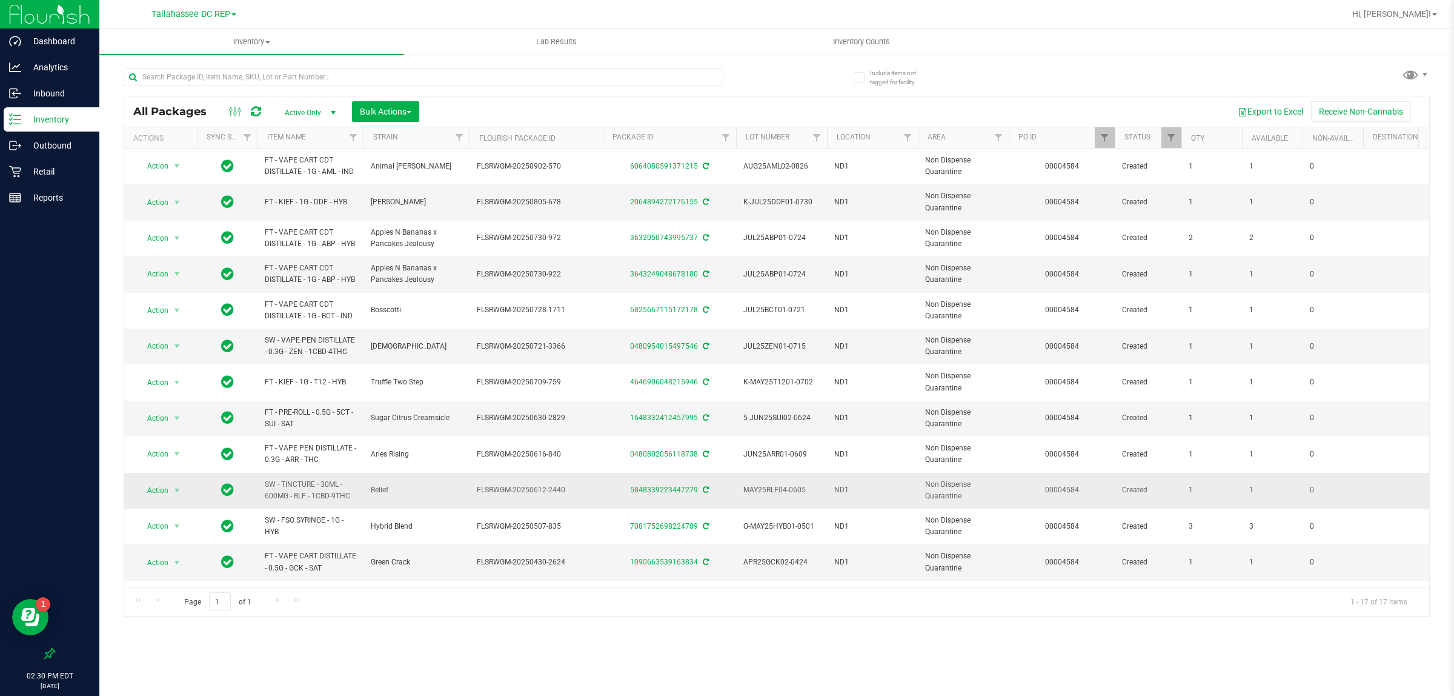
scroll to position [213, 0]
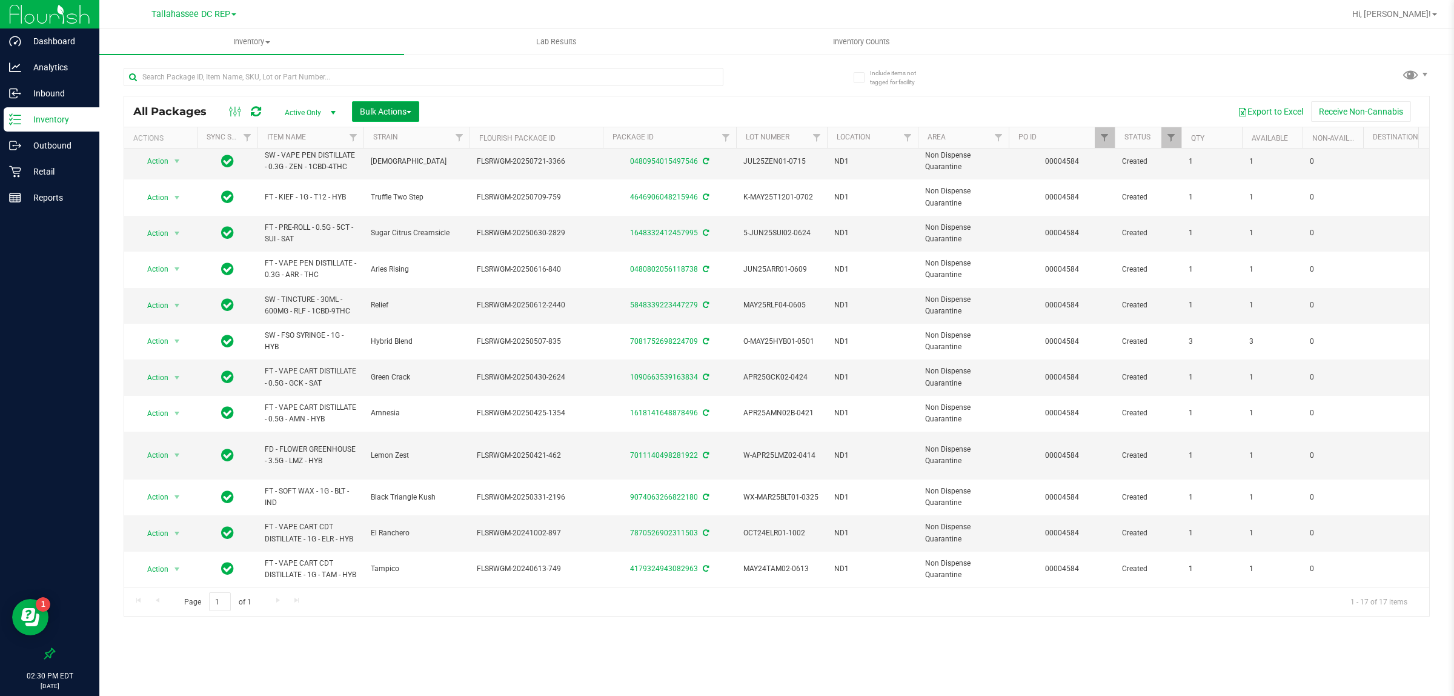
click at [419, 116] on button "Bulk Actions" at bounding box center [385, 111] width 67 height 21
click at [428, 144] on div "Add to outbound order" at bounding box center [408, 140] width 99 height 19
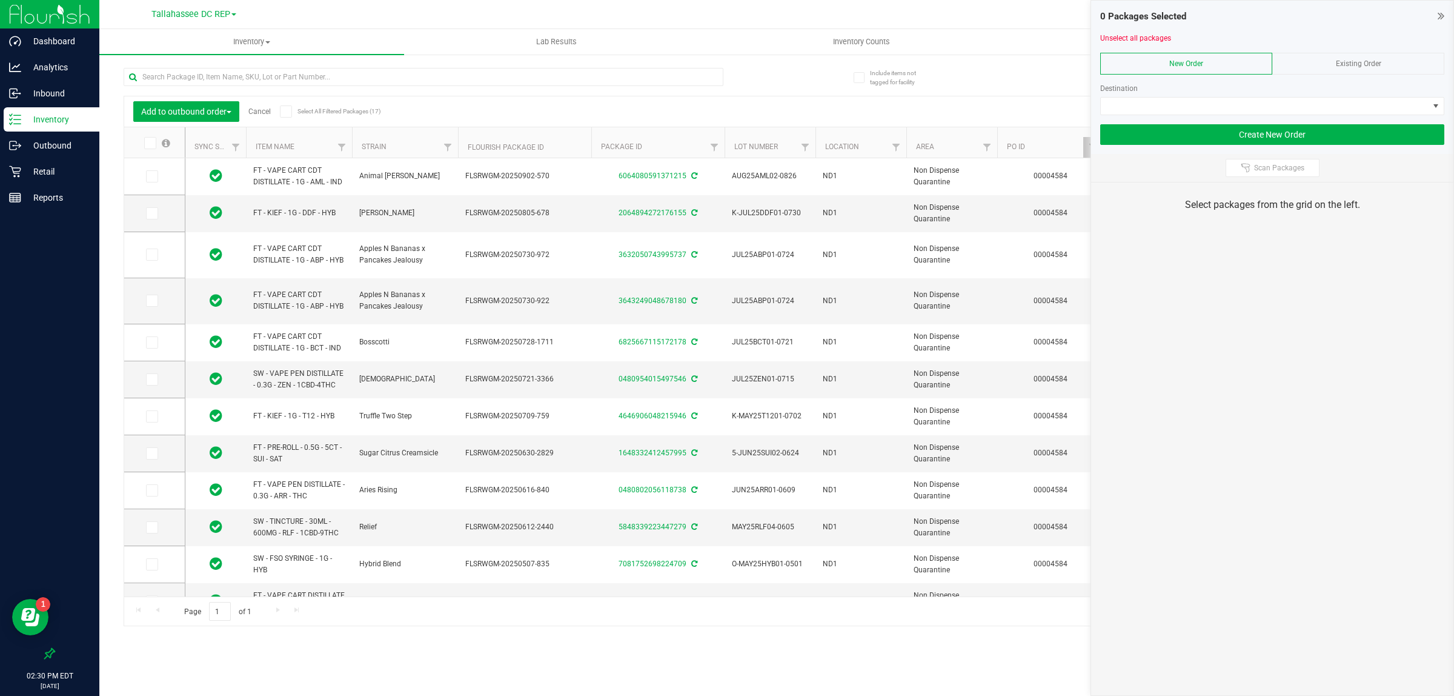
click at [285, 111] on icon at bounding box center [286, 111] width 8 height 0
click at [0, 0] on input "Select All Filtered Packages (17)" at bounding box center [0, 0] width 0 height 0
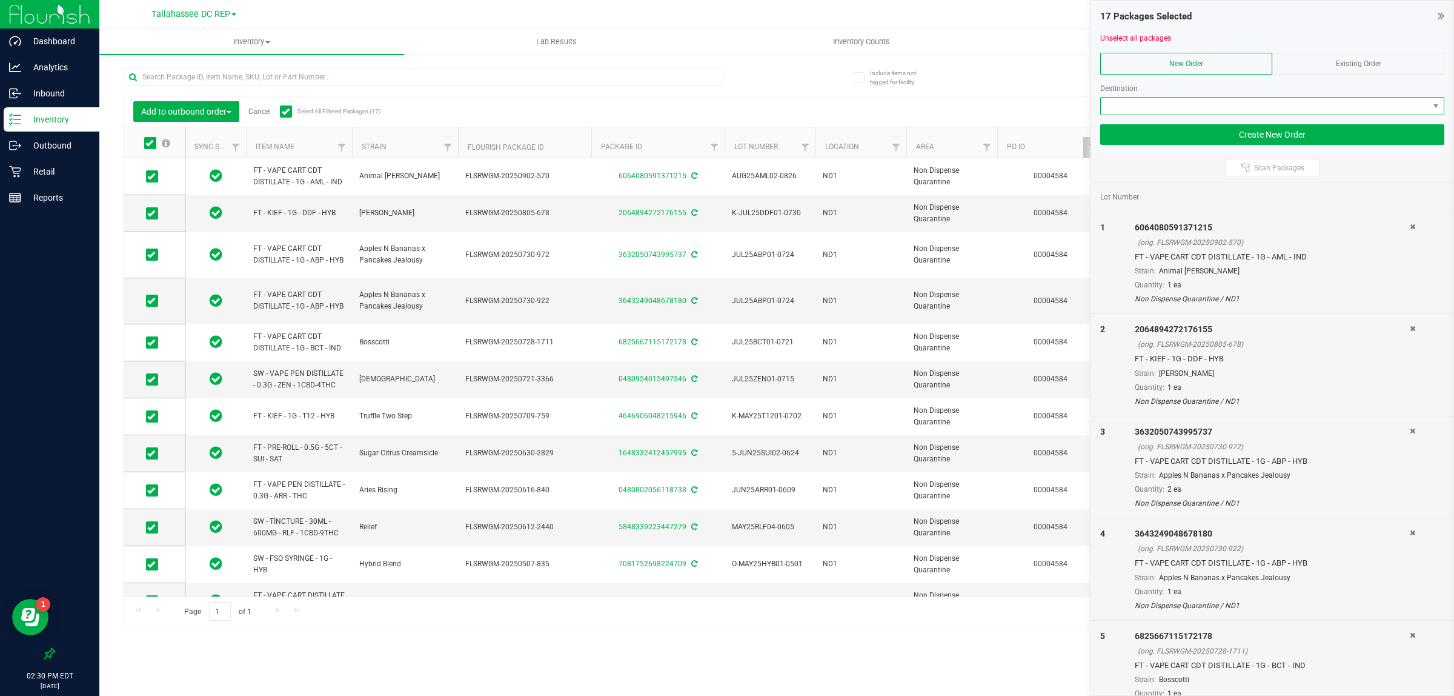
click at [1228, 101] on span at bounding box center [1265, 106] width 328 height 17
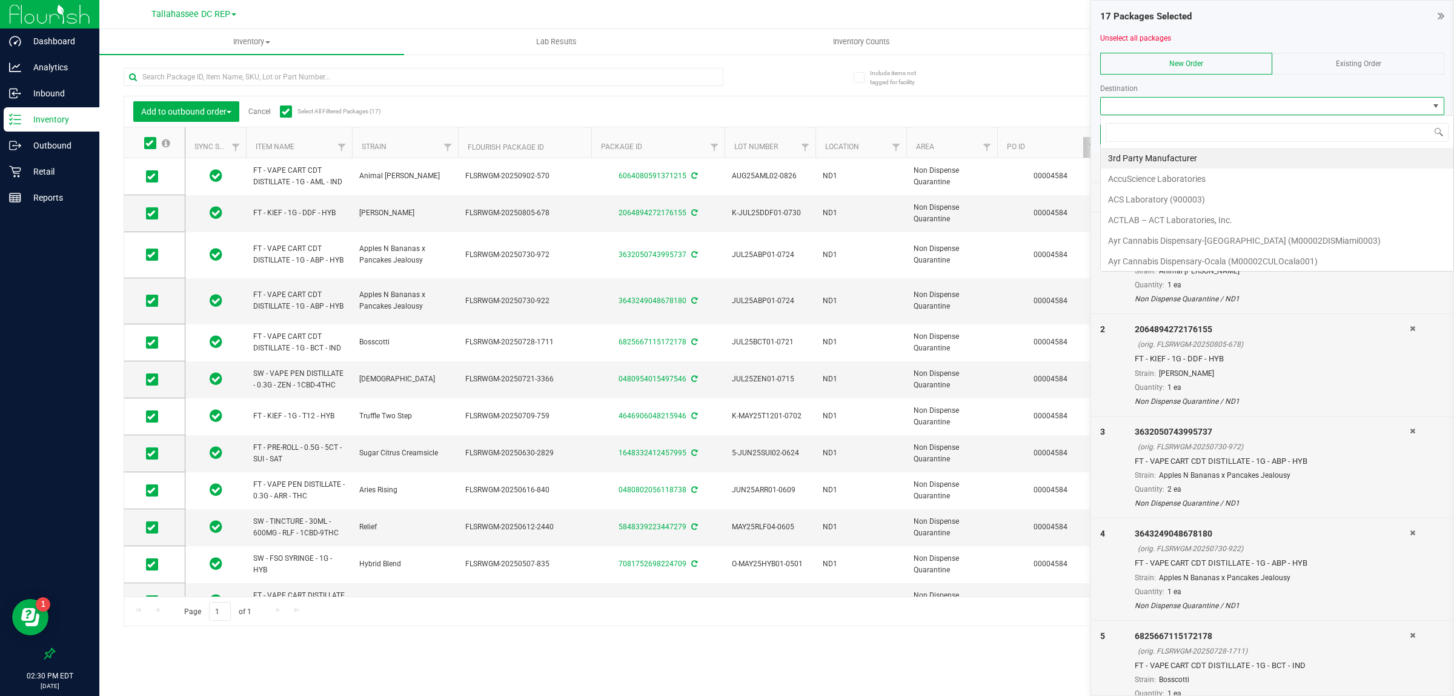
scroll to position [19, 344]
type input "tampa w"
click at [1169, 170] on li "Tampa Warehouse" at bounding box center [1272, 178] width 343 height 21
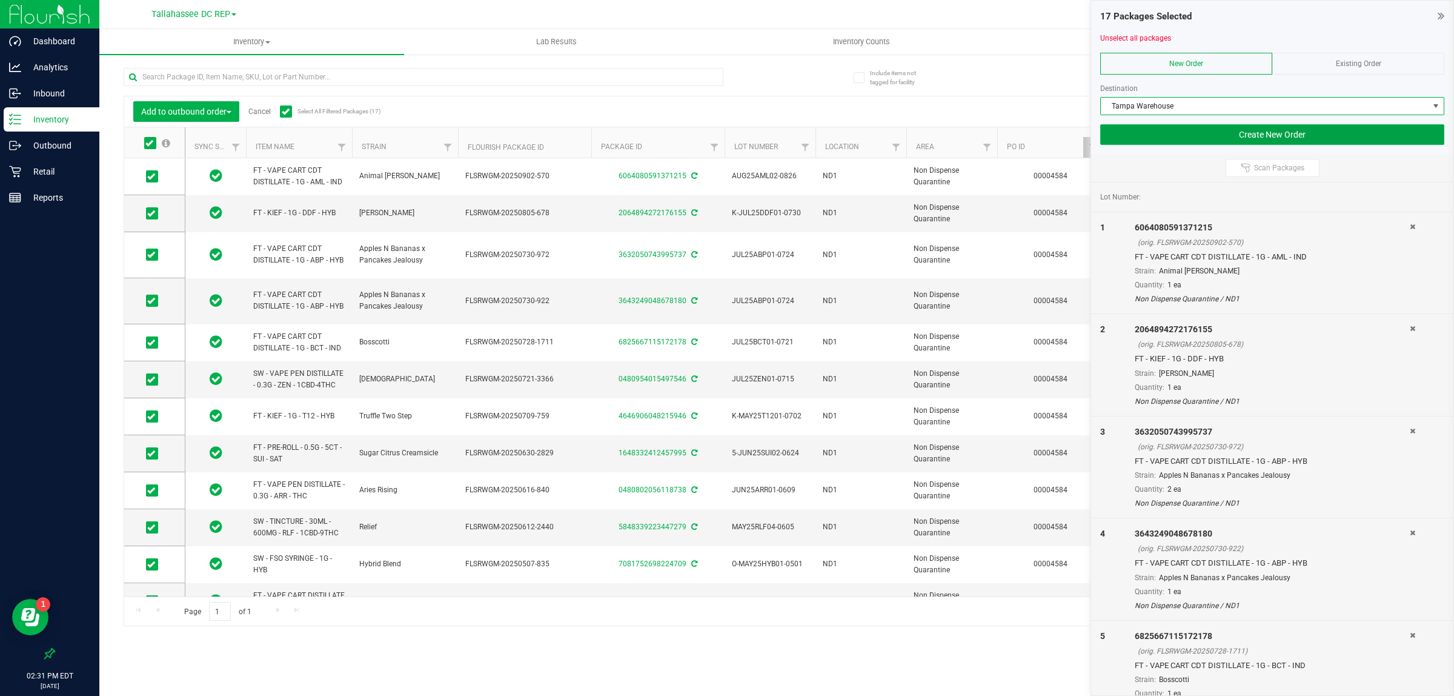
click at [1183, 129] on button "Create New Order" at bounding box center [1272, 134] width 344 height 21
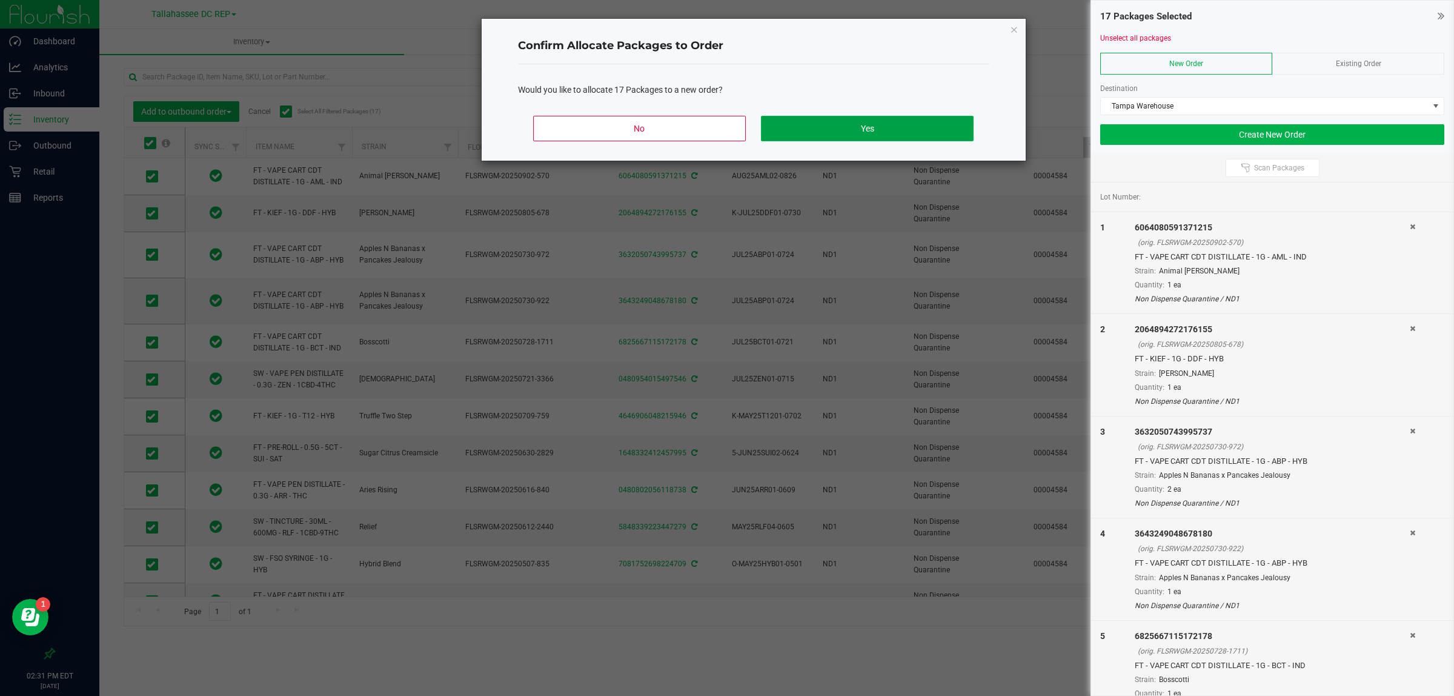
click at [876, 133] on button "Yes" at bounding box center [867, 128] width 212 height 25
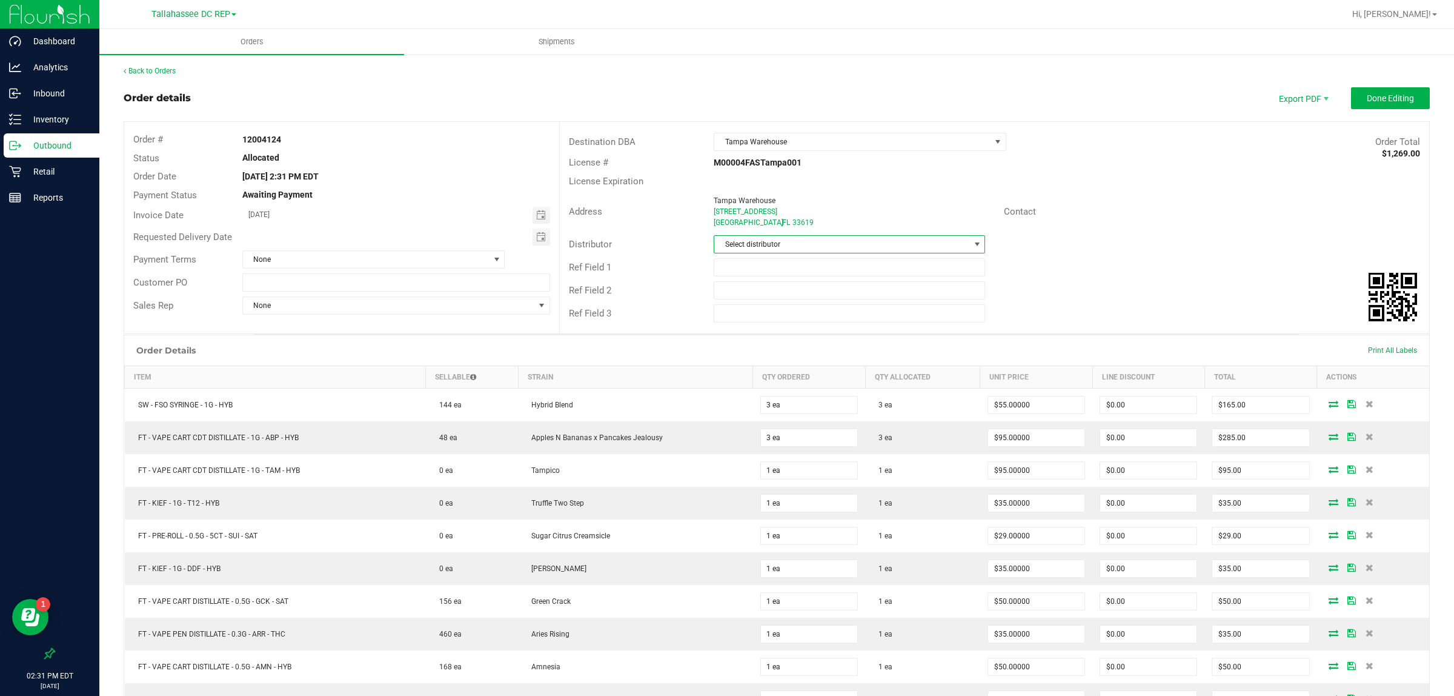
click at [737, 247] on span "Select distributor" at bounding box center [841, 244] width 255 height 17
type input "tal"
click at [770, 287] on li "Tallahassee DC REP" at bounding box center [843, 297] width 268 height 21
click at [768, 274] on input "text" at bounding box center [849, 267] width 271 height 18
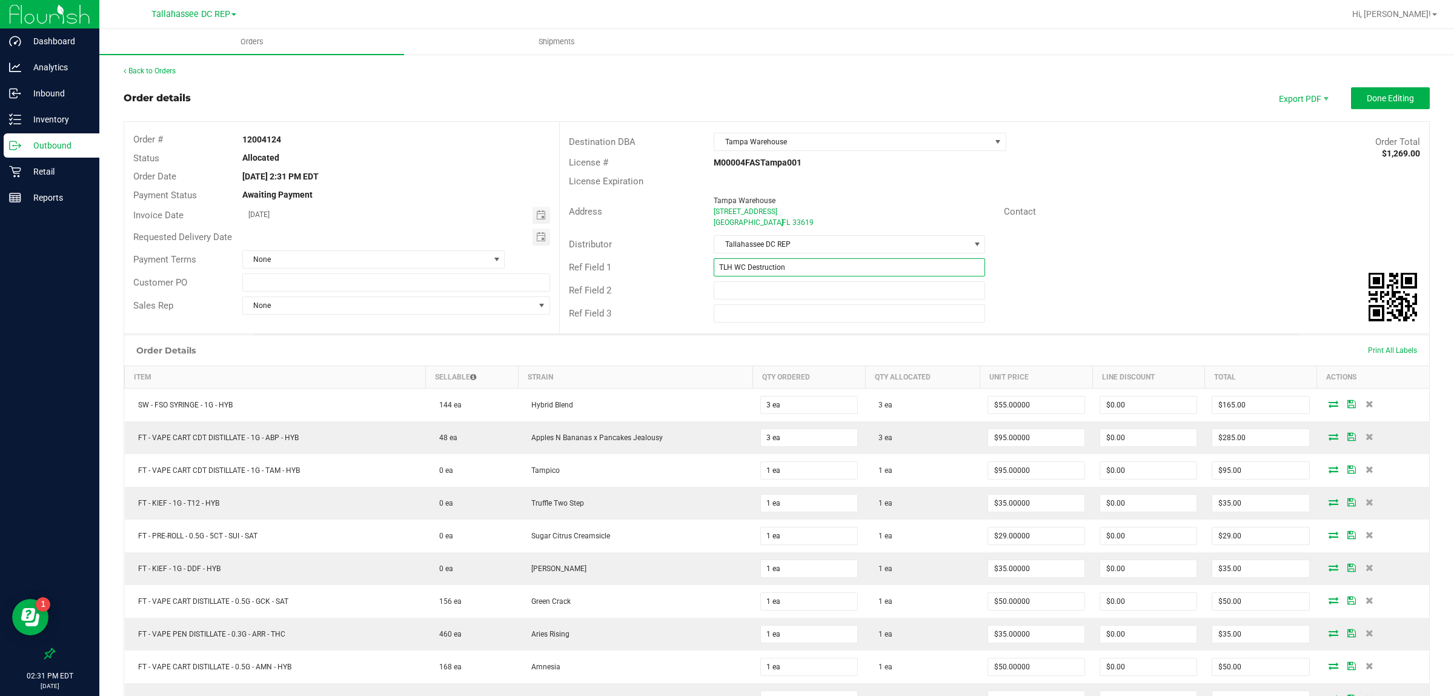
click at [774, 265] on input "TLH WC Destruction" at bounding box center [849, 267] width 271 height 18
type input "TLH WC Destruction"
click at [359, 282] on input "text" at bounding box center [396, 282] width 308 height 18
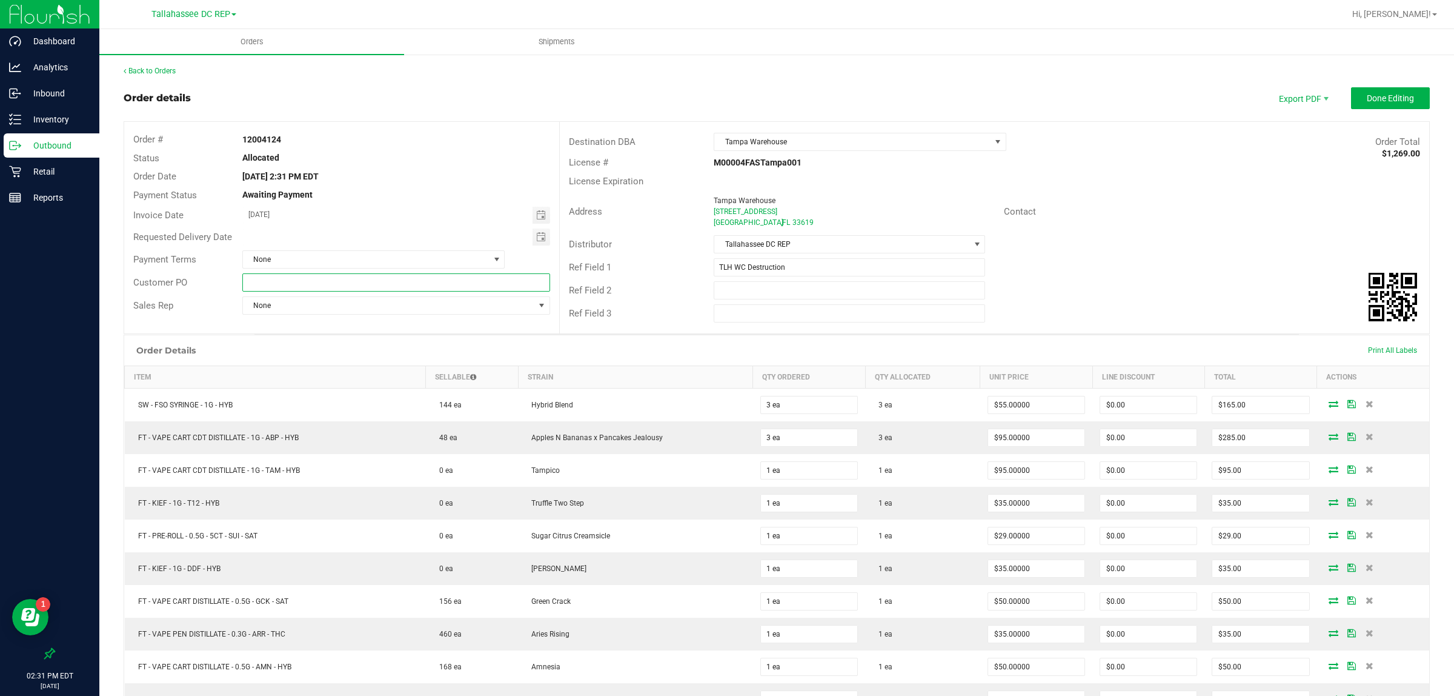
paste input "TLH WC Destruction"
type input "TLH WC Destruction"
click at [1028, 190] on div "Address Tampa Warehouse 8810 Broadway Tampa , FL 33619 Contact" at bounding box center [994, 211] width 869 height 42
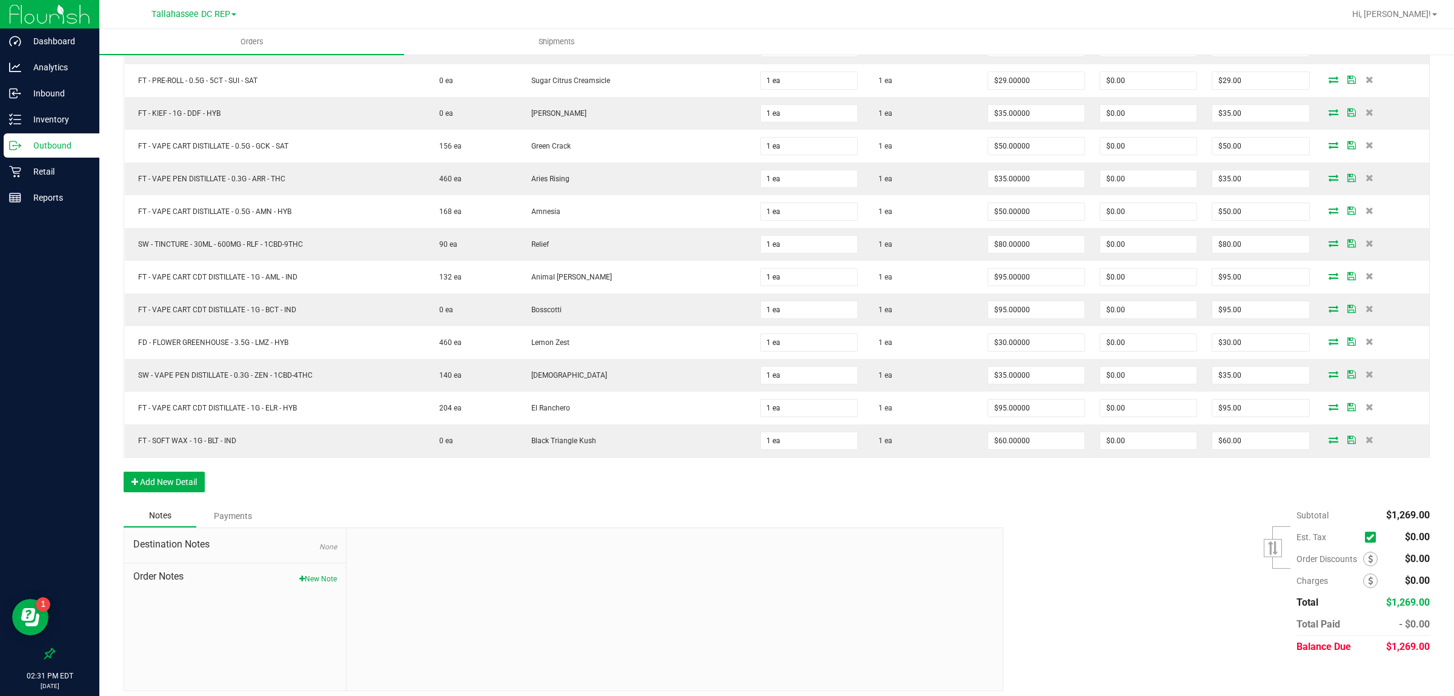
scroll to position [467, 0]
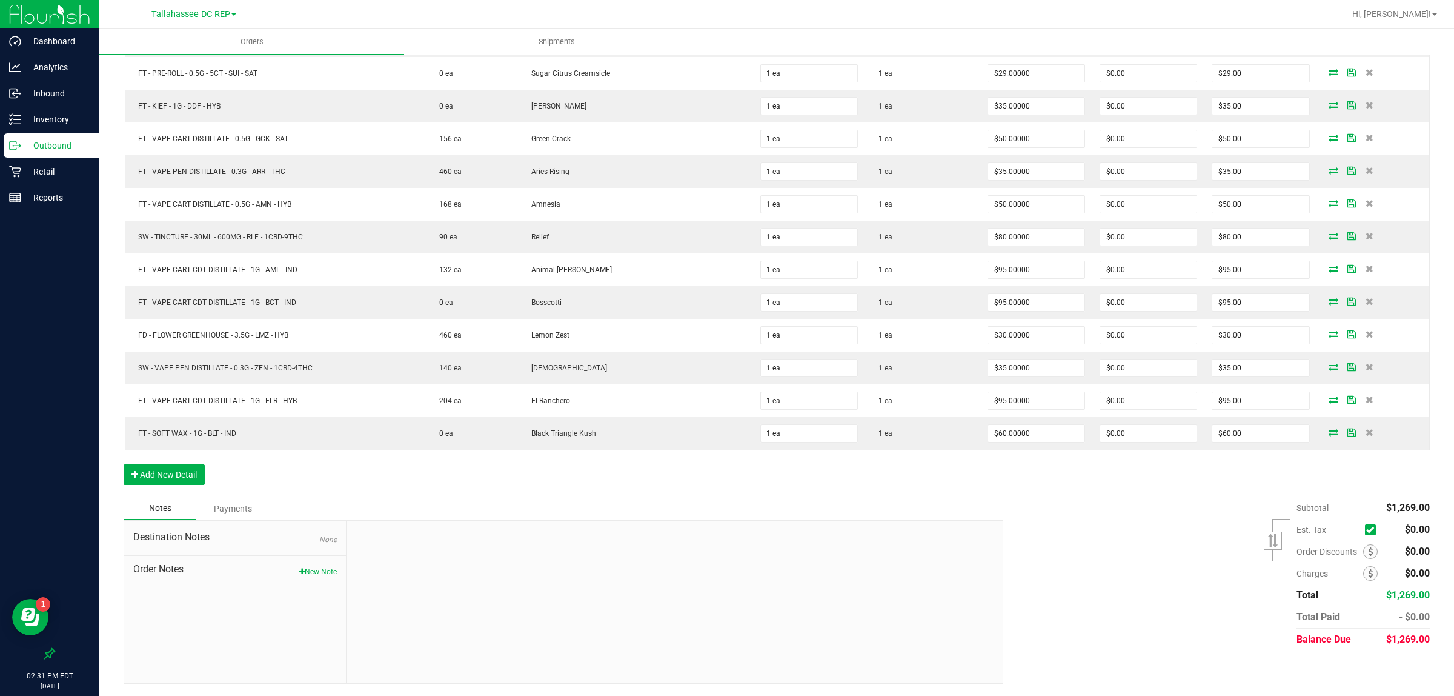
click at [330, 573] on button "New Note" at bounding box center [318, 571] width 38 height 11
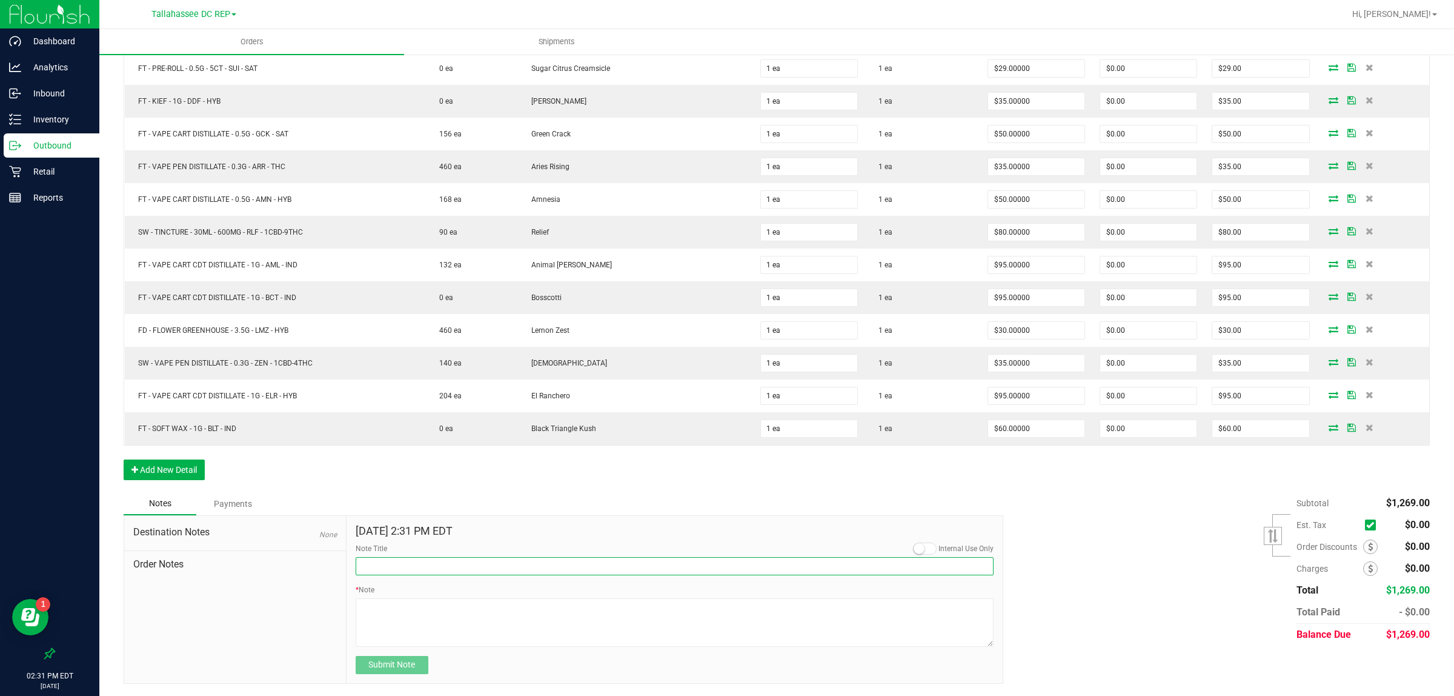
click at [379, 570] on input "Note Title" at bounding box center [675, 566] width 639 height 18
paste input "TLH WC Destruction"
type input "TLH WC Destruction"
click at [392, 607] on textarea "* Note" at bounding box center [675, 622] width 639 height 48
paste textarea "TLH WC Destruction"
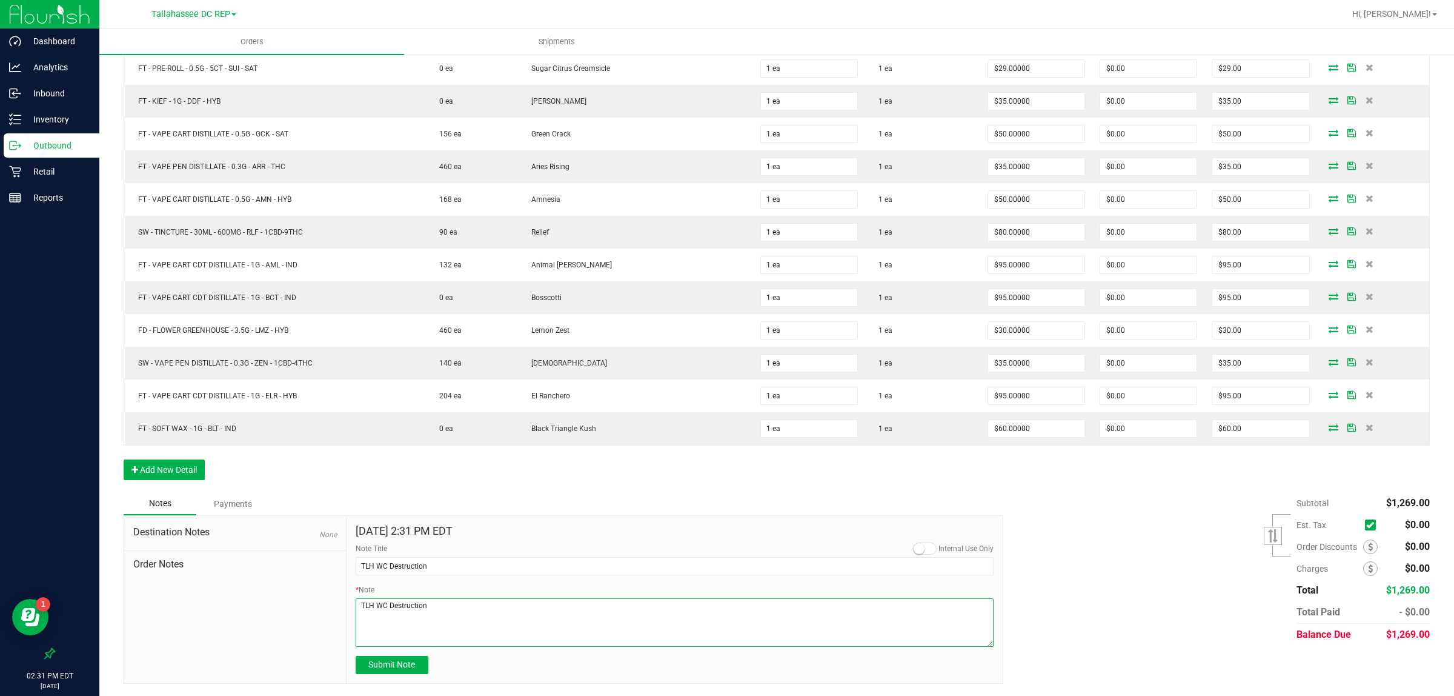
type textarea "TLH WC Destruction"
click at [406, 659] on form "Sep 25, 2025 2:31 PM EDT Internal Use Only Note Title TLH WC Destruction * Note…" at bounding box center [675, 599] width 639 height 149
click at [406, 662] on button "Submit Note" at bounding box center [392, 665] width 73 height 18
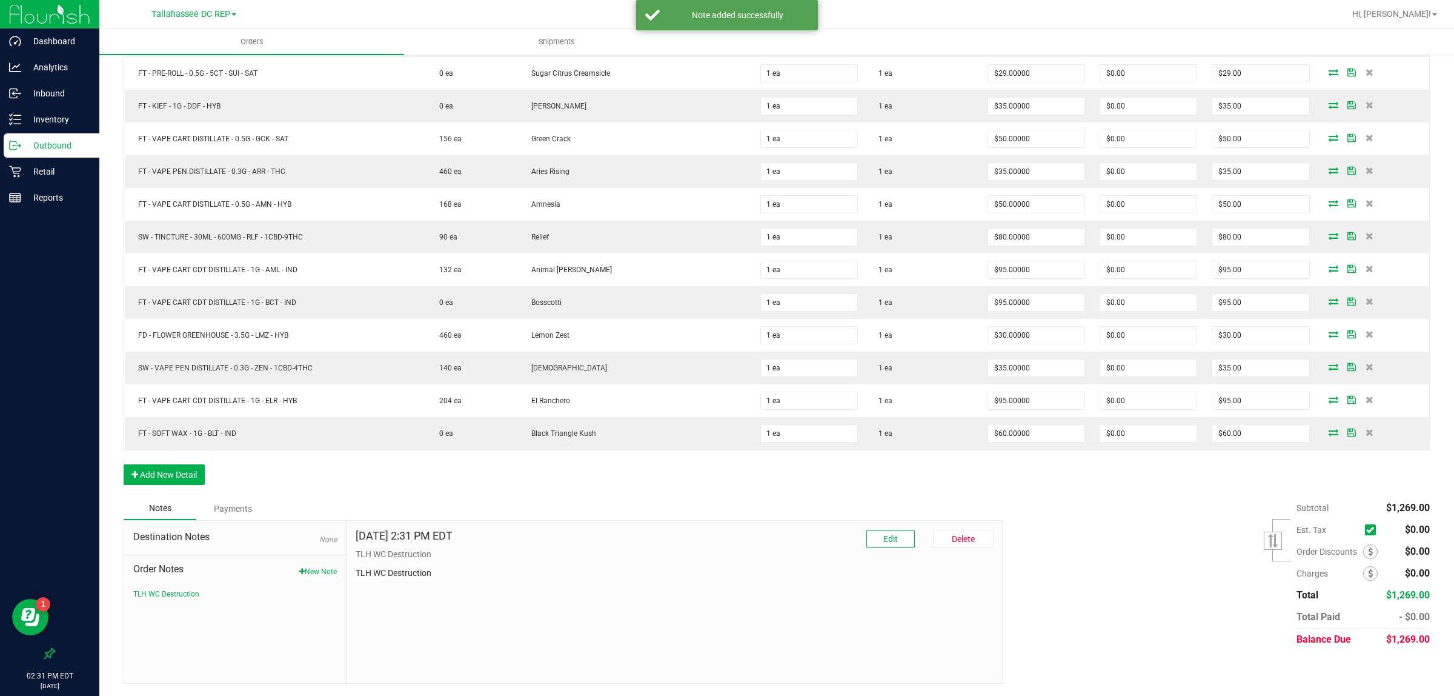
click at [1065, 502] on div "Subtotal $1,269.00 Est. Tax" at bounding box center [1212, 573] width 436 height 153
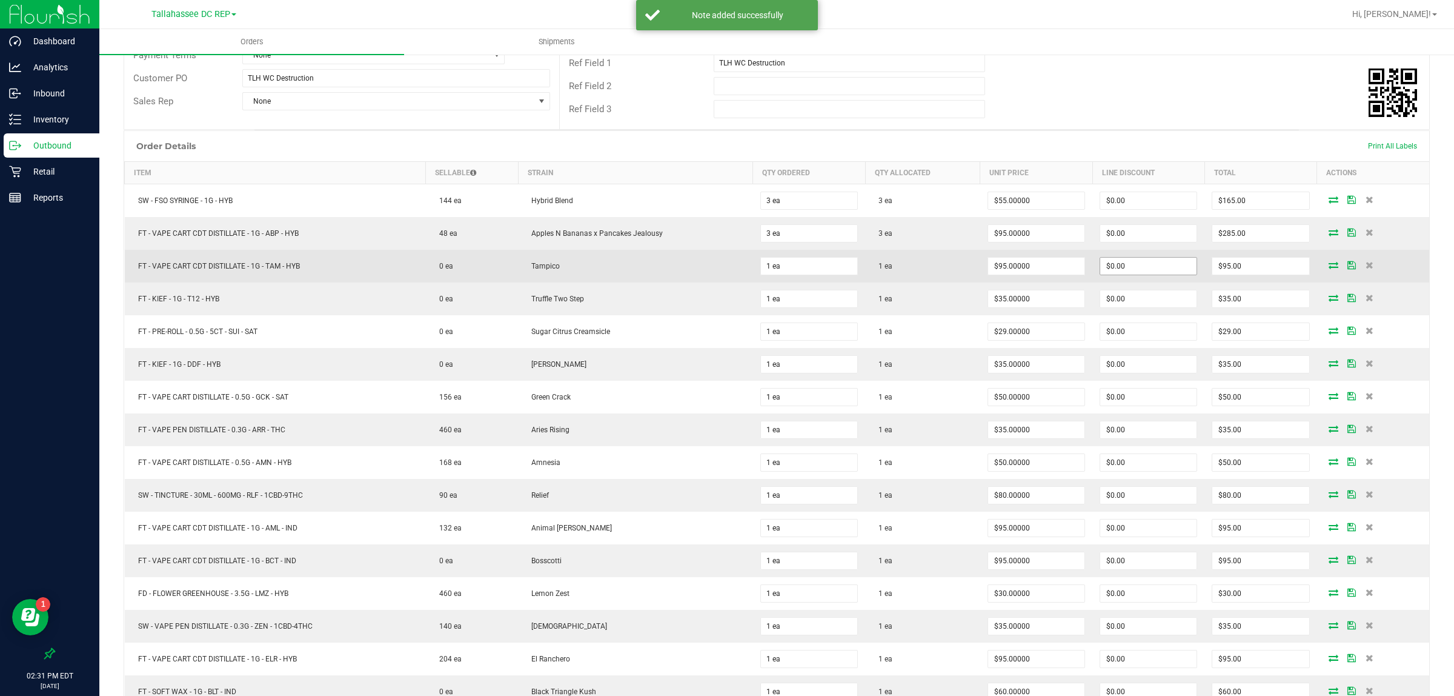
scroll to position [0, 0]
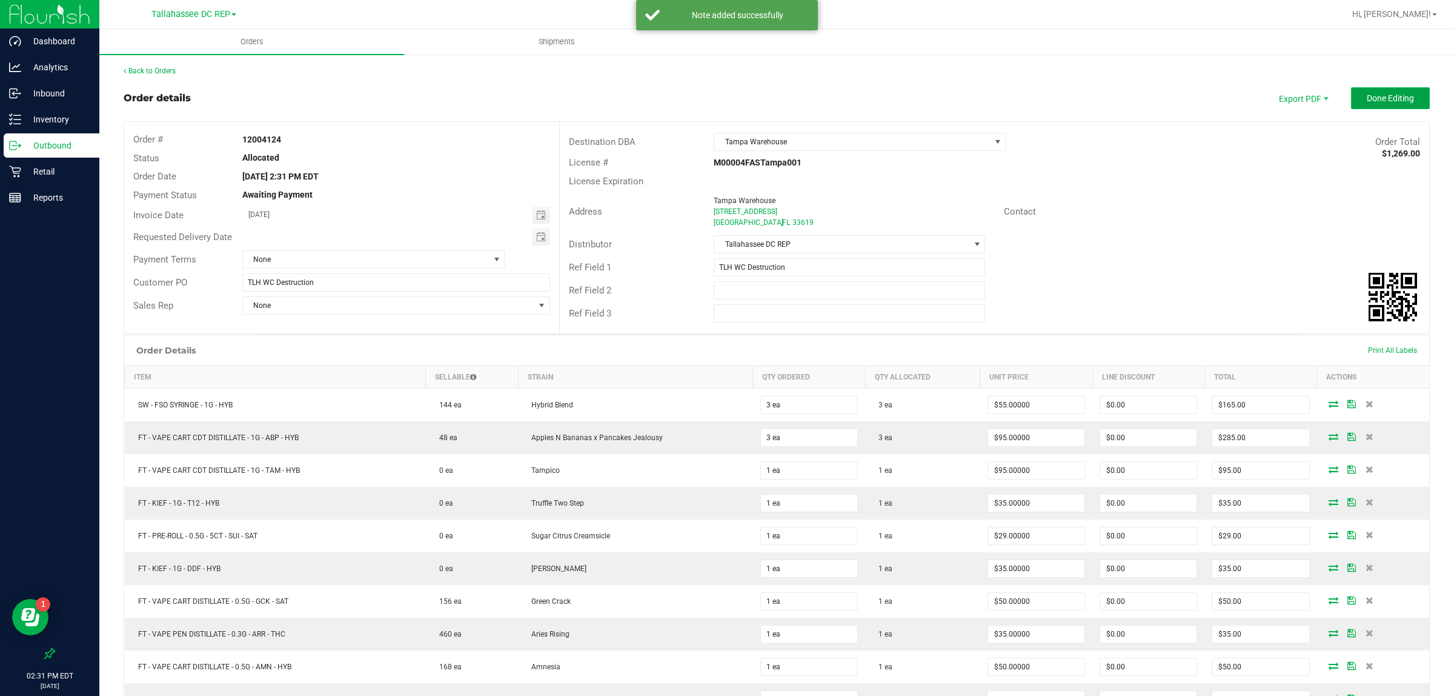
click at [1397, 104] on button "Done Editing" at bounding box center [1390, 98] width 79 height 22
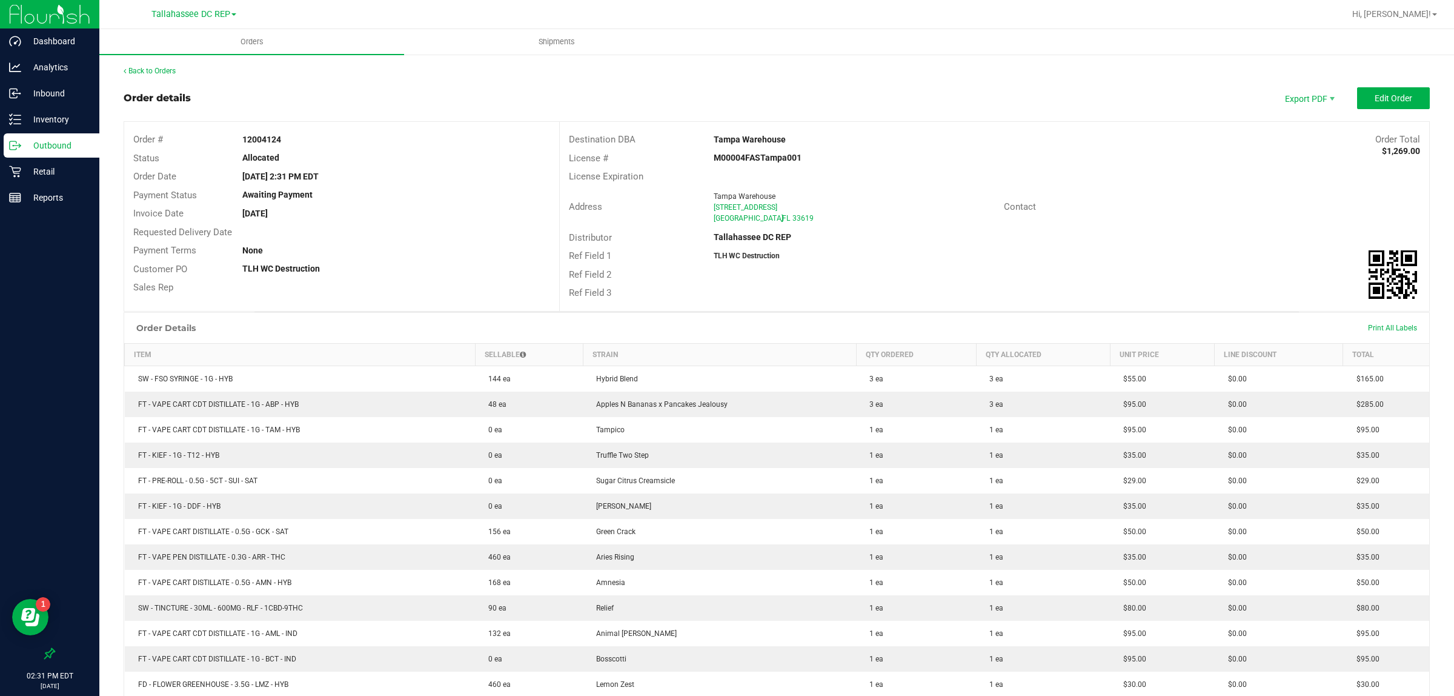
click at [75, 150] on p "Outbound" at bounding box center [57, 145] width 73 height 15
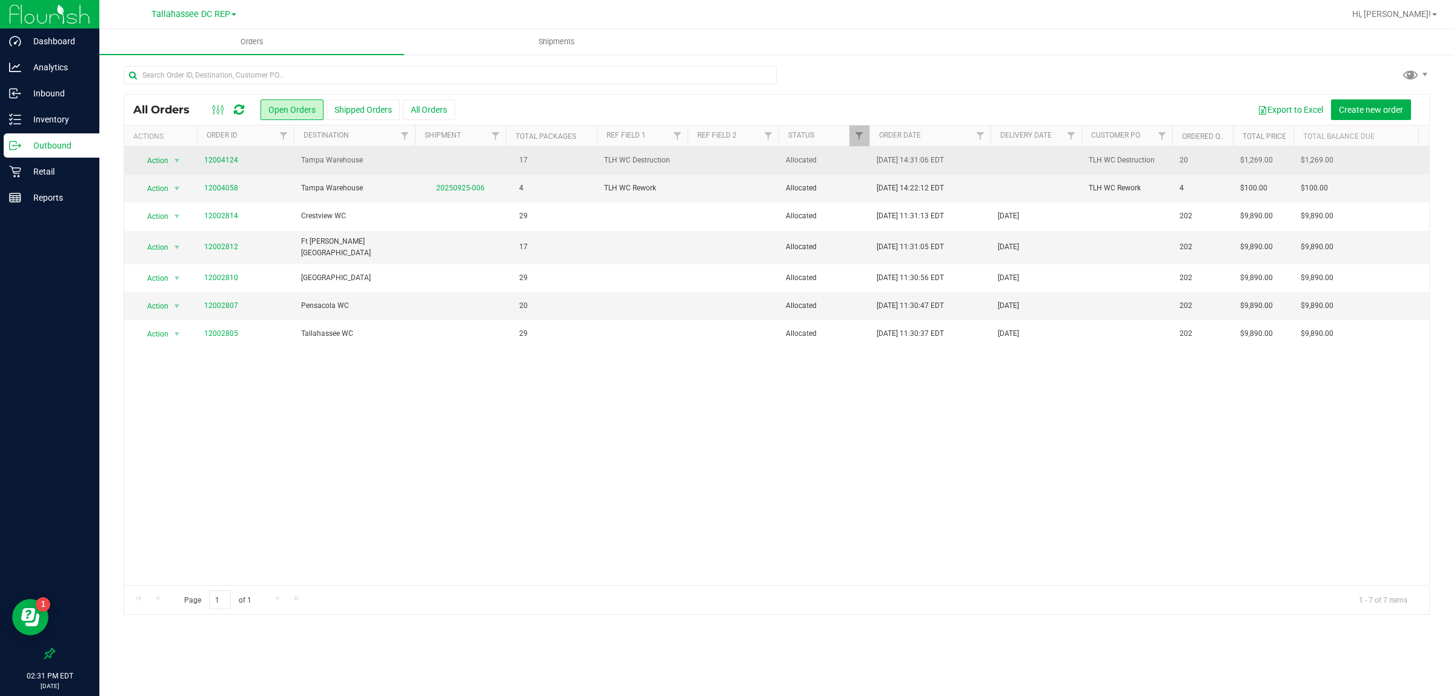
click at [482, 168] on td at bounding box center [460, 161] width 91 height 28
click at [357, 170] on td "Tampa Warehouse" at bounding box center [354, 161] width 121 height 28
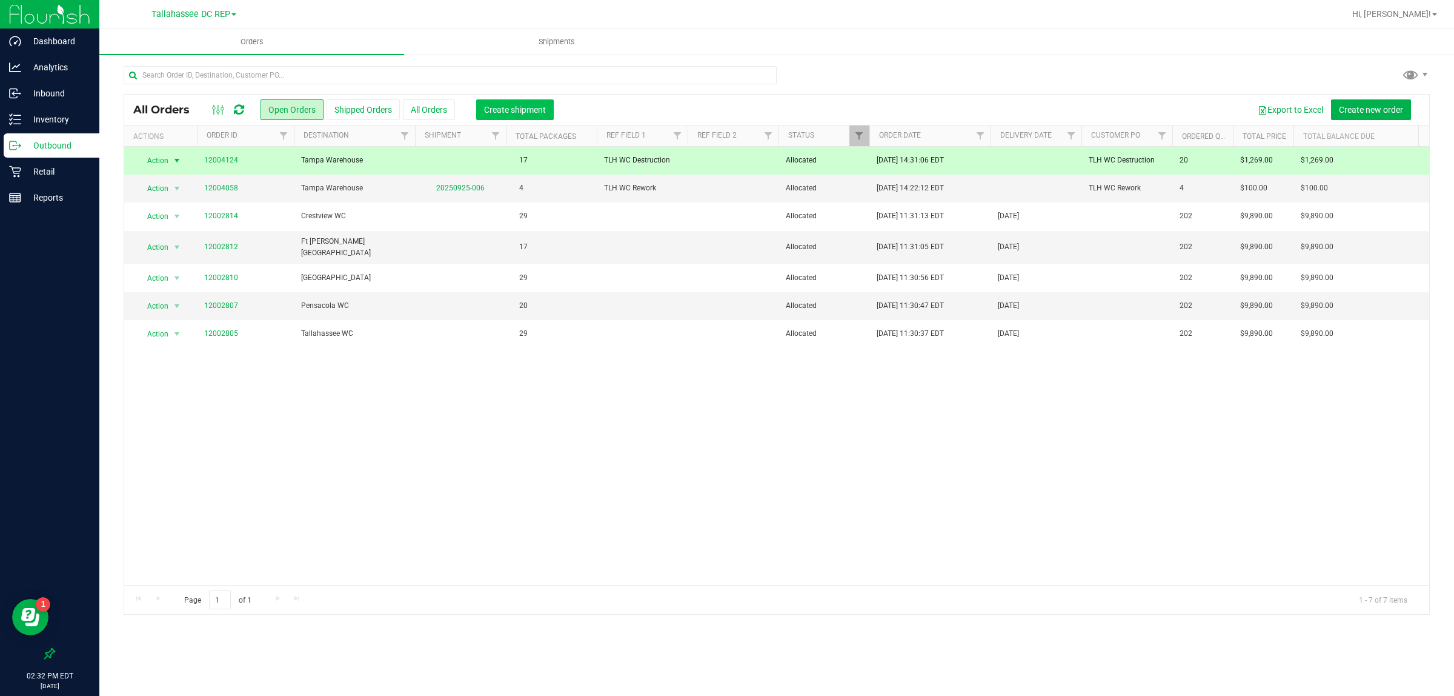
click at [528, 105] on span "Create shipment" at bounding box center [515, 110] width 62 height 10
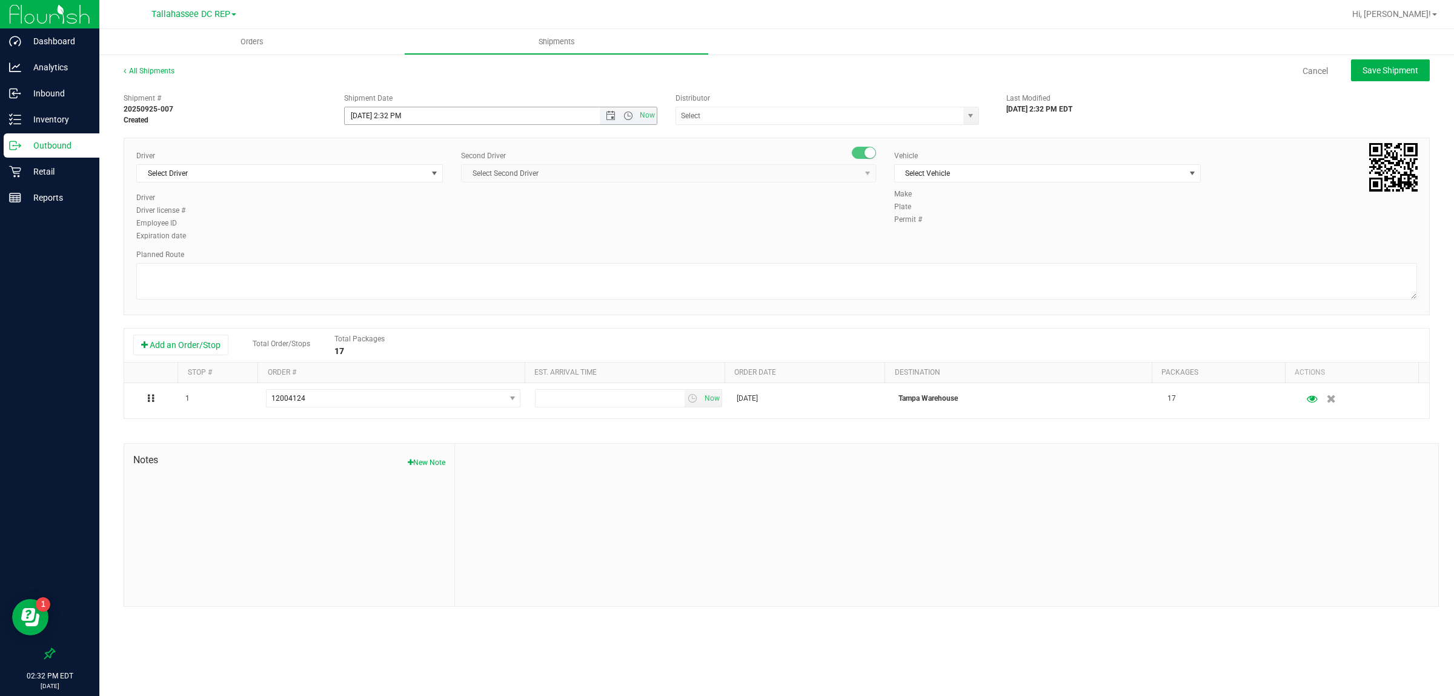
click at [608, 124] on span "Now" at bounding box center [628, 115] width 57 height 17
click at [603, 116] on span "Open the date view" at bounding box center [610, 116] width 21 height 10
click at [450, 239] on link "26" at bounding box center [444, 239] width 18 height 19
click at [625, 118] on span "Open the time view" at bounding box center [628, 116] width 10 height 10
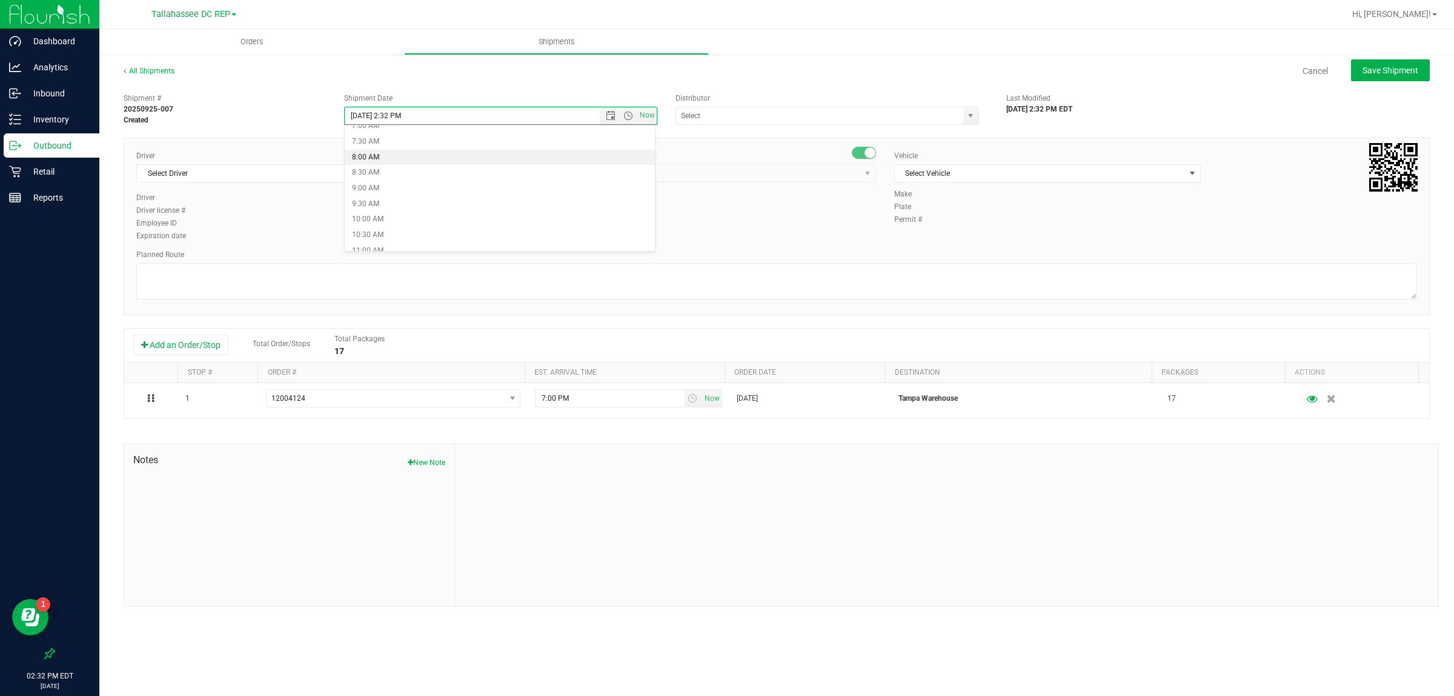
click at [379, 156] on li "8:00 AM" at bounding box center [500, 158] width 310 height 16
type input "[DATE] 8:00 AM"
click at [793, 117] on input "text" at bounding box center [815, 115] width 279 height 17
click at [804, 138] on li "Tallahassee DC REP" at bounding box center [827, 136] width 302 height 18
type input "Tallahassee DC REP"
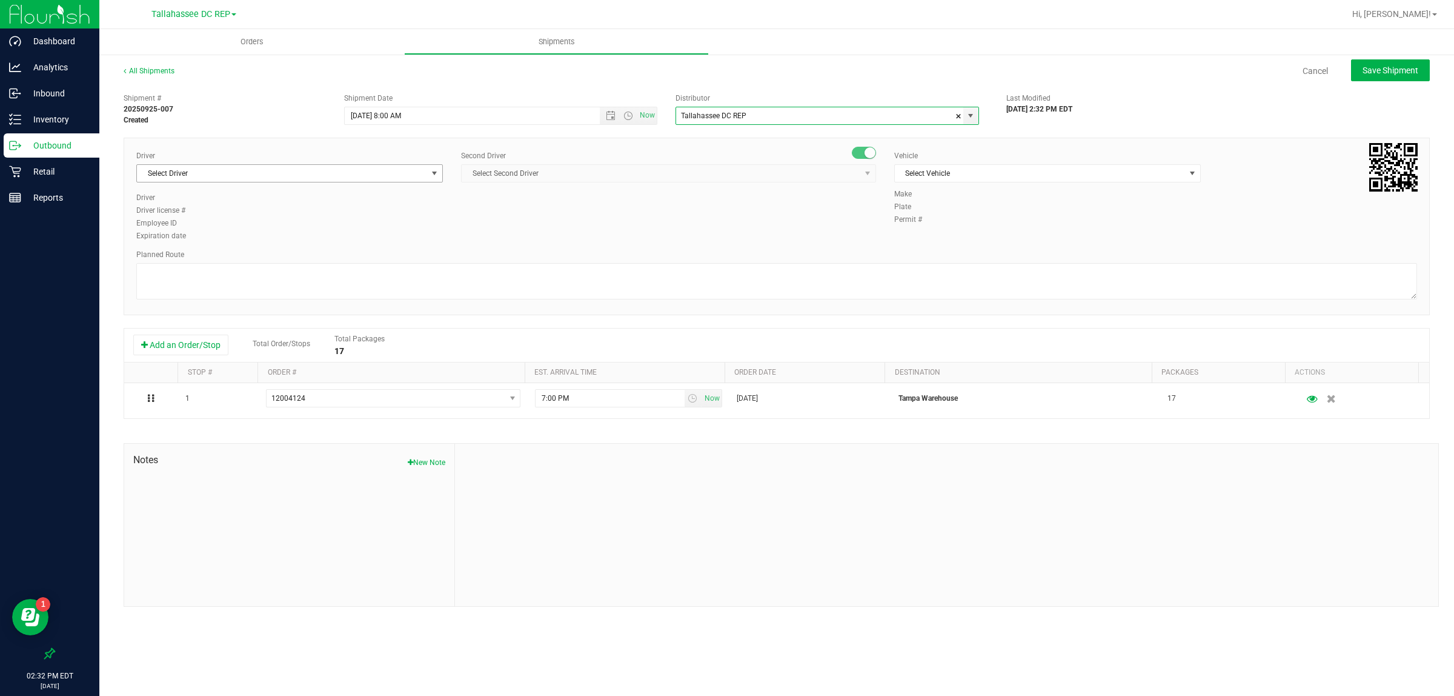
click at [397, 173] on span "Select Driver" at bounding box center [282, 173] width 290 height 17
click at [297, 226] on li "[PERSON_NAME] - 100003646" at bounding box center [289, 224] width 305 height 18
type input "aarr"
click at [498, 170] on span "Select Second Driver" at bounding box center [661, 173] width 399 height 17
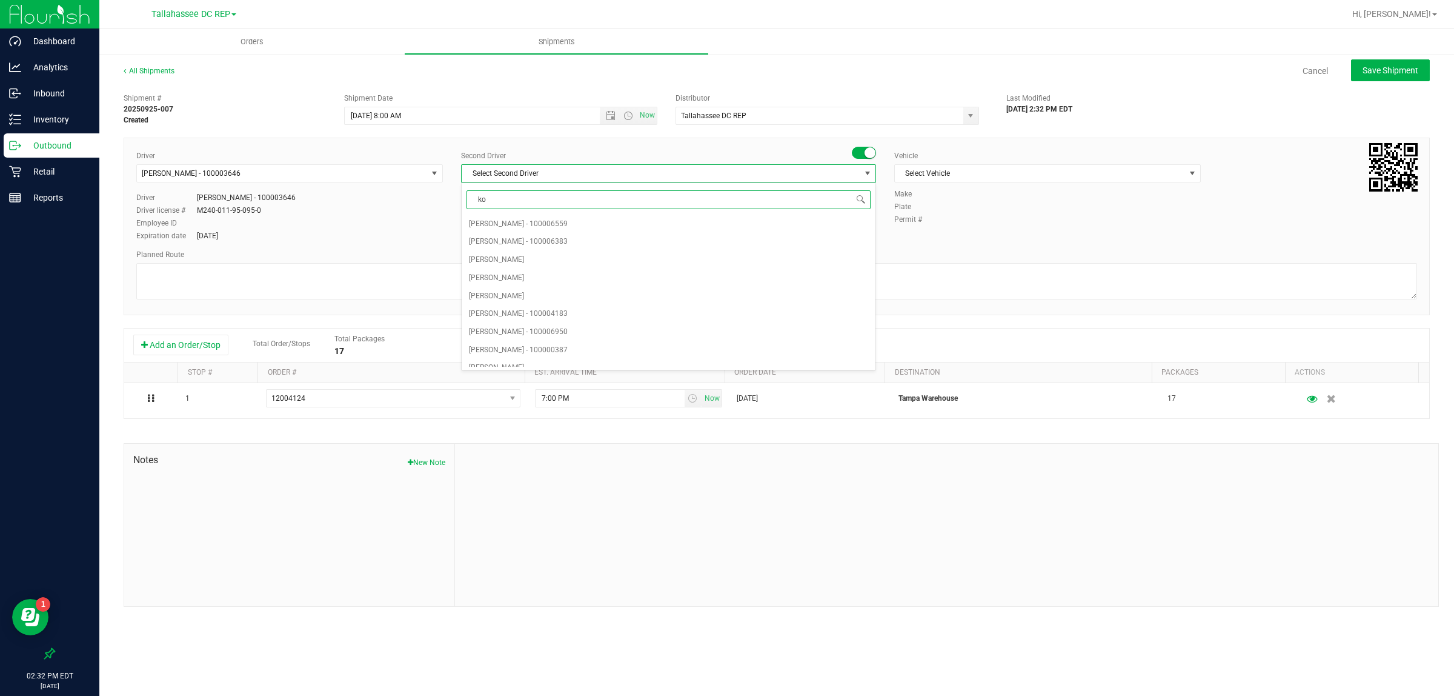
type input "kos"
click at [537, 220] on span "[PERSON_NAME] - 100007337" at bounding box center [518, 224] width 99 height 16
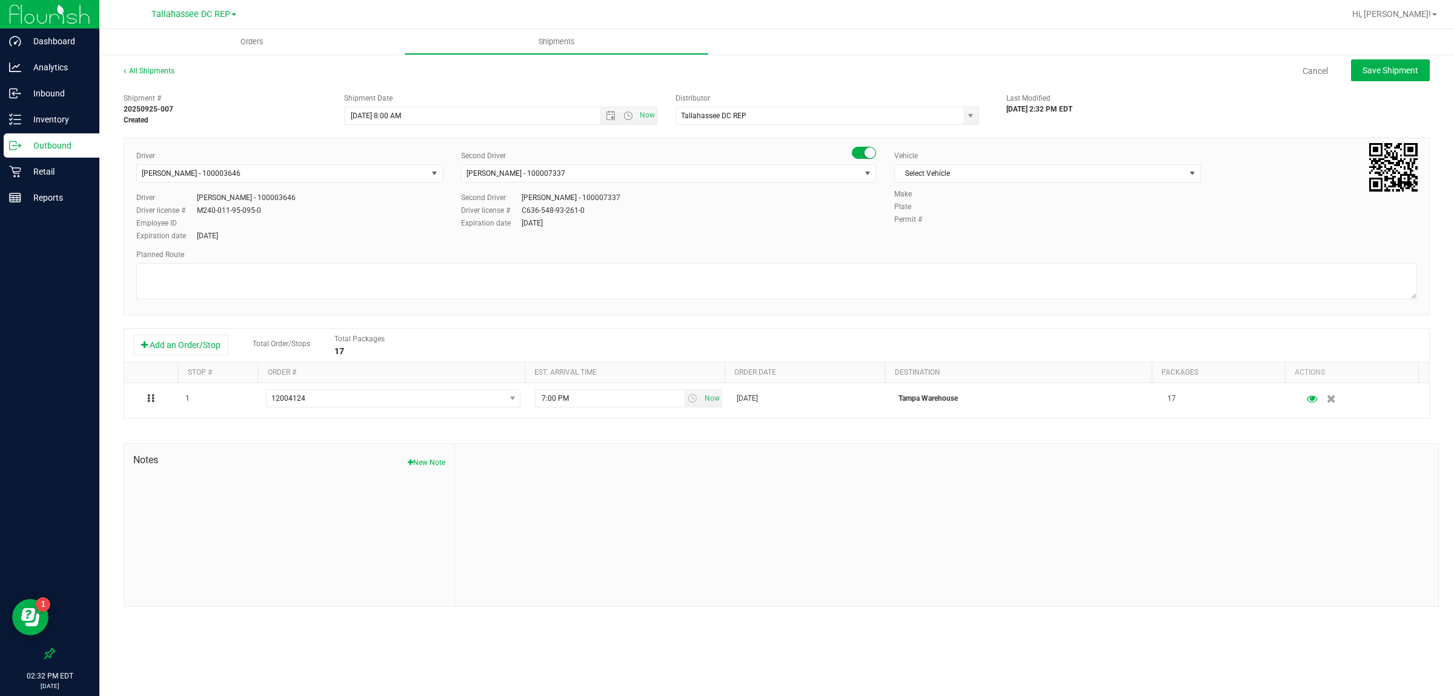
click at [950, 162] on div "Vehicle Select Vehicle Select Vehicle BT Vehicle FL-CHEROKEE-02 FL-E-450-01 FL-…" at bounding box center [1047, 169] width 325 height 38
click at [951, 171] on span "Select Vehicle" at bounding box center [1040, 173] width 290 height 17
click at [970, 216] on li "FL-EXPRESS-02" at bounding box center [1047, 208] width 305 height 18
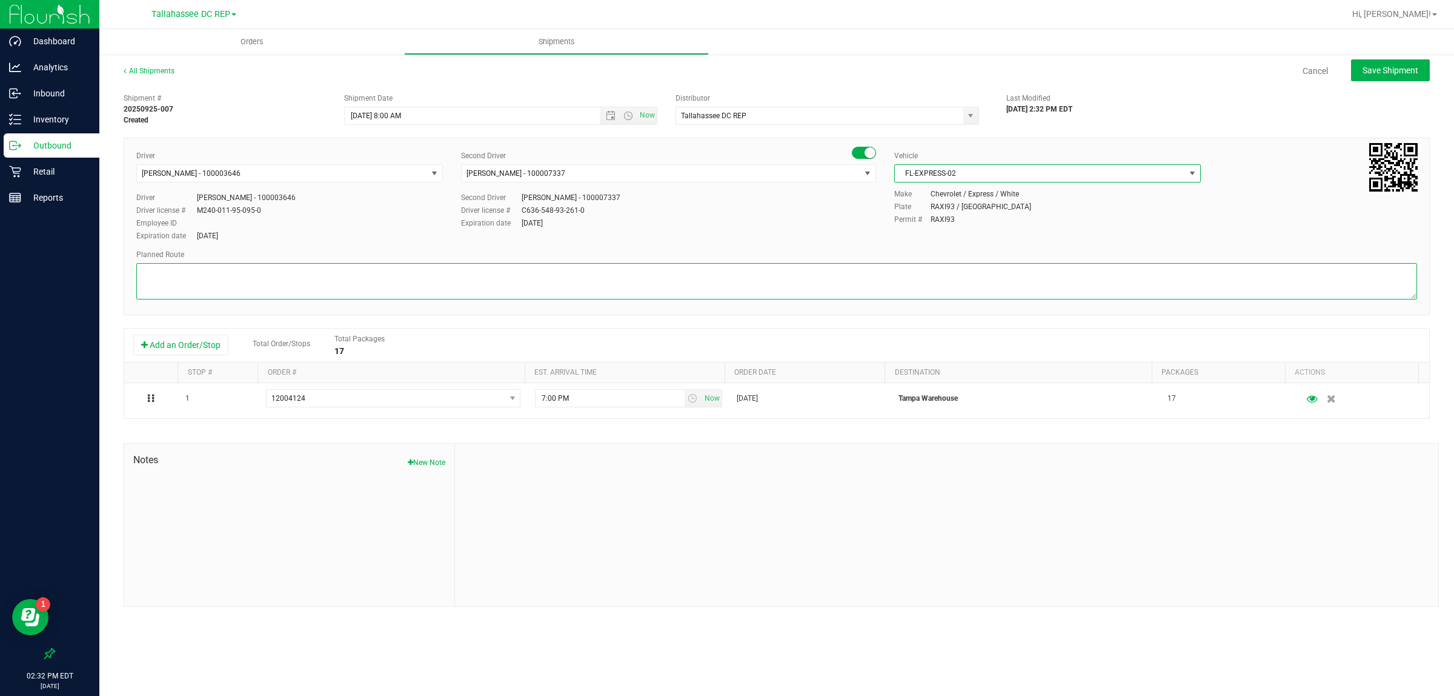
click at [619, 283] on textarea at bounding box center [776, 281] width 1281 height 36
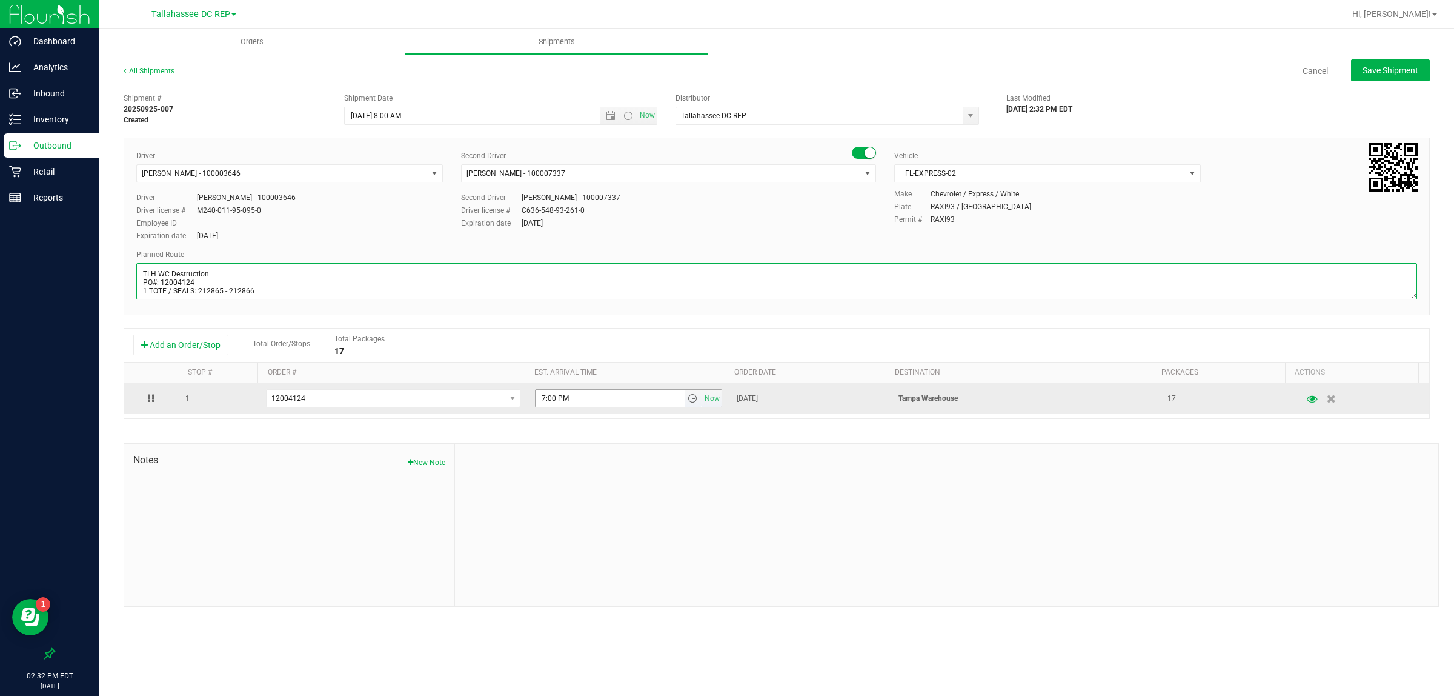
click at [688, 403] on span "select" at bounding box center [693, 398] width 10 height 10
type textarea "TLH WC Destruction PO#: 12004124 1 TOTE / SEALS: 212865 - 212866"
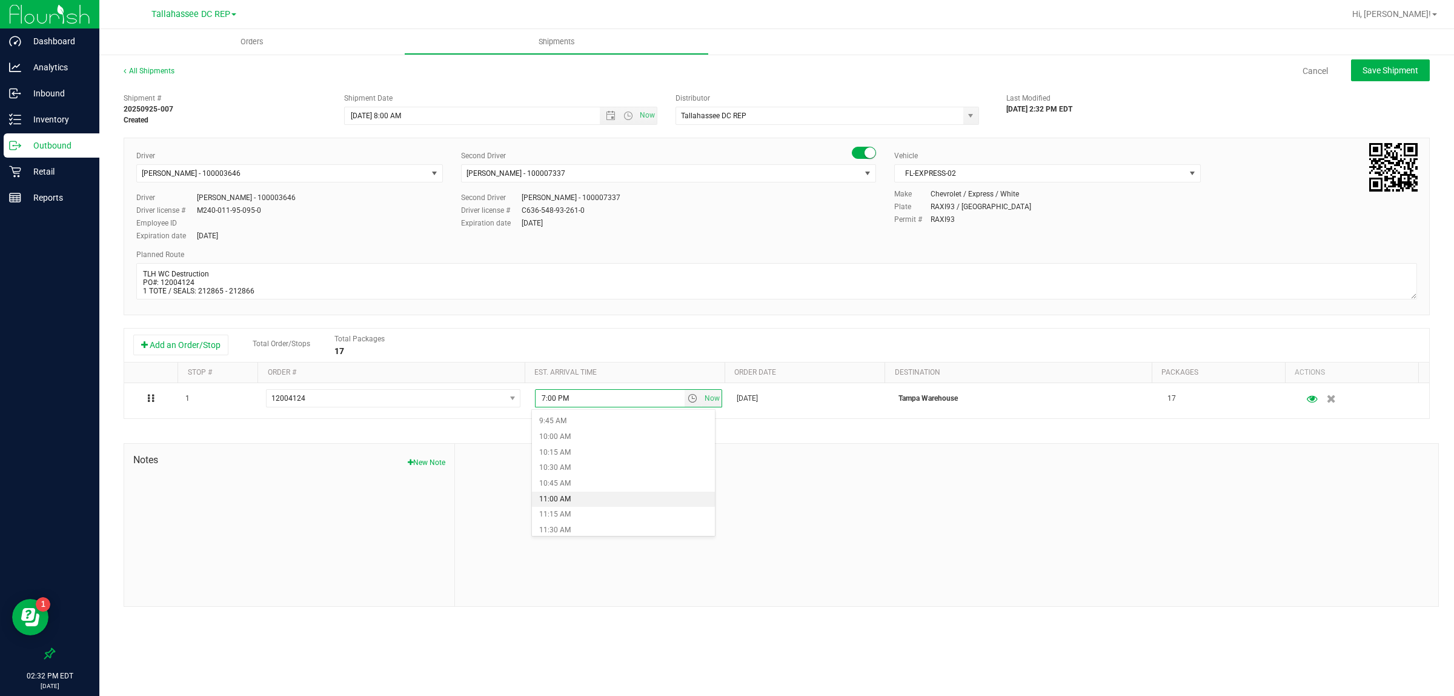
scroll to position [682, 0]
click at [577, 483] on li "12:00 PM" at bounding box center [623, 486] width 183 height 16
click at [1394, 67] on span "Save Shipment" at bounding box center [1391, 70] width 56 height 10
type input "[DATE] 12:00 PM"
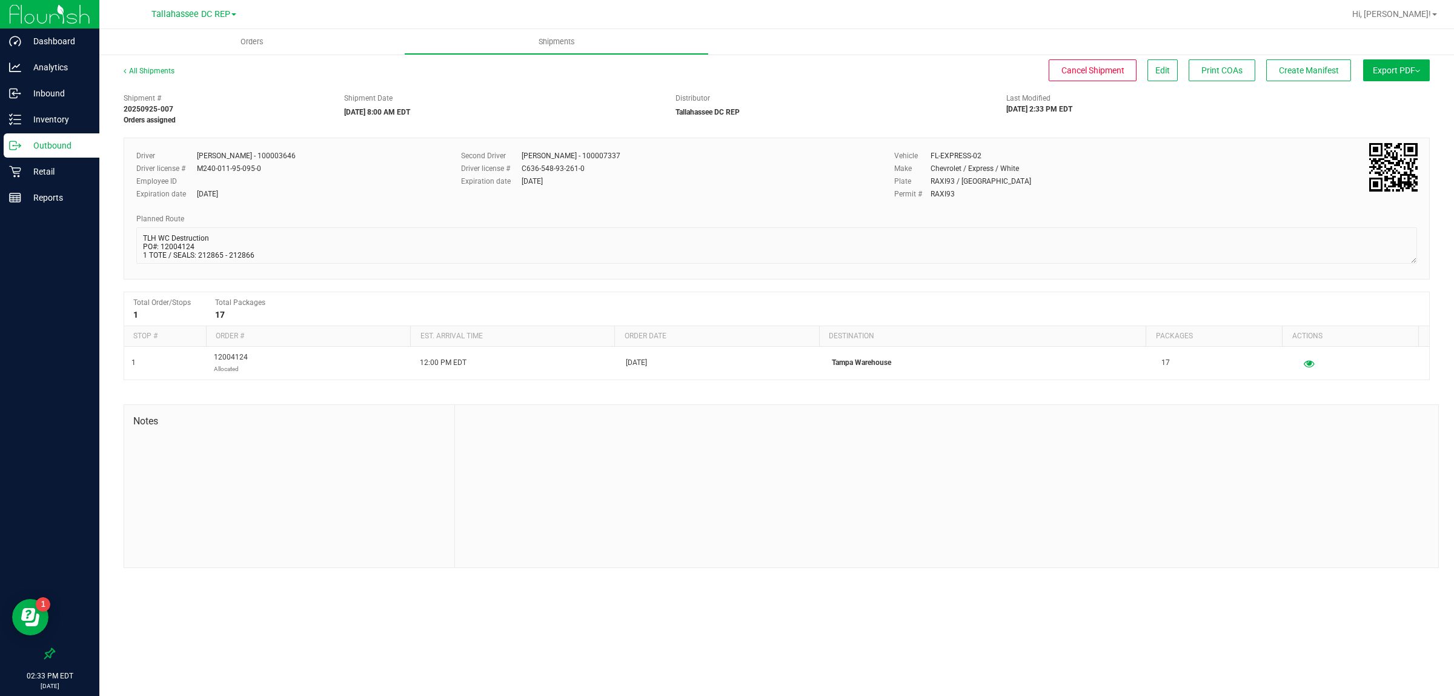
click at [80, 146] on p "Outbound" at bounding box center [57, 145] width 73 height 15
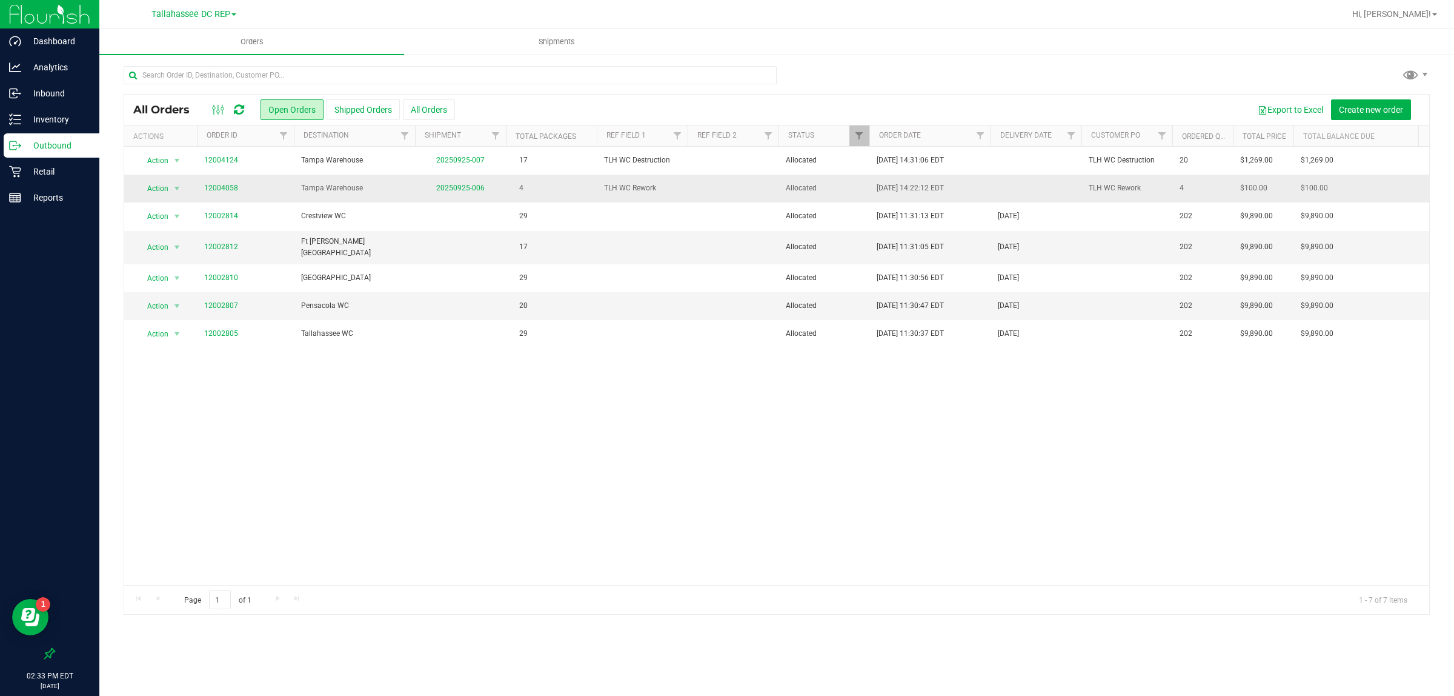
click at [477, 193] on td "20250925-006" at bounding box center [460, 188] width 91 height 28
click at [473, 188] on link "20250925-006" at bounding box center [460, 188] width 48 height 8
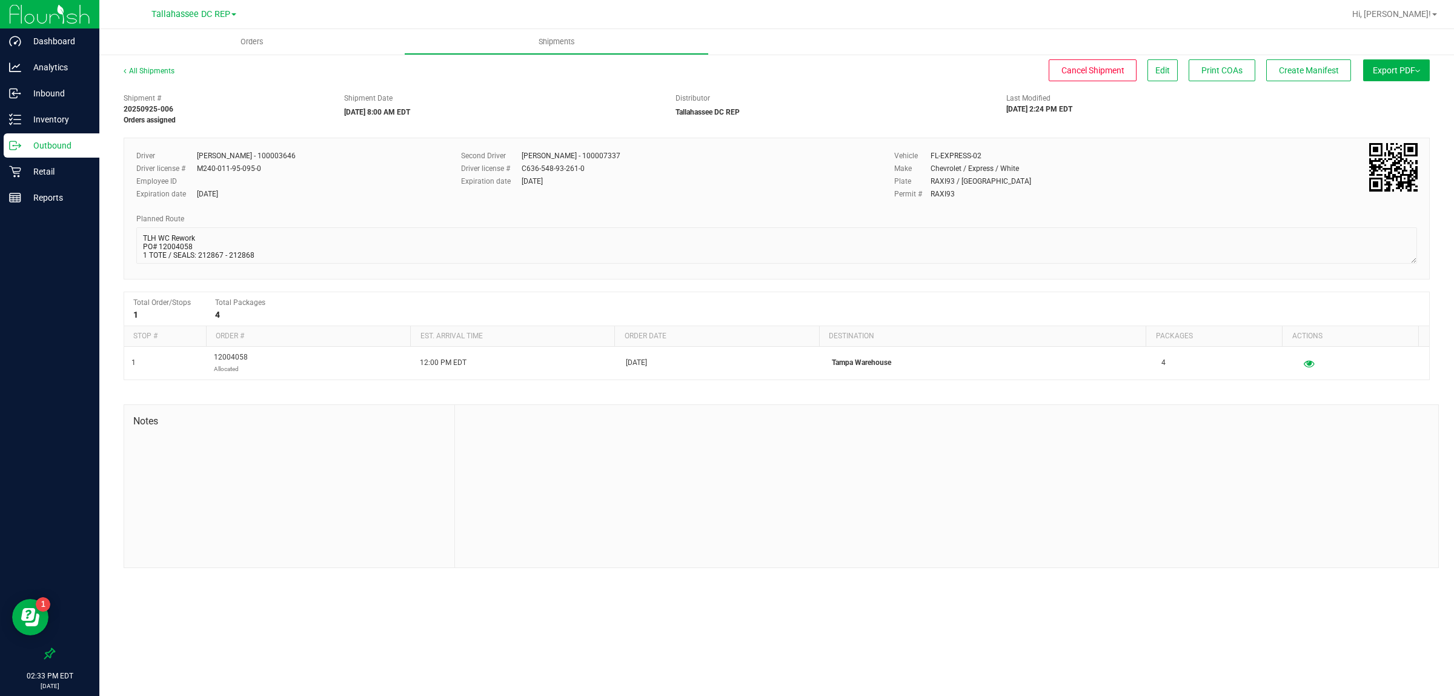
click at [64, 141] on p "Outbound" at bounding box center [57, 145] width 73 height 15
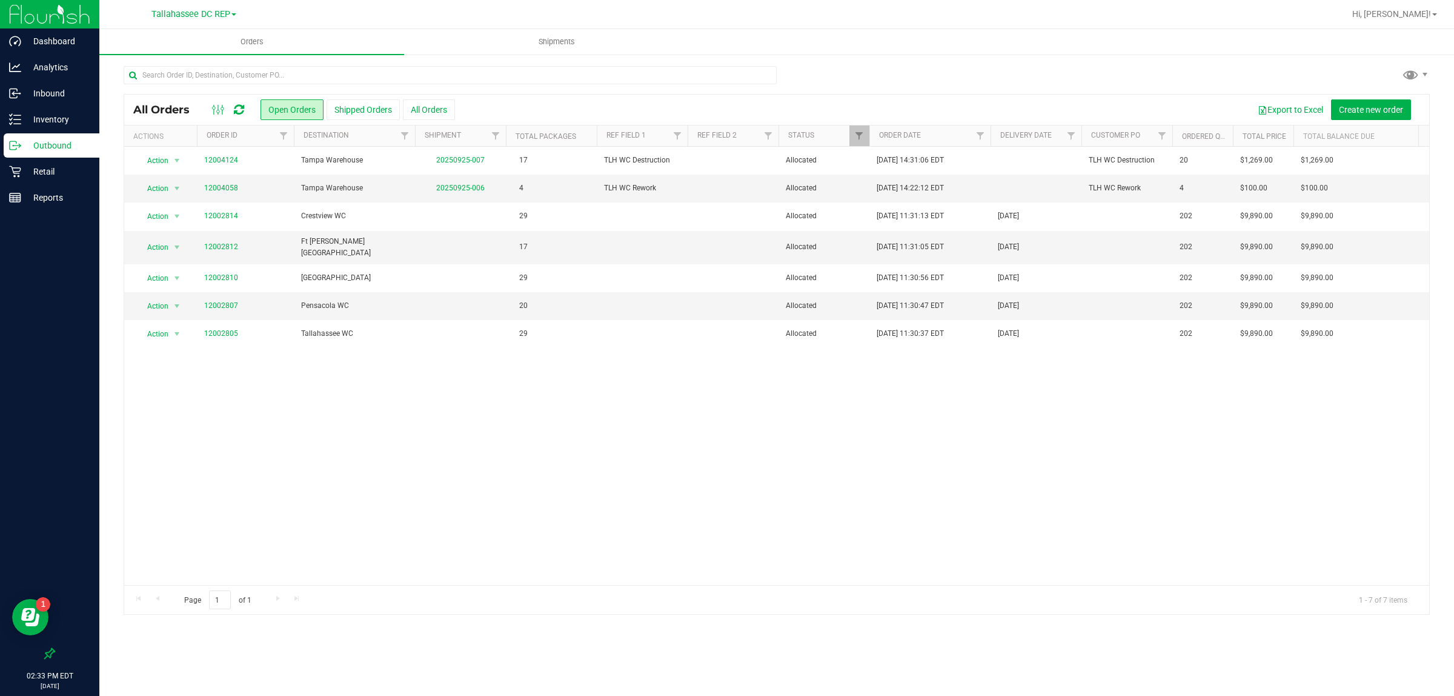
click at [1425, 7] on div "Hi, [PERSON_NAME]!" at bounding box center [1395, 14] width 95 height 21
click at [1425, 13] on span "Hi, [PERSON_NAME]!" at bounding box center [1391, 14] width 79 height 10
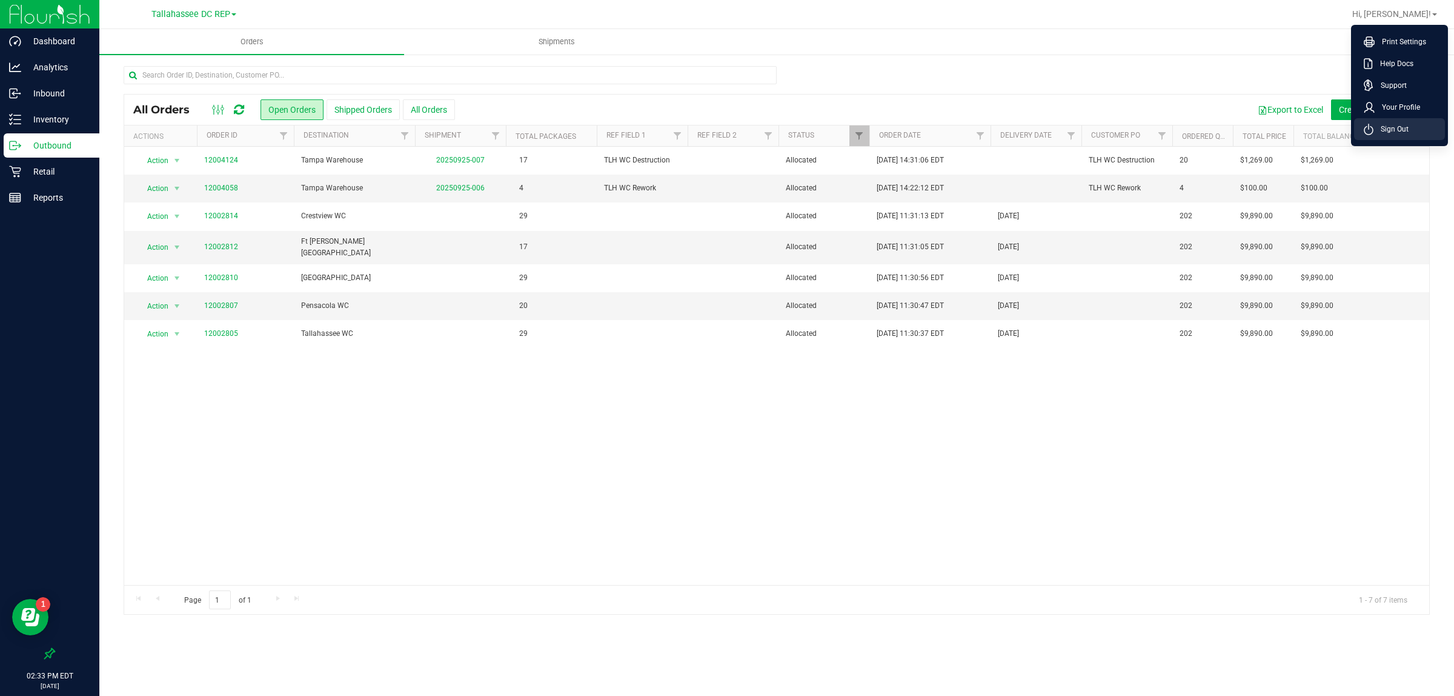
click at [1397, 119] on li "Sign Out" at bounding box center [1399, 129] width 91 height 22
